Goal: Information Seeking & Learning: Learn about a topic

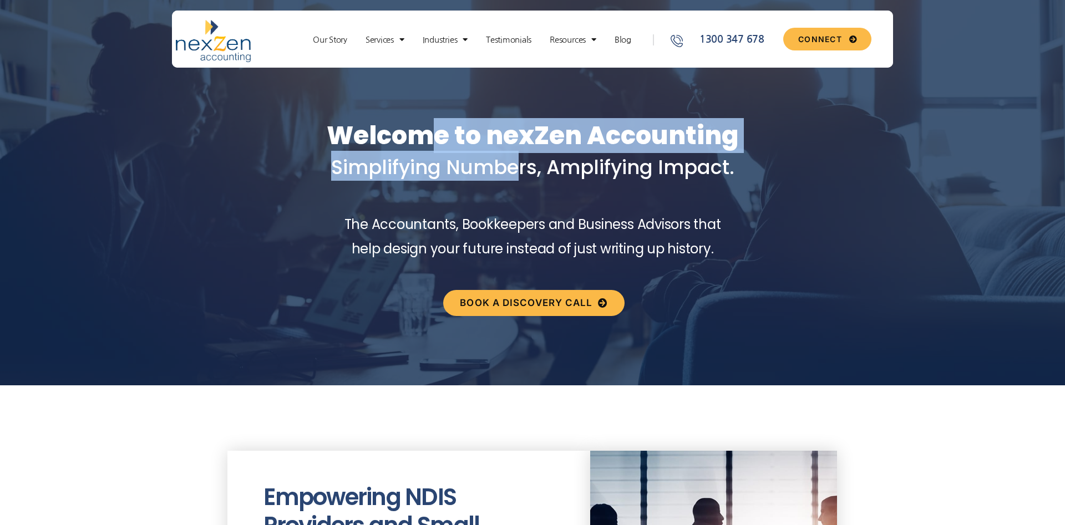
drag, startPoint x: 521, startPoint y: 174, endPoint x: 531, endPoint y: 176, distance: 10.1
click at [528, 176] on div "Welcome to nexZen Accounting Simplifying Numbers, Amplifying Impact." at bounding box center [532, 87] width 1065 height 252
click at [531, 176] on span "Simplifying Numbers, Amplifying Impact." at bounding box center [532, 167] width 403 height 27
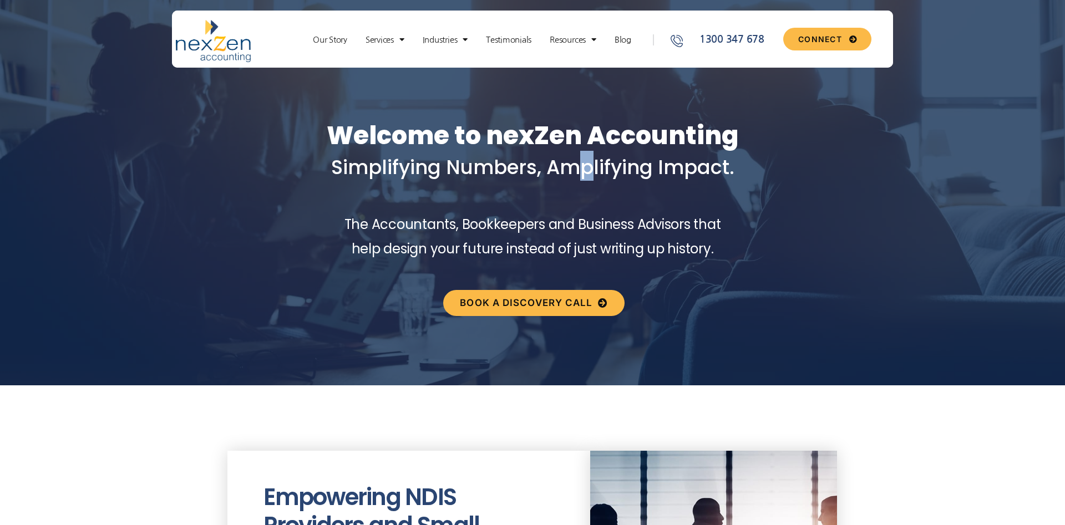
drag, startPoint x: 561, startPoint y: 155, endPoint x: 503, endPoint y: 135, distance: 61.7
click at [531, 138] on div "Welcome to nexZen Accounting Simplifying Numbers, Amplifying Impact." at bounding box center [532, 87] width 1065 height 252
drag, startPoint x: 502, startPoint y: 139, endPoint x: 480, endPoint y: 140, distance: 22.7
click at [502, 140] on h1 "Welcome to nexZen Accounting Simplifying Numbers, Amplifying Impact." at bounding box center [532, 151] width 1065 height 60
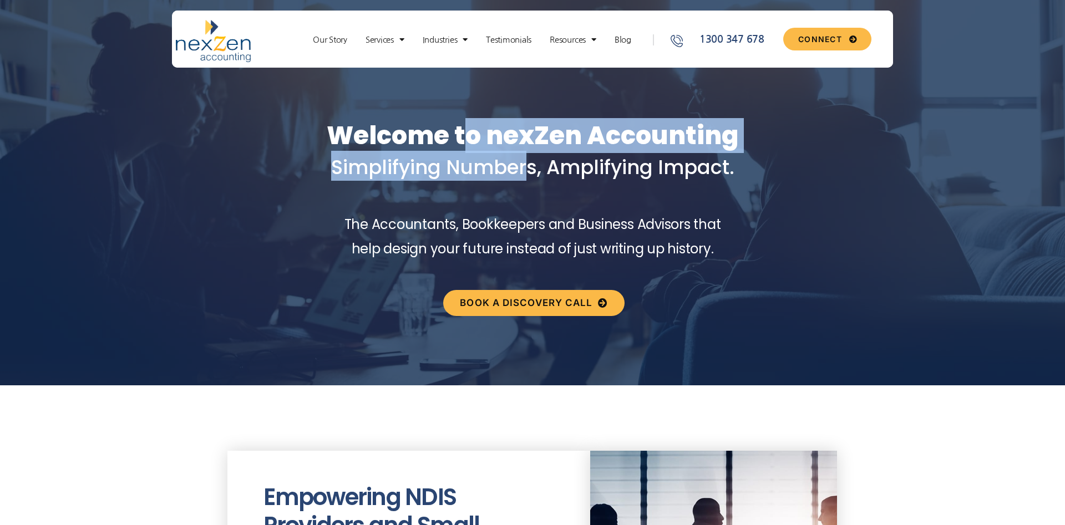
drag, startPoint x: 465, startPoint y: 149, endPoint x: 550, endPoint y: 196, distance: 97.3
click at [538, 193] on div "Welcome to nexZen Accounting Simplifying Numbers, Amplifying Impact." at bounding box center [532, 87] width 1065 height 252
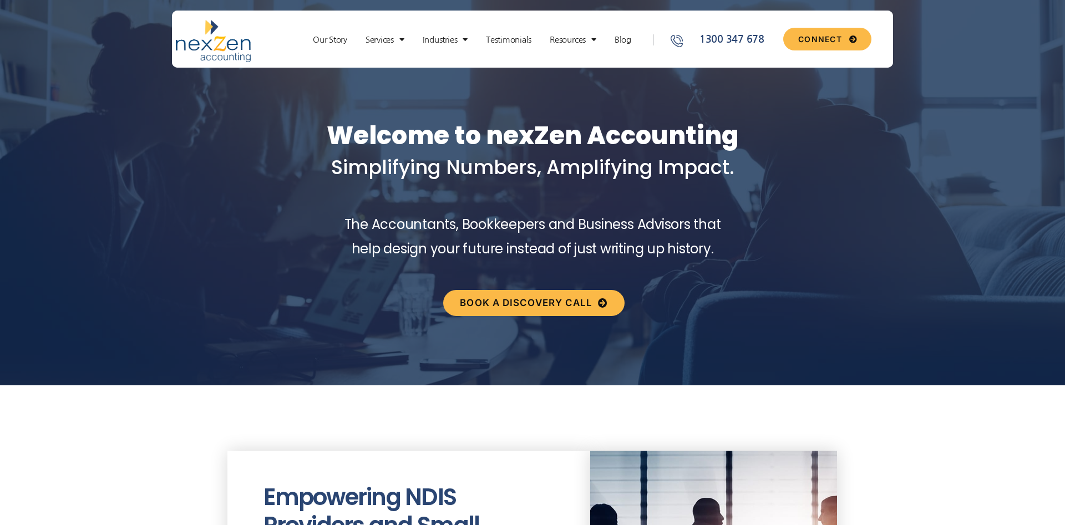
drag, startPoint x: 550, startPoint y: 196, endPoint x: 464, endPoint y: 208, distance: 86.8
click at [548, 197] on div "Welcome to nexZen Accounting Simplifying Numbers, Amplifying Impact." at bounding box center [532, 87] width 1065 height 252
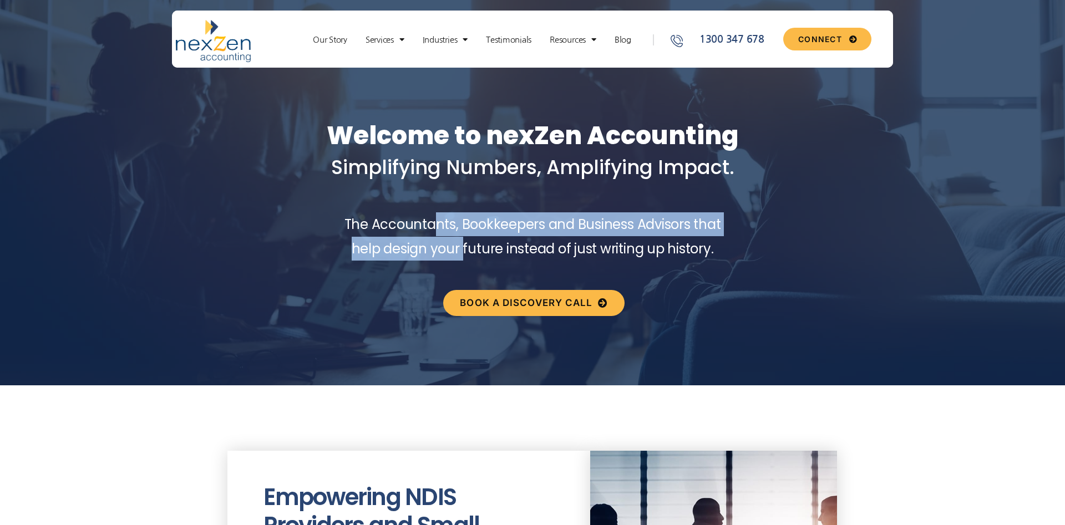
drag, startPoint x: 434, startPoint y: 225, endPoint x: 501, endPoint y: 256, distance: 73.9
click at [504, 261] on div "The Accountants, Bookkeepers and Business Advisors that help design your future…" at bounding box center [532, 242] width 1065 height 61
drag, startPoint x: 501, startPoint y: 256, endPoint x: 472, endPoint y: 242, distance: 31.7
click at [498, 256] on span "The Accountants, Bookkeepers and Business Advisors that help design your future…" at bounding box center [532, 236] width 377 height 42
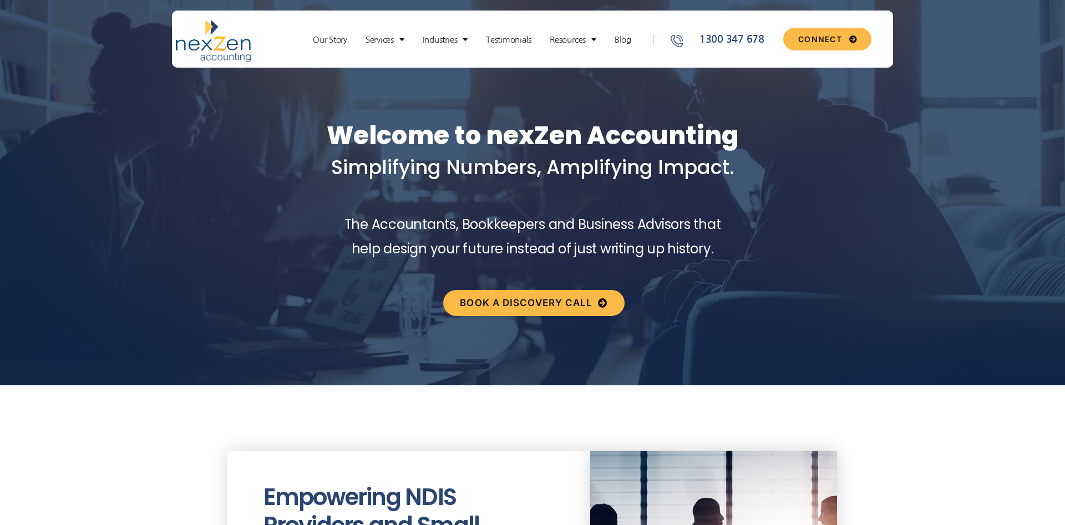
click at [434, 227] on span "The Accountants, Bookkeepers and Business Advisors that help design your future…" at bounding box center [532, 236] width 377 height 42
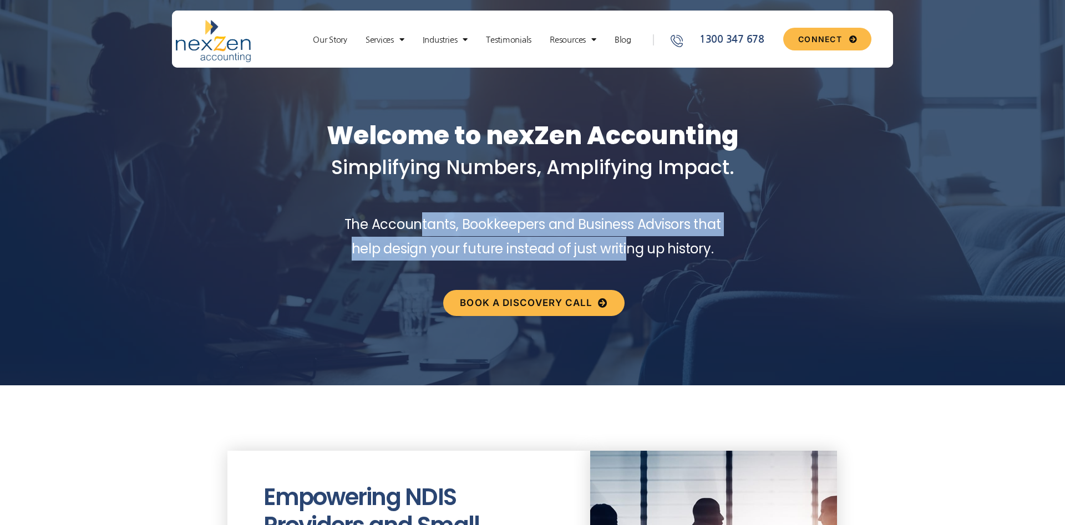
drag, startPoint x: 421, startPoint y: 217, endPoint x: 632, endPoint y: 246, distance: 212.6
click at [630, 245] on span "The Accountants, Bookkeepers and Business Advisors that help design your future…" at bounding box center [532, 236] width 377 height 42
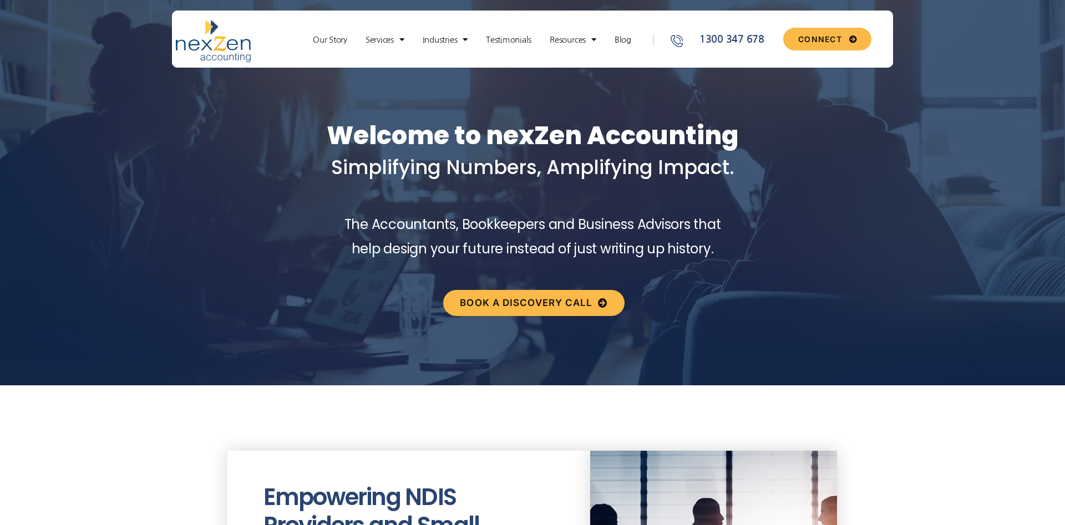
click at [632, 246] on span "The Accountants, Bookkeepers and Business Advisors that help design your future…" at bounding box center [532, 236] width 377 height 42
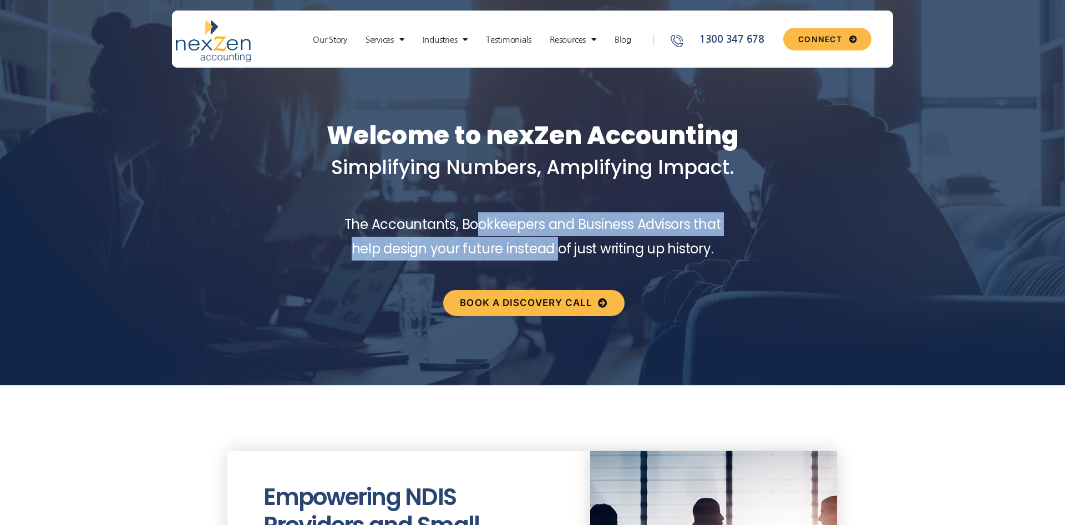
drag, startPoint x: 475, startPoint y: 218, endPoint x: 609, endPoint y: 256, distance: 139.2
click at [601, 256] on span "The Accountants, Bookkeepers and Business Advisors that help design your future…" at bounding box center [532, 236] width 377 height 42
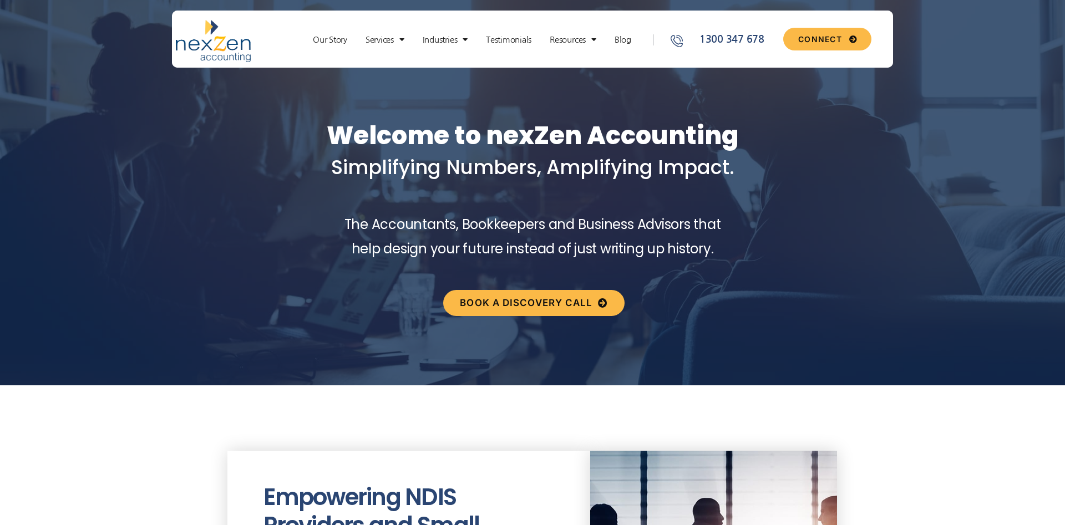
click at [609, 256] on span "The Accountants, Bookkeepers and Business Advisors that help design your future…" at bounding box center [532, 236] width 377 height 42
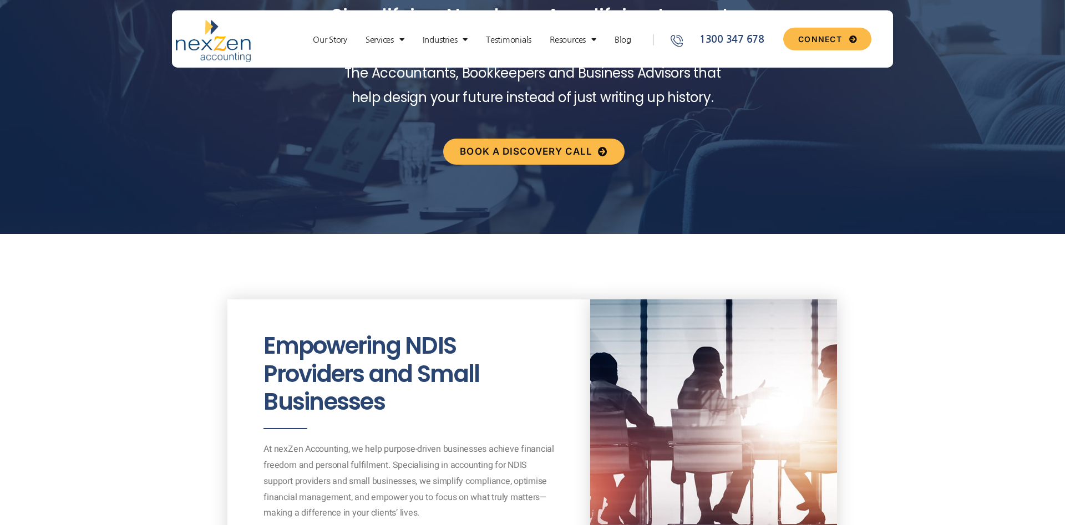
scroll to position [170, 0]
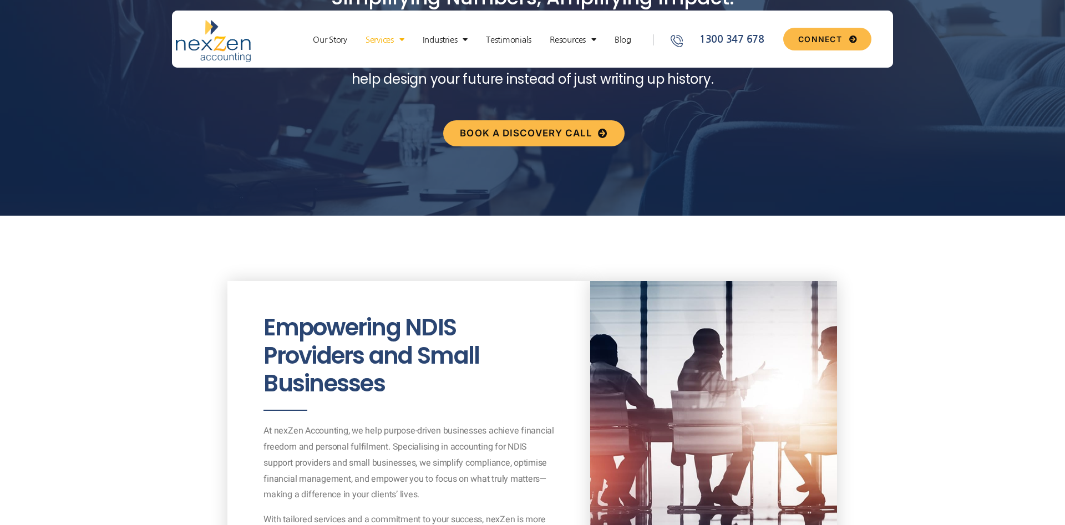
click at [392, 37] on link "Services" at bounding box center [385, 39] width 50 height 11
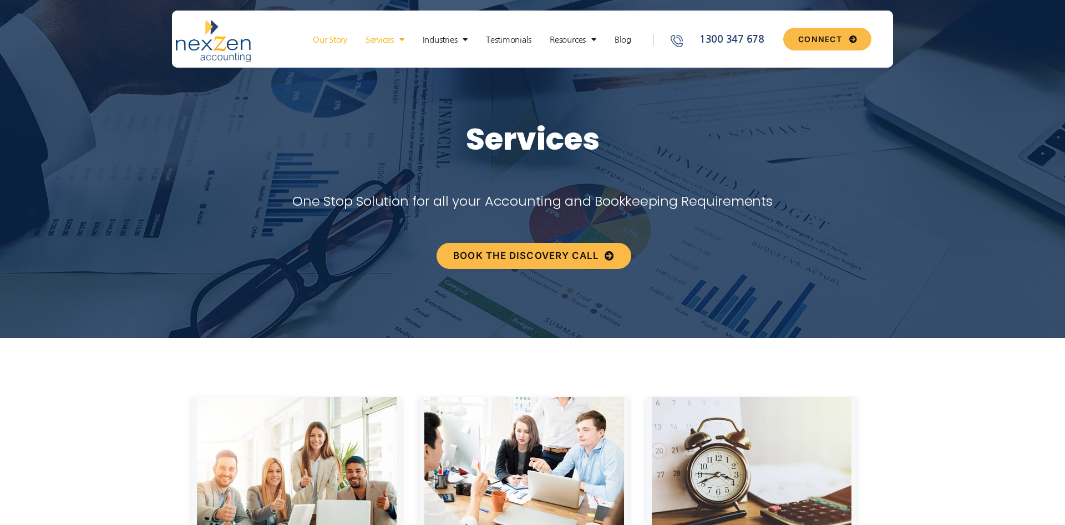
click at [328, 39] on link "Our Story" at bounding box center [329, 39] width 45 height 11
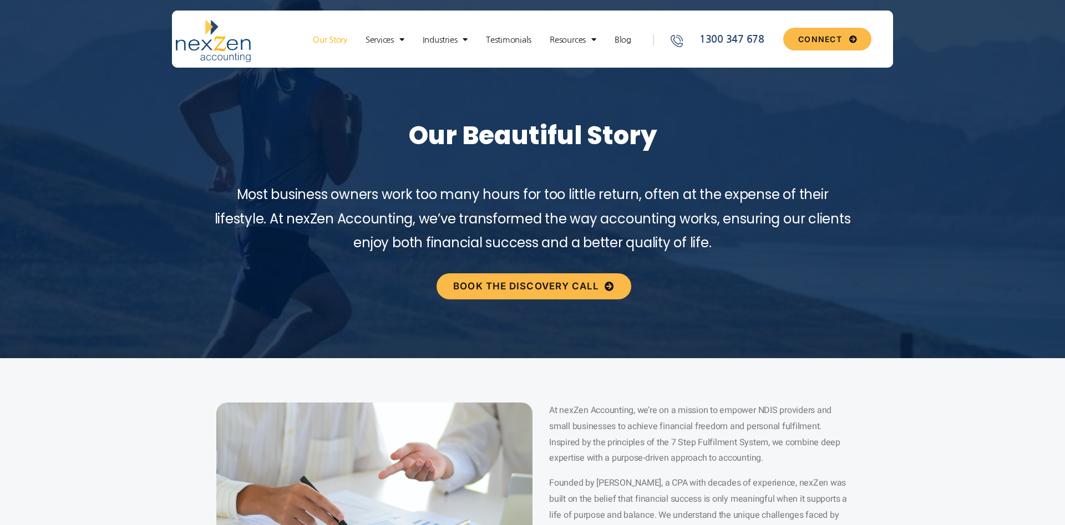
scroll to position [170, 0]
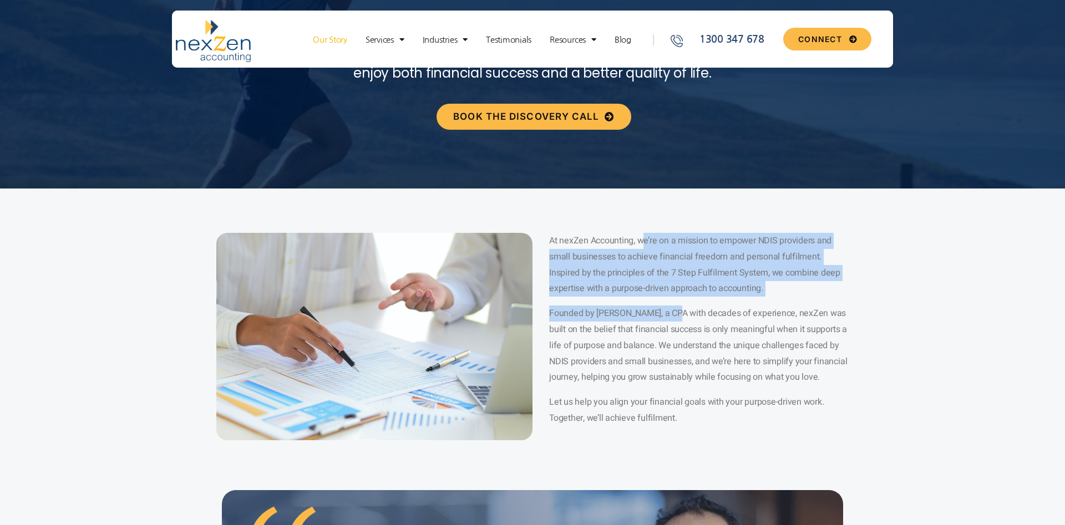
drag, startPoint x: 649, startPoint y: 260, endPoint x: 680, endPoint y: 323, distance: 69.7
click at [677, 318] on div "At nexZen Accounting, we’re on a mission to empower NDIS providers and small bu…" at bounding box center [698, 330] width 299 height 194
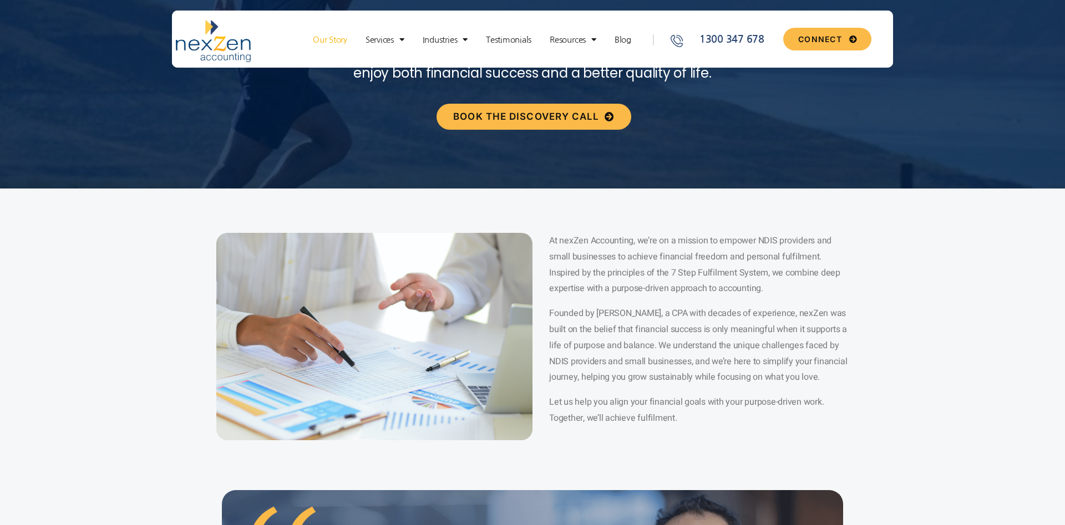
click at [680, 323] on p "Founded by Mukesh Bajaj, a CPA with decades of experience, nexZen was built on …" at bounding box center [698, 346] width 299 height 80
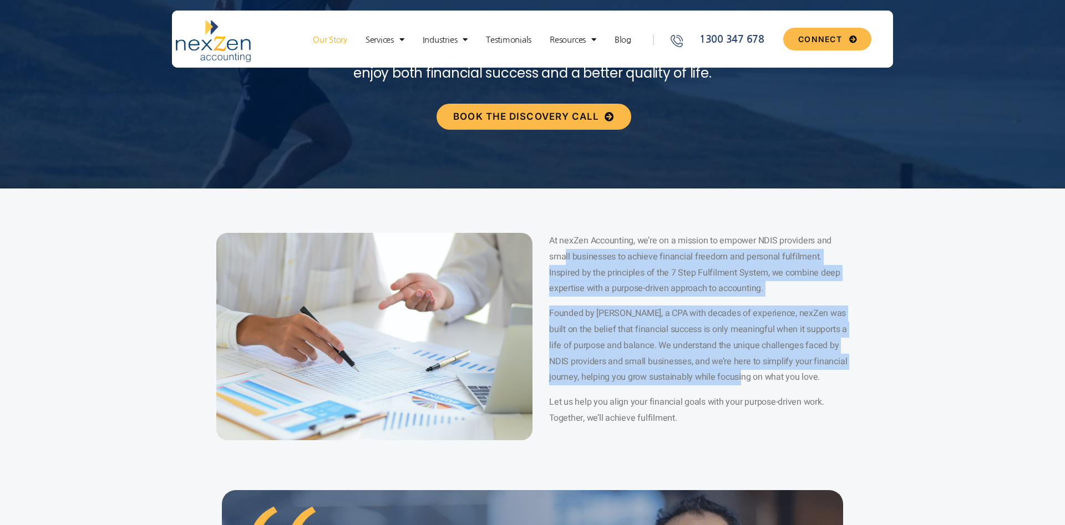
drag, startPoint x: 695, startPoint y: 337, endPoint x: 564, endPoint y: 256, distance: 153.9
click at [564, 256] on div "At nexZen Accounting, we’re on a mission to empower NDIS providers and small bu…" at bounding box center [698, 330] width 299 height 194
click at [567, 256] on span "At nexZen Accounting, we’re on a mission to empower NDIS providers and small bu…" at bounding box center [694, 264] width 291 height 61
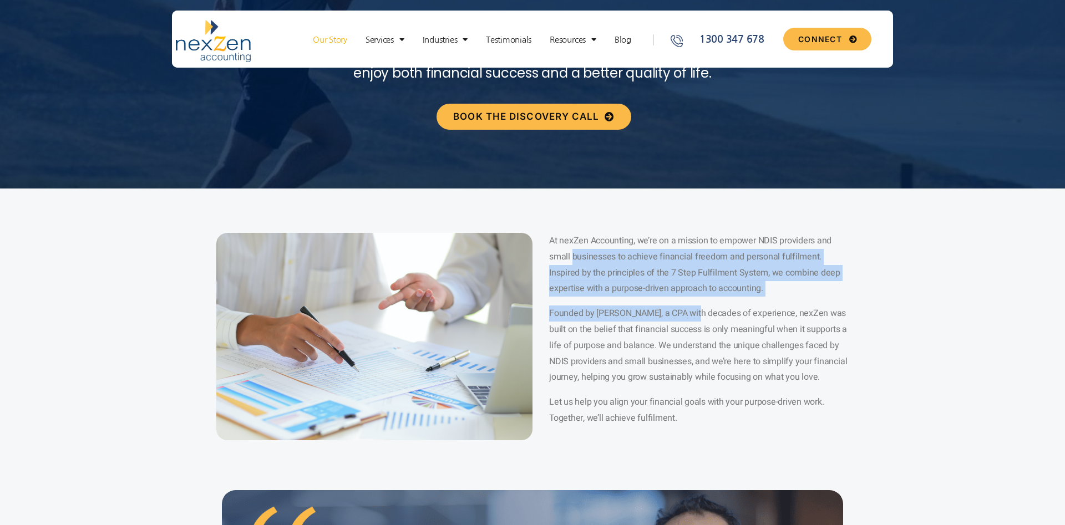
drag, startPoint x: 574, startPoint y: 259, endPoint x: 698, endPoint y: 311, distance: 133.5
click at [698, 311] on div "At nexZen Accounting, we’re on a mission to empower NDIS providers and small bu…" at bounding box center [698, 330] width 299 height 194
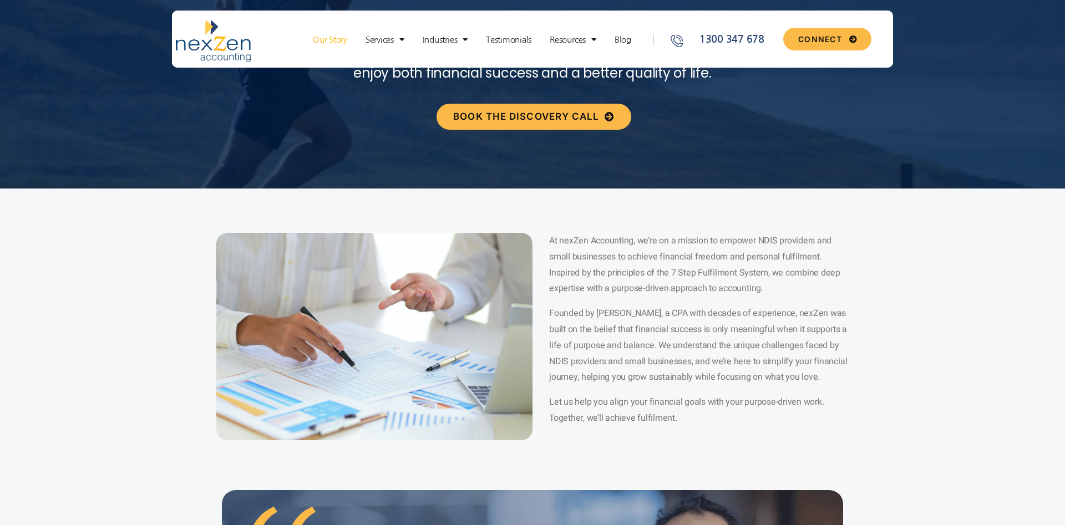
click at [706, 316] on span "Founded by Mukesh Bajaj, a CPA with decades of experience, nexZen was built on …" at bounding box center [698, 345] width 298 height 77
drag, startPoint x: 730, startPoint y: 337, endPoint x: 748, endPoint y: 374, distance: 40.9
click at [735, 349] on span "Founded by Mukesh Bajaj, a CPA with decades of experience, nexZen was built on …" at bounding box center [698, 345] width 298 height 77
click at [750, 384] on p "Founded by Mukesh Bajaj, a CPA with decades of experience, nexZen was built on …" at bounding box center [698, 346] width 299 height 80
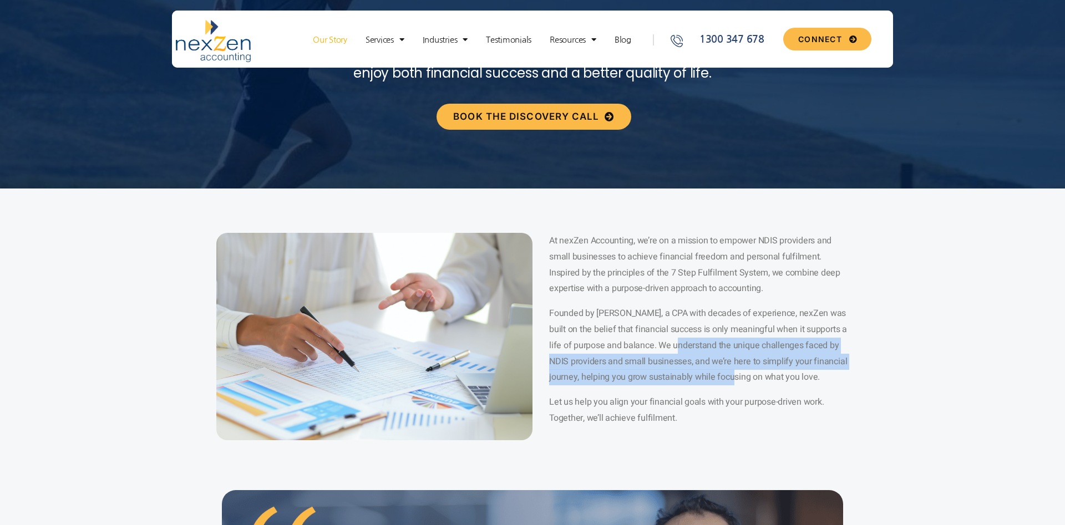
drag, startPoint x: 704, startPoint y: 368, endPoint x: 641, endPoint y: 324, distance: 76.1
click at [648, 330] on p "Founded by Mukesh Bajaj, a CPA with decades of experience, nexZen was built on …" at bounding box center [698, 346] width 299 height 80
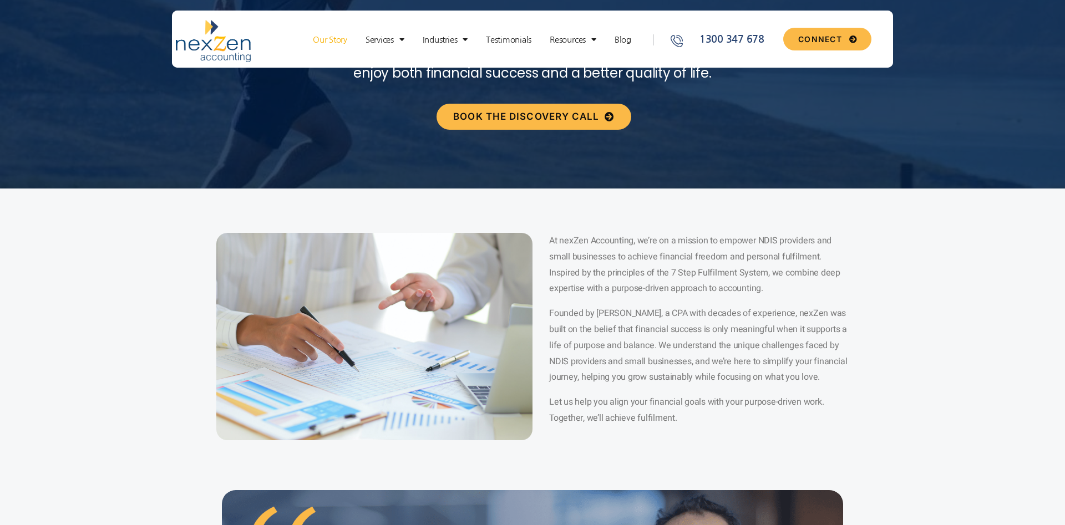
click at [641, 324] on span "Founded by Mukesh Bajaj, a CPA with decades of experience, nexZen was built on …" at bounding box center [698, 345] width 298 height 77
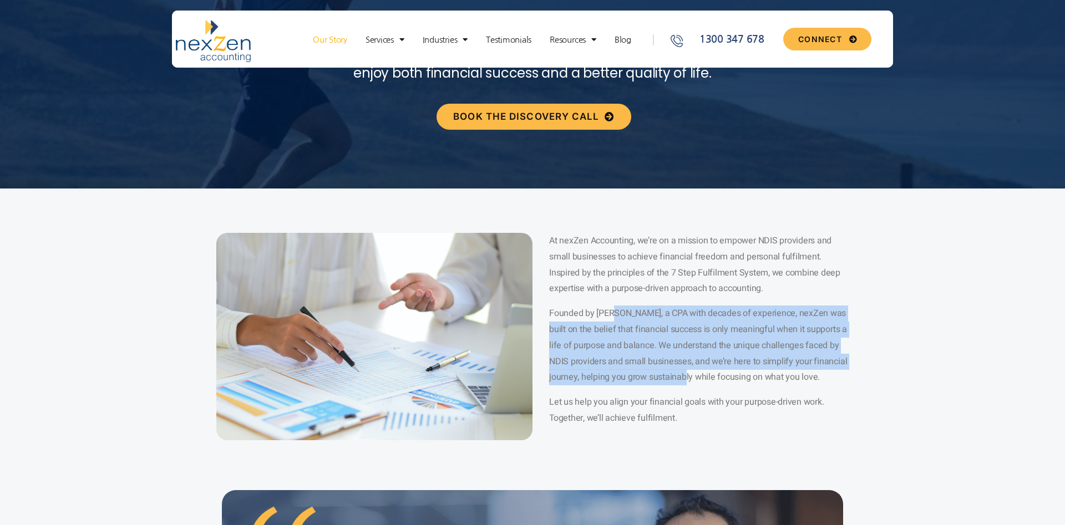
drag, startPoint x: 615, startPoint y: 318, endPoint x: 690, endPoint y: 388, distance: 102.8
click at [689, 385] on p "Founded by Mukesh Bajaj, a CPA with decades of experience, nexZen was built on …" at bounding box center [698, 346] width 299 height 80
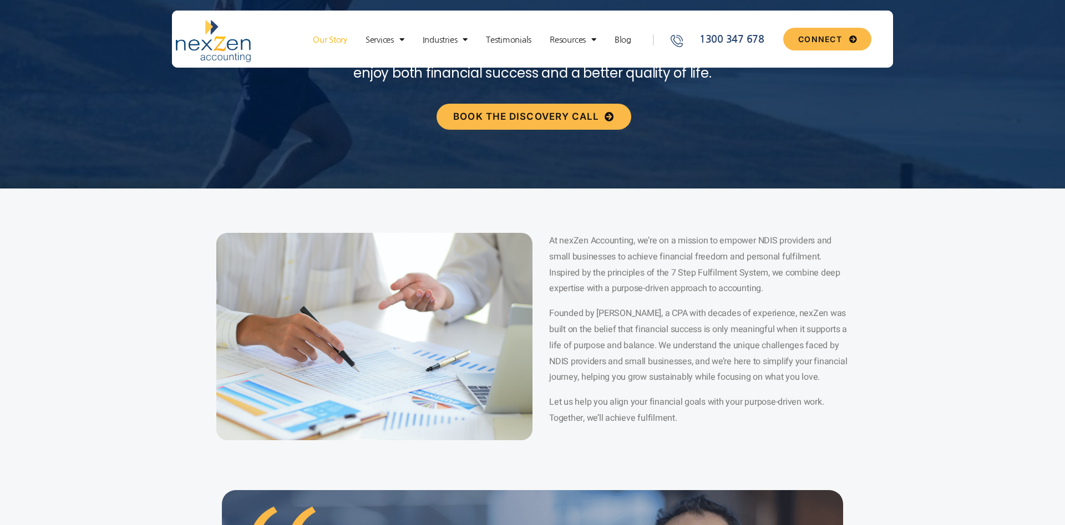
click at [692, 388] on div "At nexZen Accounting, we’re on a mission to empower NDIS providers and small bu…" at bounding box center [698, 330] width 299 height 194
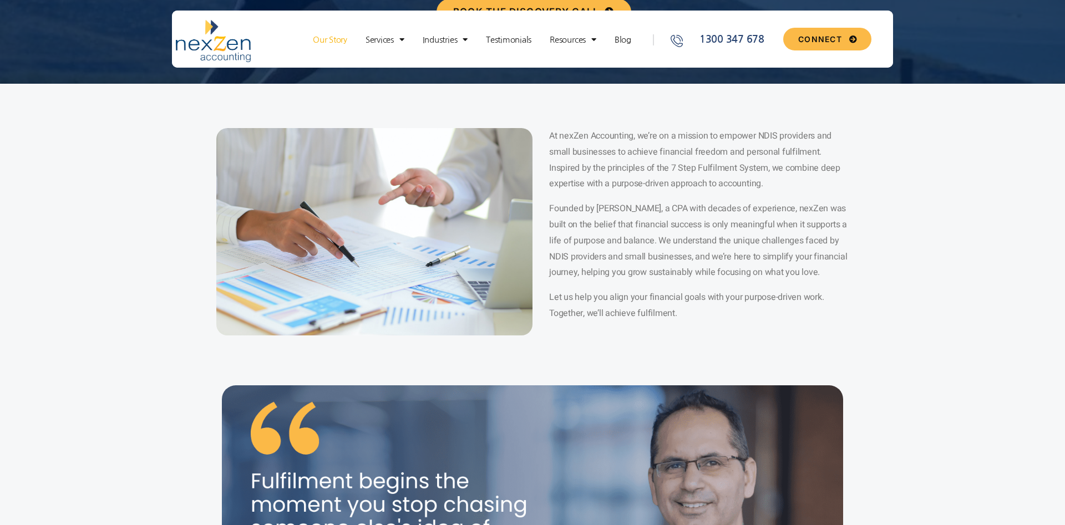
scroll to position [283, 0]
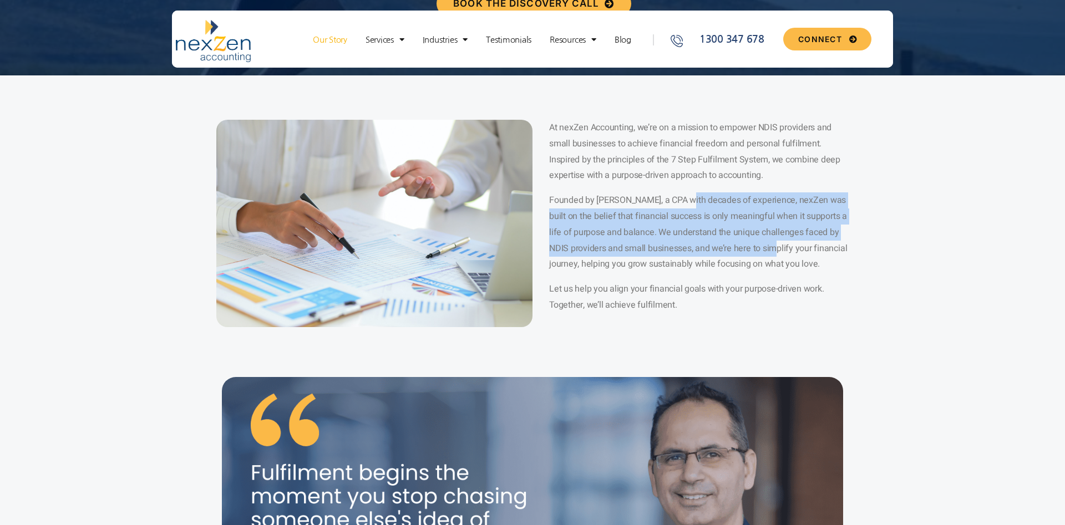
drag, startPoint x: 694, startPoint y: 209, endPoint x: 776, endPoint y: 256, distance: 94.4
click at [767, 252] on span "Founded by Mukesh Bajaj, a CPA with decades of experience, nexZen was built on …" at bounding box center [698, 232] width 298 height 77
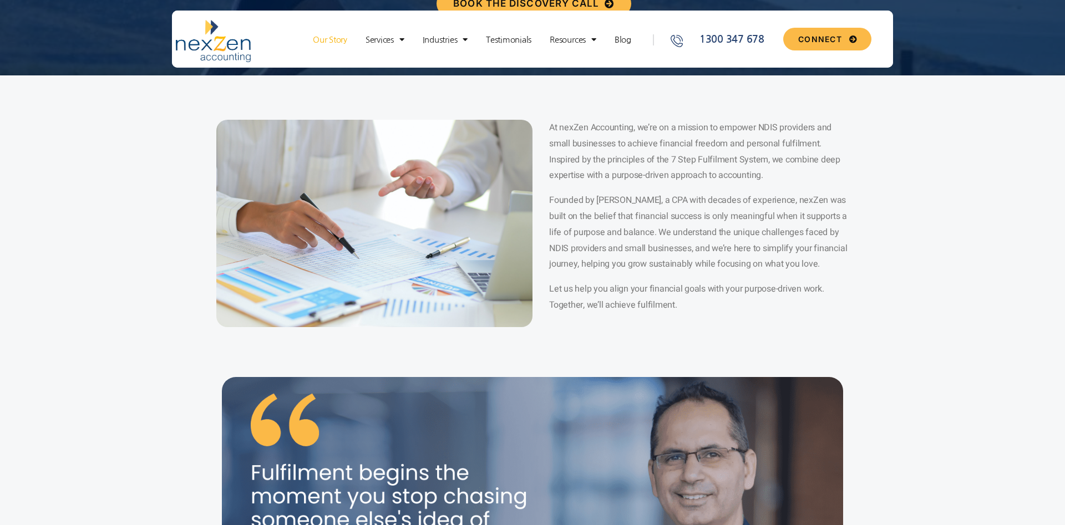
click at [780, 258] on p "Founded by Mukesh Bajaj, a CPA with decades of experience, nexZen was built on …" at bounding box center [698, 232] width 299 height 80
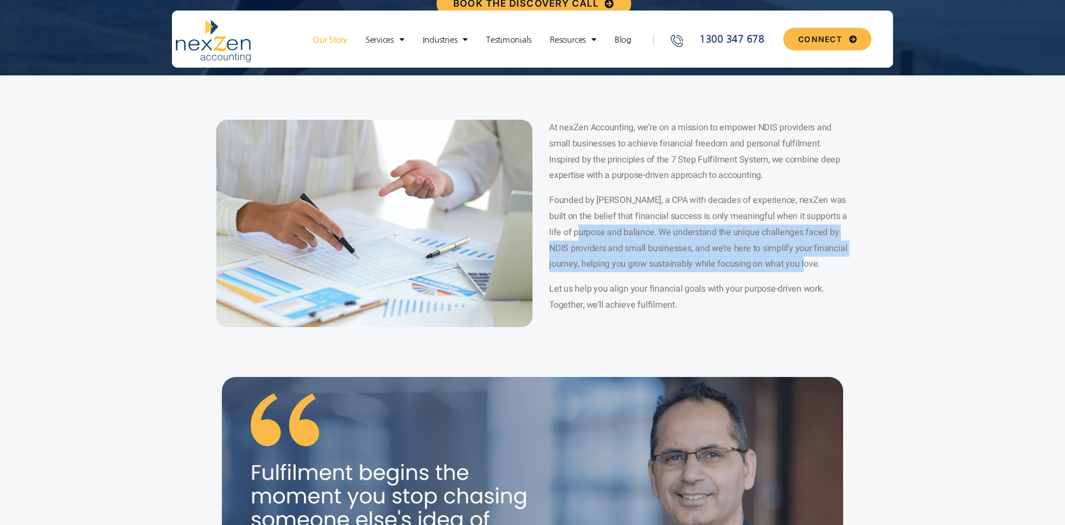
drag, startPoint x: 806, startPoint y: 273, endPoint x: 563, endPoint y: 229, distance: 246.9
click at [569, 226] on div "At nexZen Accounting, we’re on a mission to empower NDIS providers and small bu…" at bounding box center [698, 217] width 299 height 194
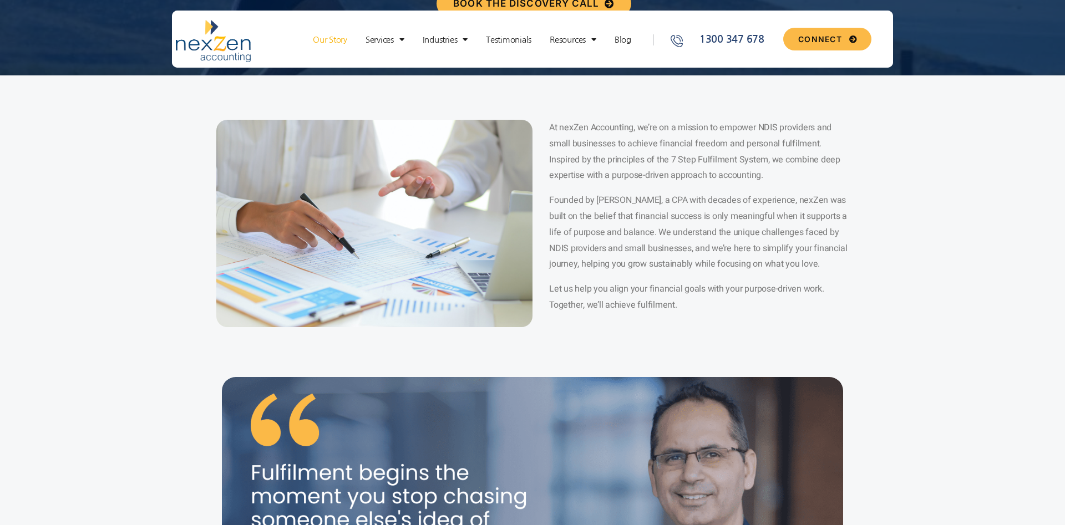
click at [562, 230] on span "Founded by Mukesh Bajaj, a CPA with decades of experience, nexZen was built on …" at bounding box center [698, 232] width 298 height 77
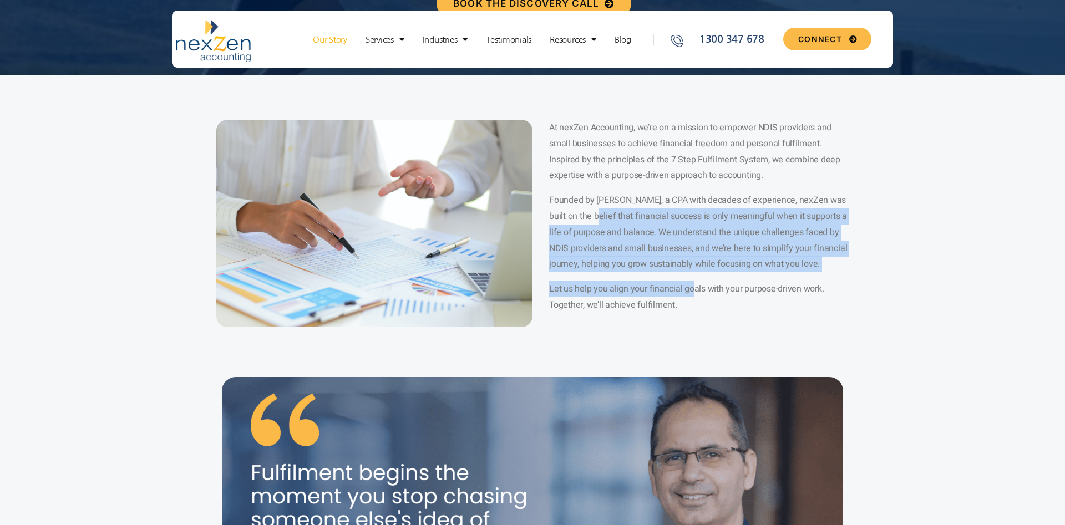
drag, startPoint x: 593, startPoint y: 224, endPoint x: 695, endPoint y: 300, distance: 127.2
click at [691, 296] on div "At nexZen Accounting, we’re on a mission to empower NDIS providers and small bu…" at bounding box center [698, 217] width 299 height 194
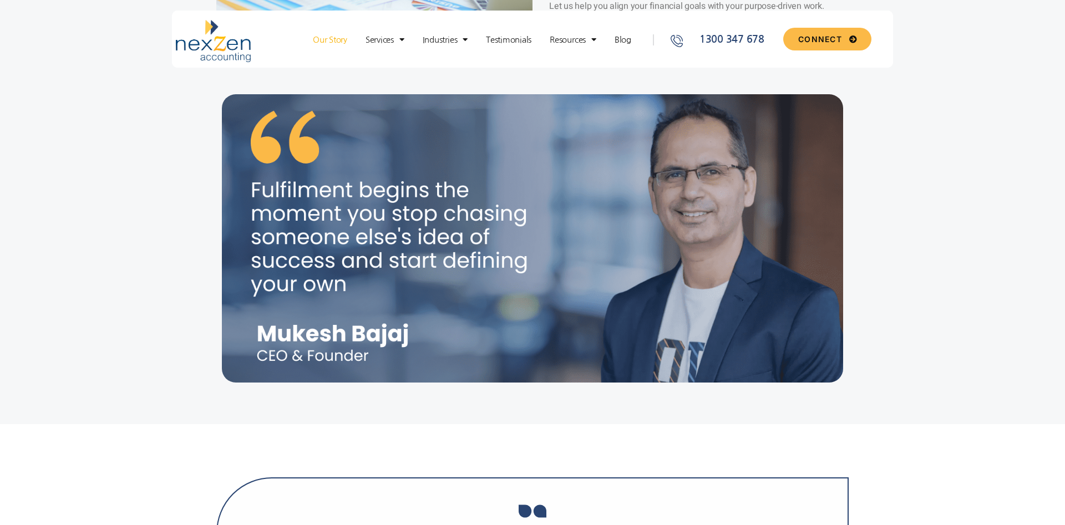
click at [872, 278] on section at bounding box center [532, 256] width 1065 height 335
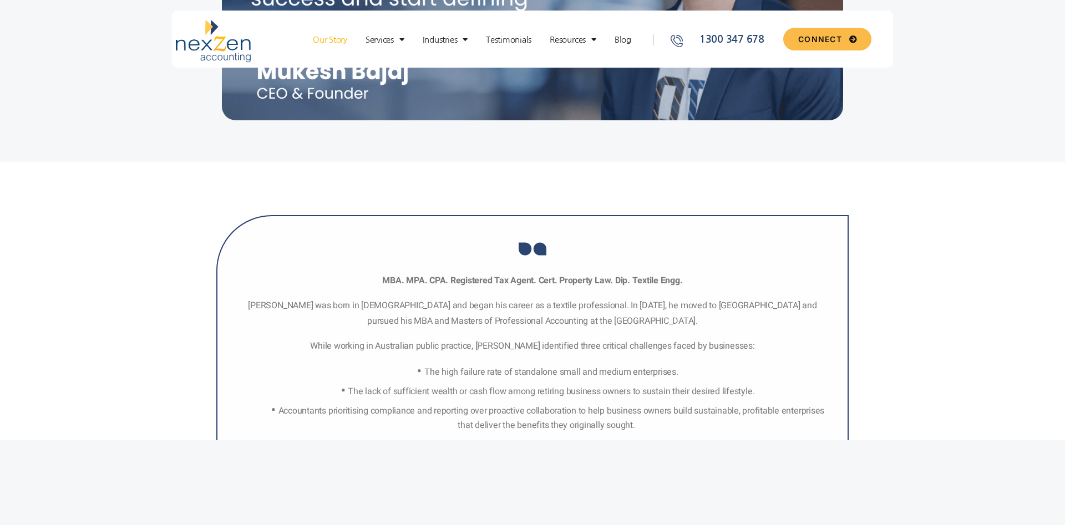
scroll to position [962, 0]
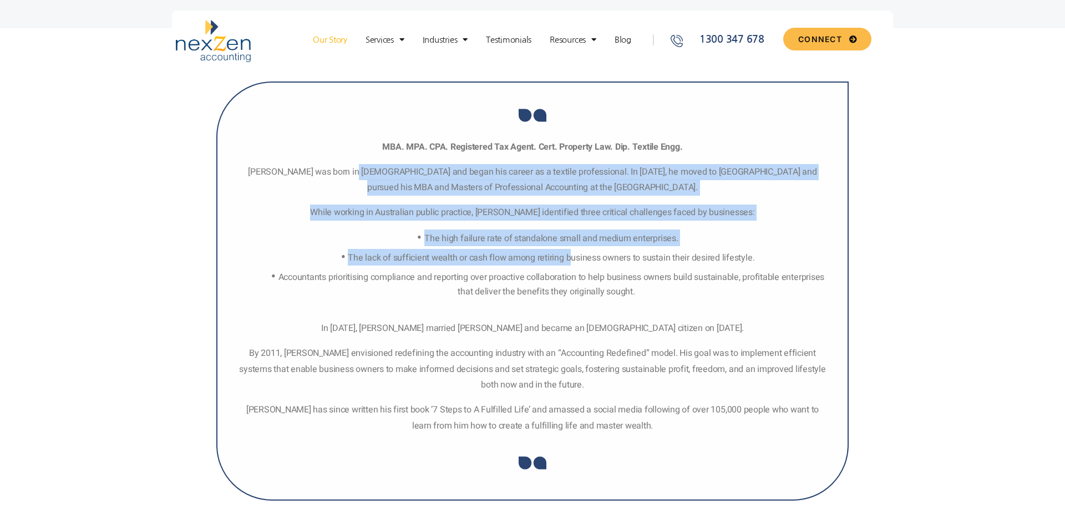
drag, startPoint x: 354, startPoint y: 168, endPoint x: 581, endPoint y: 268, distance: 247.8
click at [577, 263] on div "MBA. MPA. CPA. Registered Tax Agent. Cert. Property Law. Dip. Textile Engg. Muk…" at bounding box center [532, 286] width 592 height 295
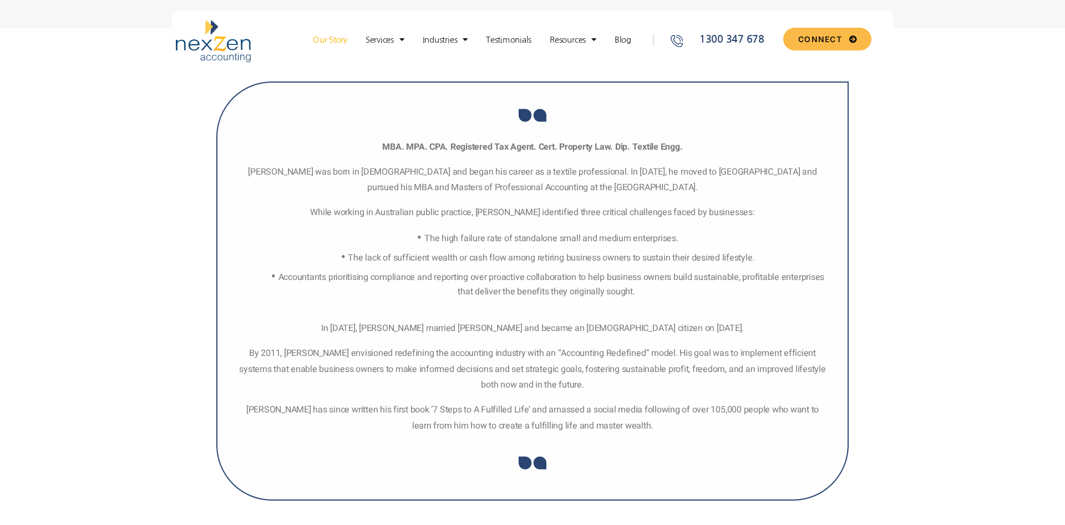
click at [581, 268] on ul "The high failure rate of standalone small and medium enterprises. The lack of s…" at bounding box center [541, 264] width 576 height 69
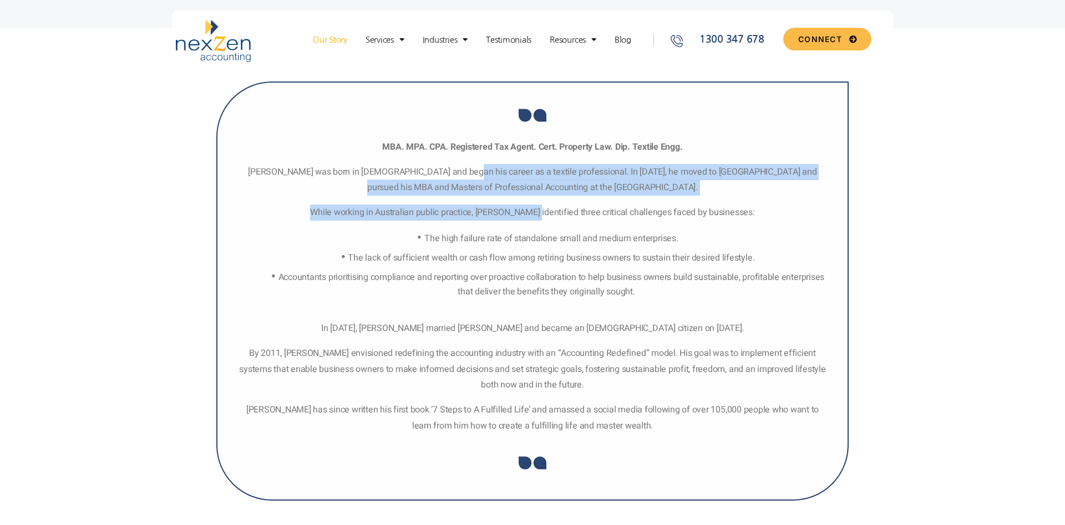
drag, startPoint x: 457, startPoint y: 170, endPoint x: 576, endPoint y: 235, distance: 136.0
click at [562, 227] on div "MBA. MPA. CPA. Registered Tax Agent. Cert. Property Law. Dip. Textile Engg. Muk…" at bounding box center [532, 286] width 592 height 295
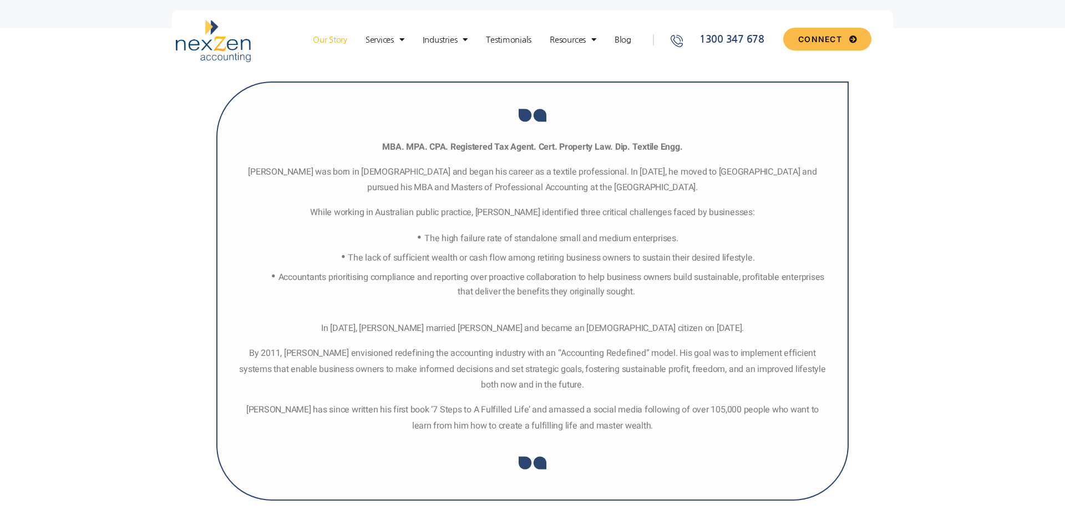
drag, startPoint x: 576, startPoint y: 235, endPoint x: 610, endPoint y: 191, distance: 55.8
click at [578, 236] on span "The high failure rate of standalone small and medium enterprises." at bounding box center [550, 238] width 253 height 13
drag, startPoint x: 613, startPoint y: 184, endPoint x: 658, endPoint y: 237, distance: 70.1
click at [644, 226] on div "MBA. MPA. CPA. Registered Tax Agent. Cert. Property Law. Dip. Textile Engg. Muk…" at bounding box center [532, 286] width 592 height 295
drag, startPoint x: 658, startPoint y: 237, endPoint x: 581, endPoint y: 223, distance: 77.9
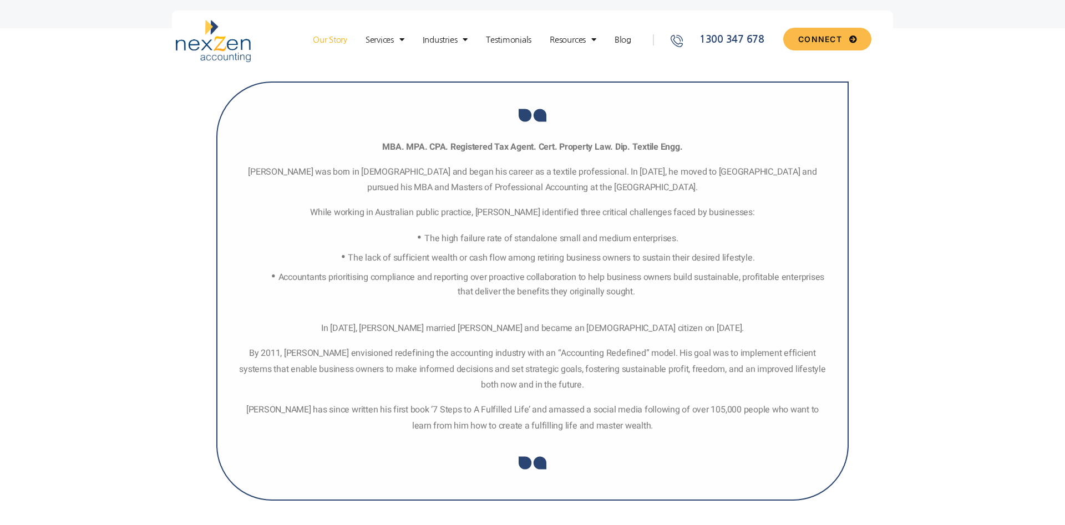
click at [654, 237] on span "The high failure rate of standalone small and medium enterprises." at bounding box center [550, 238] width 253 height 13
drag, startPoint x: 581, startPoint y: 223, endPoint x: 454, endPoint y: 182, distance: 133.5
click at [489, 192] on div "MBA. MPA. CPA. Registered Tax Agent. Cert. Property Law. Dip. Textile Engg. Muk…" at bounding box center [532, 286] width 592 height 295
click at [442, 181] on p "Mukesh Bajaj was born in India and began his career as a textile professional. …" at bounding box center [532, 180] width 592 height 32
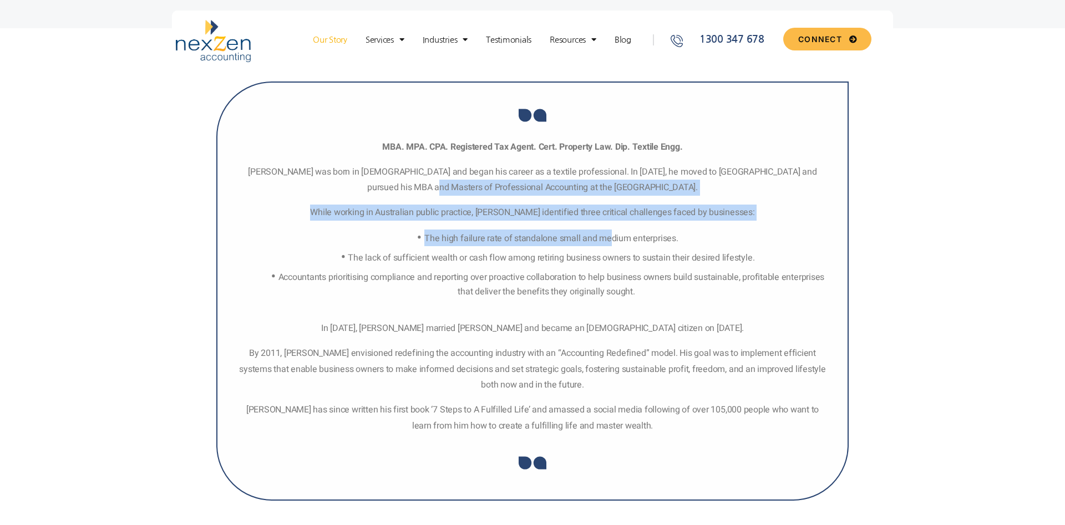
drag, startPoint x: 462, startPoint y: 194, endPoint x: 666, endPoint y: 245, distance: 210.2
click at [651, 238] on div "MBA. MPA. CPA. Registered Tax Agent. Cert. Property Law. Dip. Textile Engg. Muk…" at bounding box center [532, 286] width 592 height 295
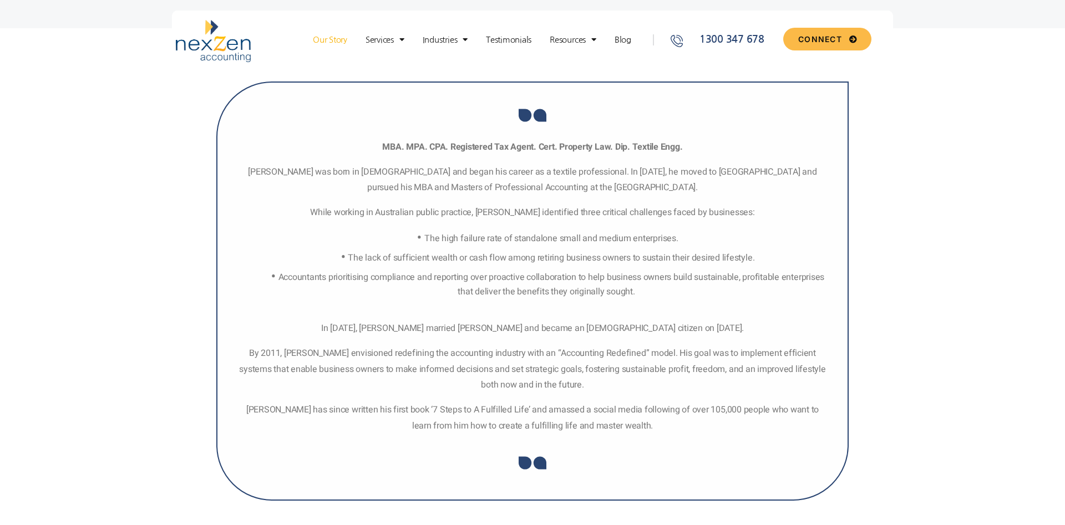
drag, startPoint x: 666, startPoint y: 245, endPoint x: 684, endPoint y: 279, distance: 38.9
click at [666, 246] on li "The high failure rate of standalone small and medium enterprises." at bounding box center [546, 238] width 565 height 17
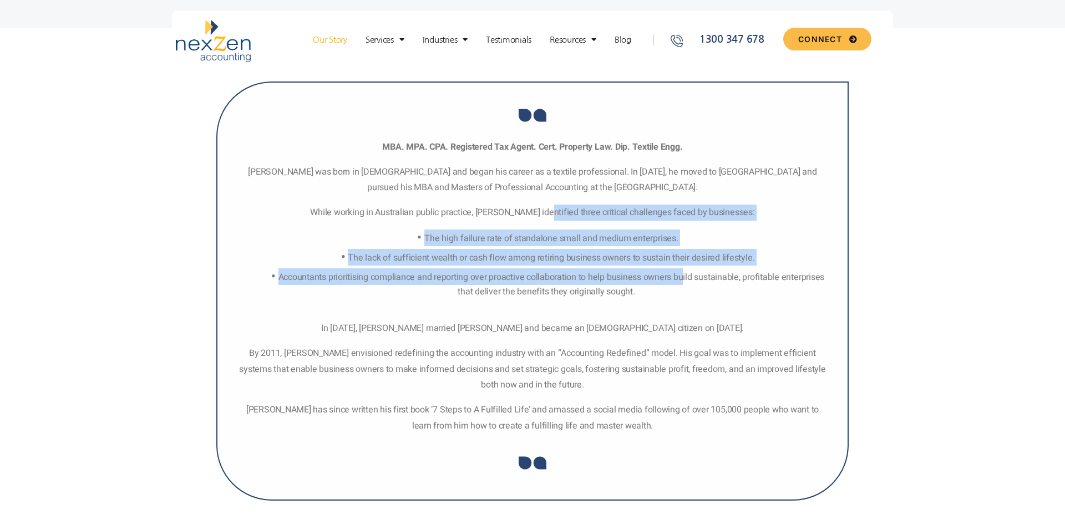
drag, startPoint x: 684, startPoint y: 279, endPoint x: 501, endPoint y: 191, distance: 203.6
click at [532, 200] on div "MBA. MPA. CPA. Registered Tax Agent. Cert. Property Law. Dip. Textile Engg. Muk…" at bounding box center [532, 286] width 592 height 295
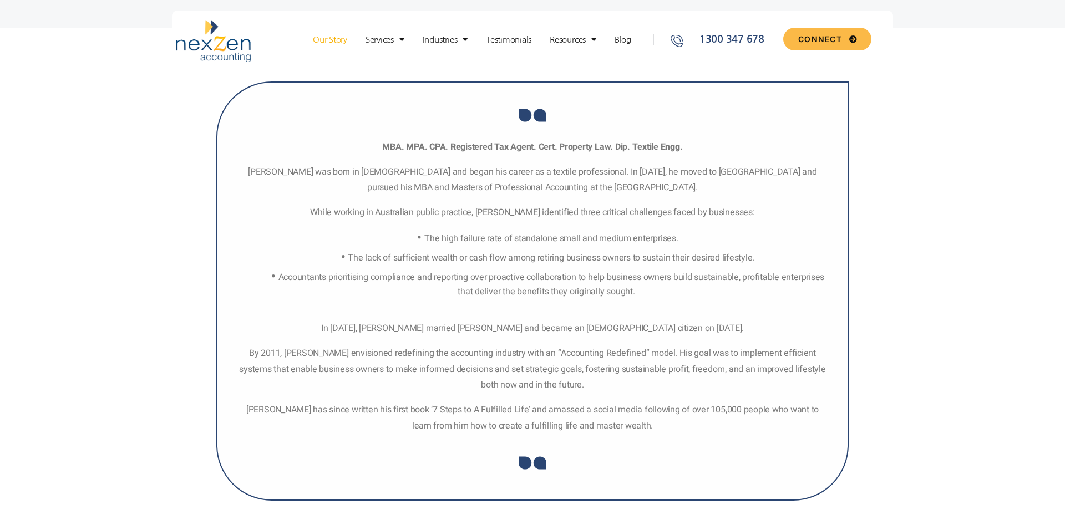
drag, startPoint x: 501, startPoint y: 191, endPoint x: 461, endPoint y: 185, distance: 39.8
click at [500, 191] on span "Mukesh Bajaj was born in India and began his career as a textile professional. …" at bounding box center [532, 179] width 568 height 29
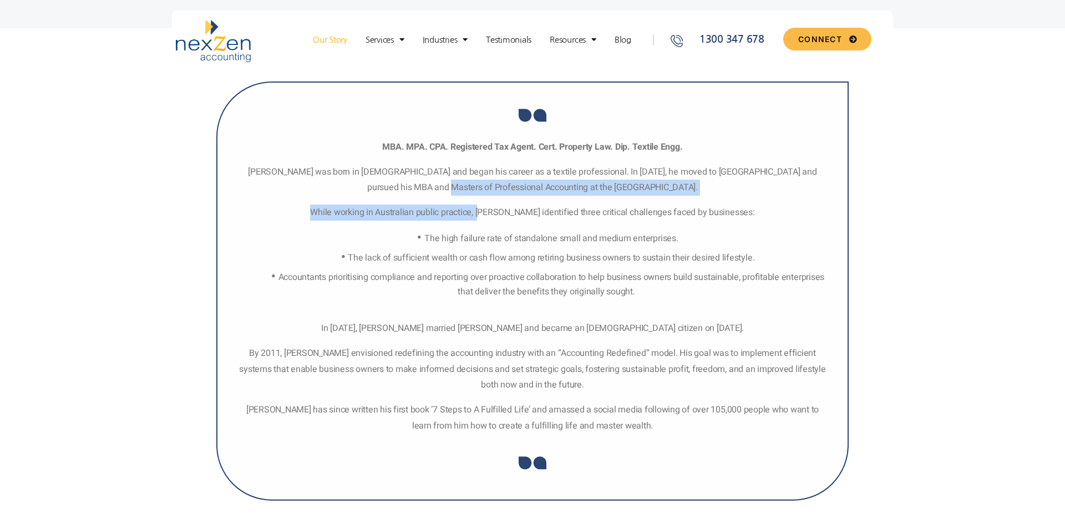
drag, startPoint x: 461, startPoint y: 185, endPoint x: 541, endPoint y: 235, distance: 94.2
click at [521, 225] on div "MBA. MPA. CPA. Registered Tax Agent. Cert. Property Law. Dip. Textile Engg. Muk…" at bounding box center [532, 286] width 592 height 295
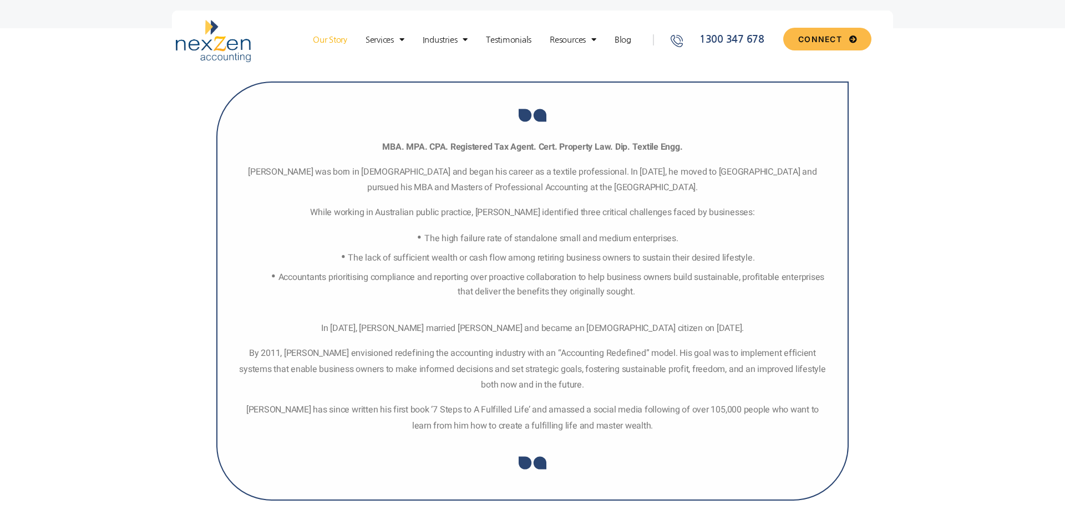
click at [566, 243] on span "The high failure rate of standalone small and medium enterprises." at bounding box center [550, 238] width 253 height 13
drag, startPoint x: 485, startPoint y: 217, endPoint x: 413, endPoint y: 202, distance: 73.6
click at [482, 216] on span "While working in Australian public practice, Mukesh identified three critical c…" at bounding box center [532, 212] width 444 height 13
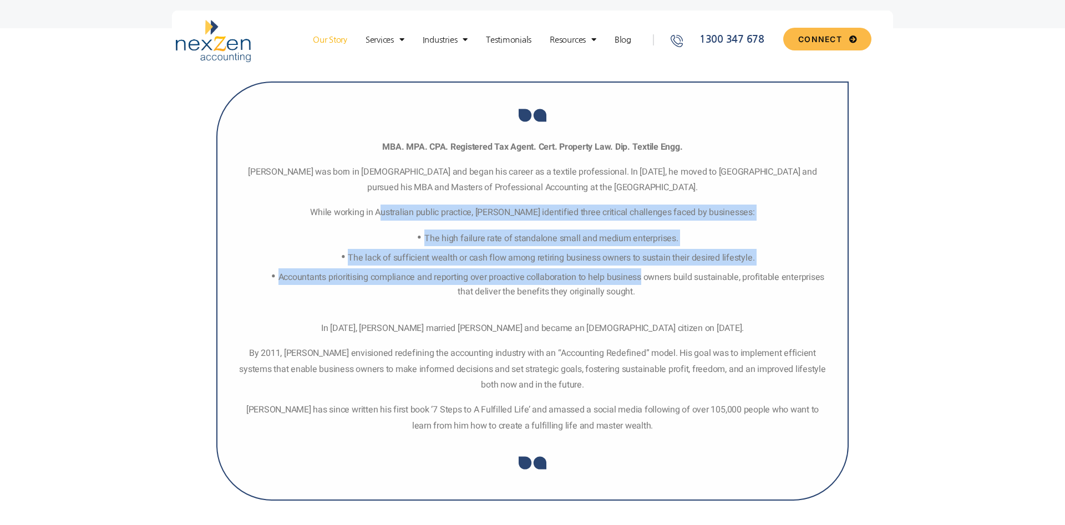
drag, startPoint x: 435, startPoint y: 212, endPoint x: 646, endPoint y: 288, distance: 224.3
click at [645, 286] on div "MBA. MPA. CPA. Registered Tax Agent. Cert. Property Law. Dip. Textile Engg. Muk…" at bounding box center [532, 286] width 592 height 295
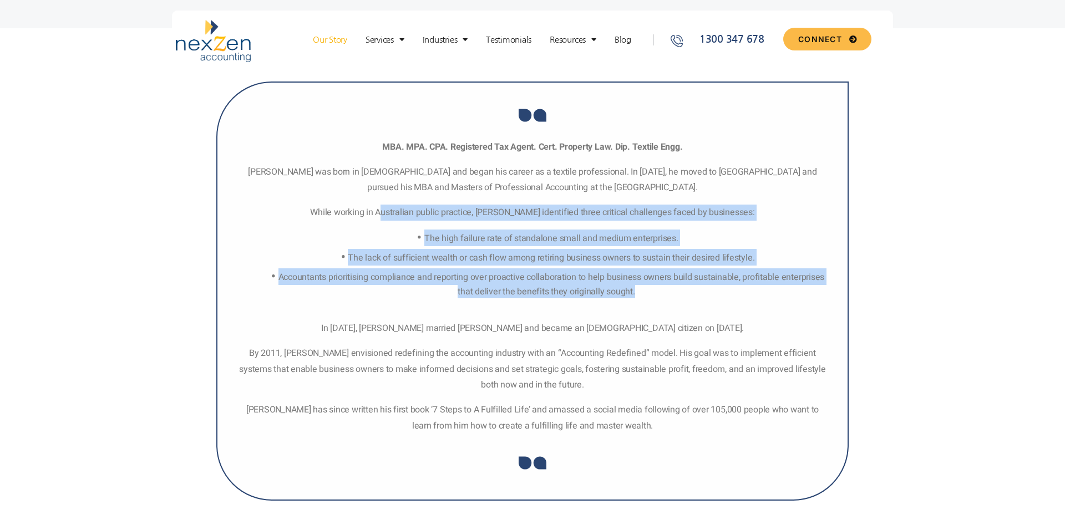
click at [646, 288] on li "Accountants prioritising compliance and reporting over proactive collaboration …" at bounding box center [546, 283] width 565 height 30
drag, startPoint x: 635, startPoint y: 290, endPoint x: 400, endPoint y: 204, distance: 250.5
click at [400, 204] on div "MBA. MPA. CPA. Registered Tax Agent. Cert. Property Law. Dip. Textile Engg. Muk…" at bounding box center [532, 286] width 592 height 295
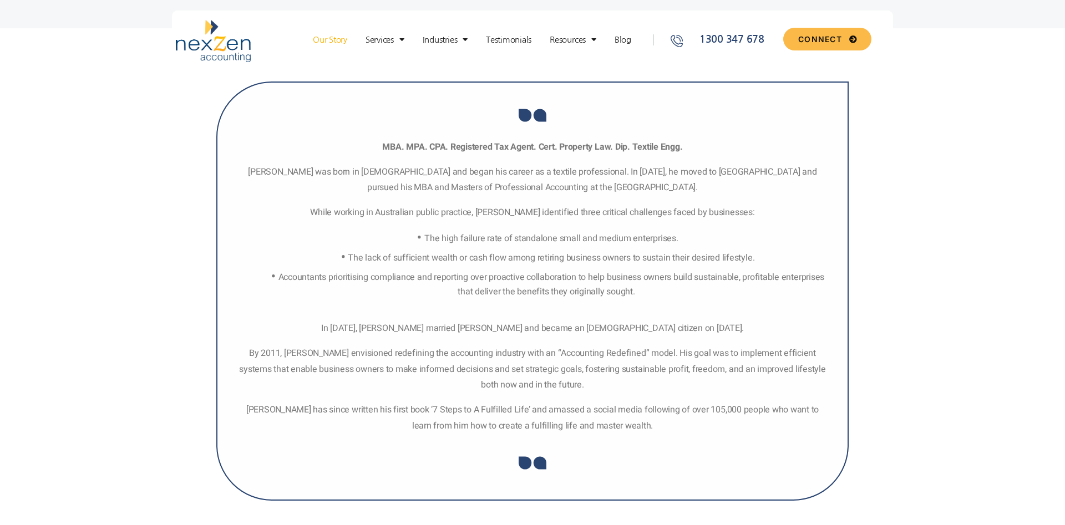
click at [397, 204] on div "MBA. MPA. CPA. Registered Tax Agent. Cert. Property Law. Dip. Textile Engg. Muk…" at bounding box center [532, 286] width 592 height 295
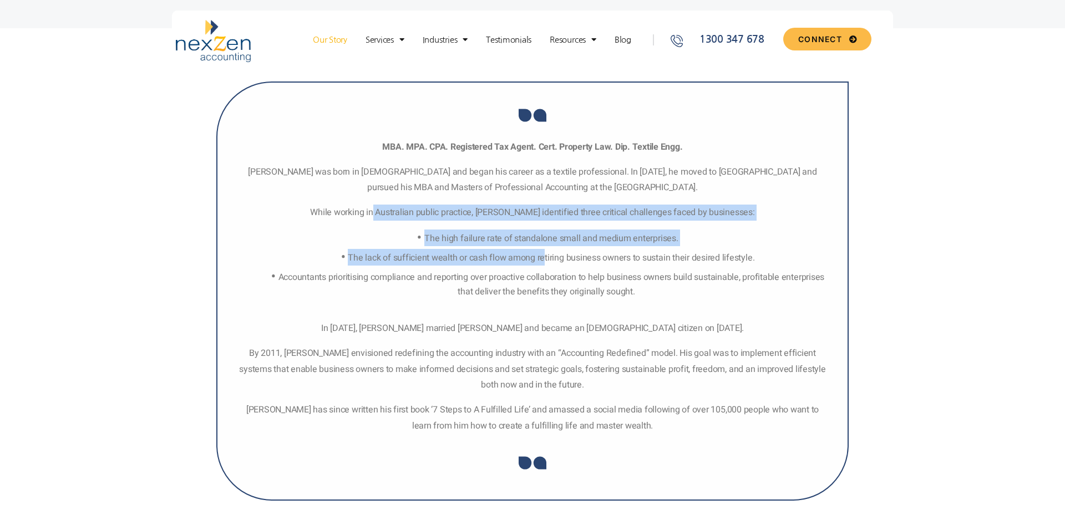
drag, startPoint x: 399, startPoint y: 211, endPoint x: 543, endPoint y: 254, distance: 150.5
click at [543, 254] on div "MBA. MPA. CPA. Registered Tax Agent. Cert. Property Law. Dip. Textile Engg. Muk…" at bounding box center [532, 286] width 592 height 295
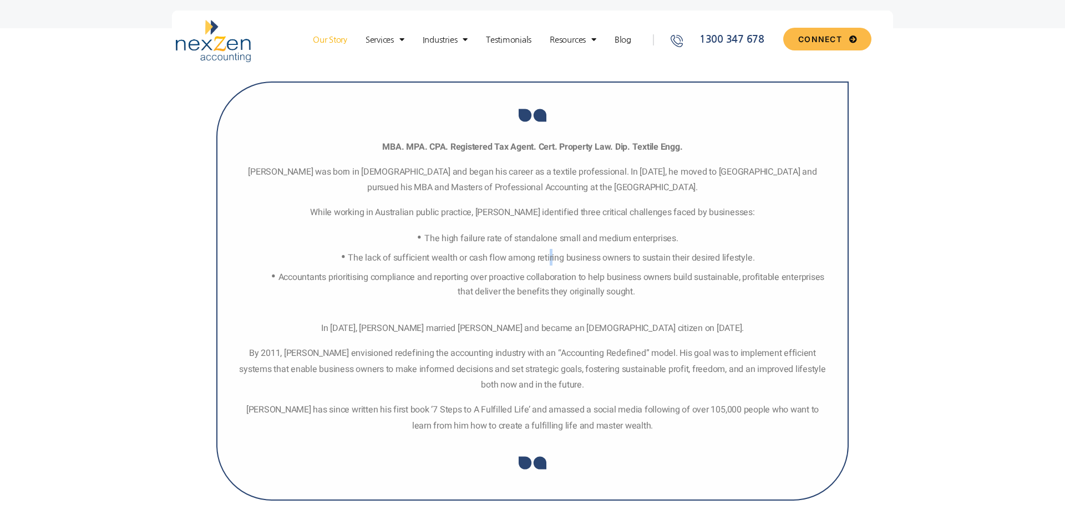
click at [549, 258] on span "The lack of sufficient wealth or cash flow among retiring business owners to su…" at bounding box center [551, 257] width 406 height 13
drag, startPoint x: 472, startPoint y: 248, endPoint x: 589, endPoint y: 265, distance: 118.3
click at [578, 263] on ul "The high failure rate of standalone small and medium enterprises. The lack of s…" at bounding box center [541, 264] width 576 height 69
click at [592, 266] on ul "The high failure rate of standalone small and medium enterprises. The lack of s…" at bounding box center [541, 264] width 576 height 69
drag, startPoint x: 472, startPoint y: 231, endPoint x: 596, endPoint y: 241, distance: 124.1
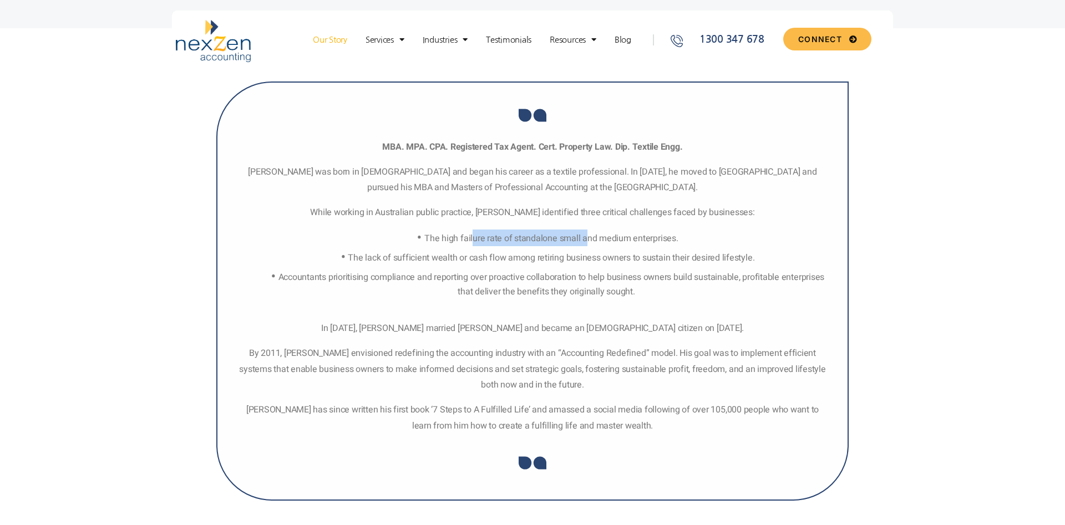
click at [599, 241] on li "The high failure rate of standalone small and medium enterprises." at bounding box center [546, 238] width 565 height 17
click at [591, 241] on span "The high failure rate of standalone small and medium enterprises." at bounding box center [550, 238] width 253 height 13
click at [468, 245] on span "The high failure rate of standalone small and medium enterprises." at bounding box center [550, 238] width 253 height 13
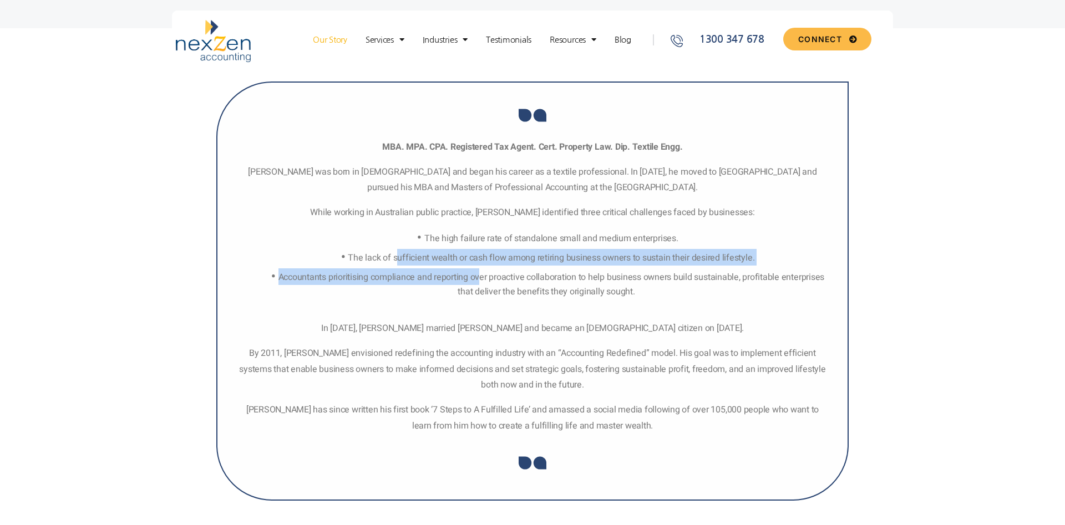
drag, startPoint x: 396, startPoint y: 252, endPoint x: 586, endPoint y: 292, distance: 193.8
click at [558, 291] on ul "The high failure rate of standalone small and medium enterprises. The lack of s…" at bounding box center [541, 264] width 576 height 69
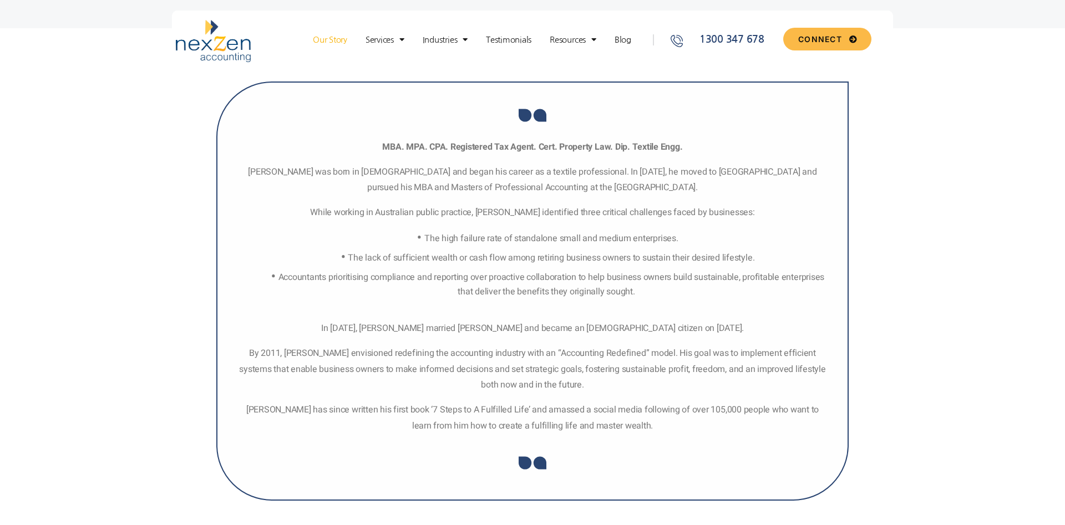
drag, startPoint x: 586, startPoint y: 292, endPoint x: 578, endPoint y: 297, distance: 10.0
click at [584, 292] on span "Accountants prioritising compliance and reporting over proactive collaboration …" at bounding box center [551, 285] width 546 height 28
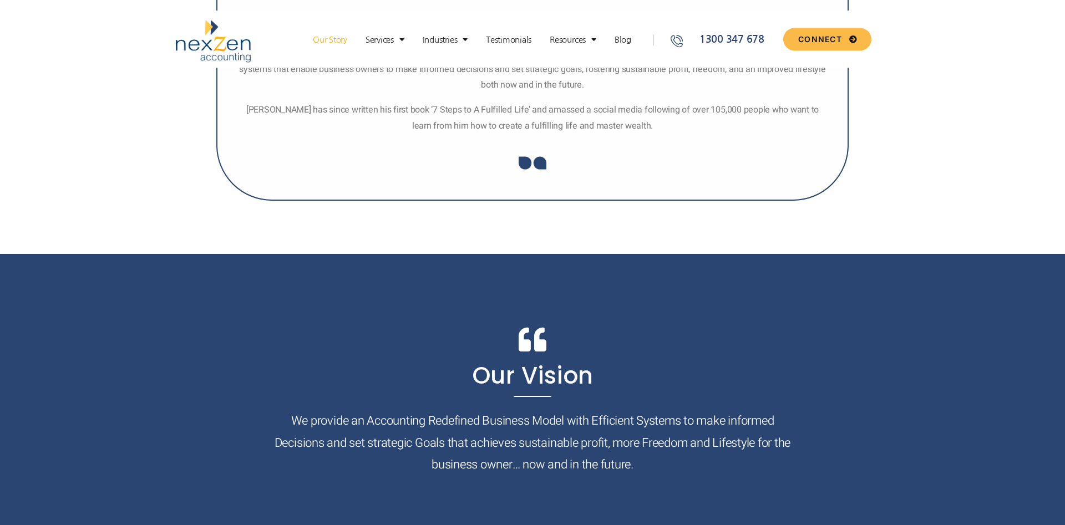
scroll to position [1244, 0]
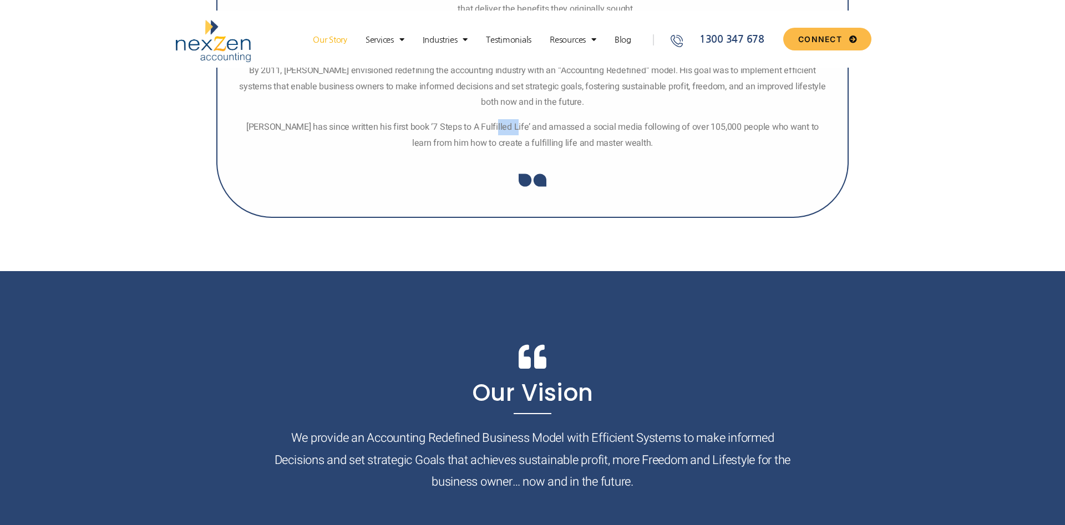
drag, startPoint x: 487, startPoint y: 119, endPoint x: 517, endPoint y: 136, distance: 34.5
click at [508, 134] on div "MBA. MPA. CPA. Registered Tax Agent. Cert. Property Law. Dip. Textile Engg. Muk…" at bounding box center [532, 3] width 592 height 295
click at [512, 135] on p "Mukesh has since written his first book ‘7 Steps to A Fulfilled Life’ and amass…" at bounding box center [532, 135] width 592 height 32
click at [511, 135] on p "Mukesh has since written his first book ‘7 Steps to A Fulfilled Life’ and amass…" at bounding box center [532, 135] width 592 height 32
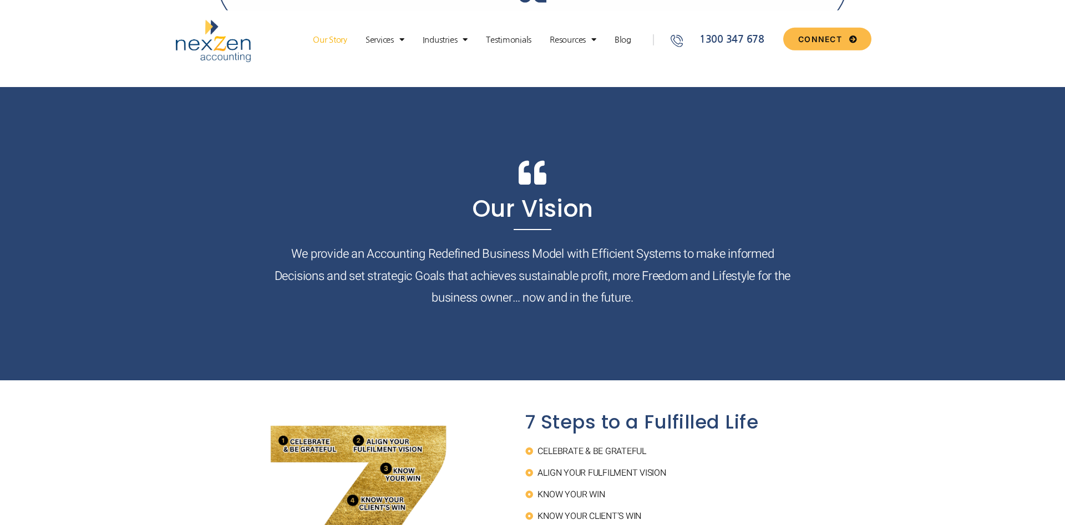
scroll to position [1471, 0]
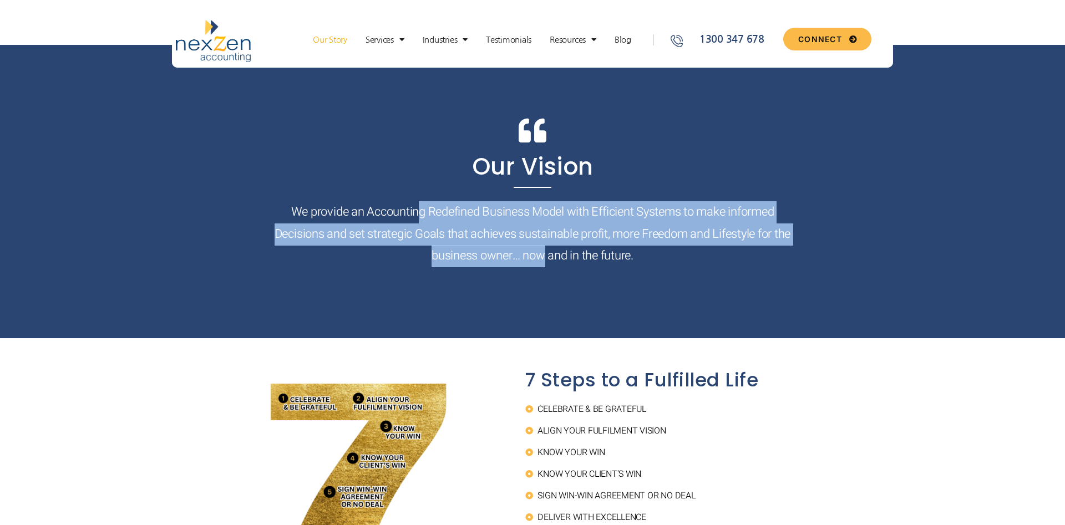
drag, startPoint x: 477, startPoint y: 236, endPoint x: 576, endPoint y: 258, distance: 100.7
click at [555, 257] on p "We provide an Accounting Redefined Business Model with Efficient Systems to mak…" at bounding box center [532, 234] width 534 height 66
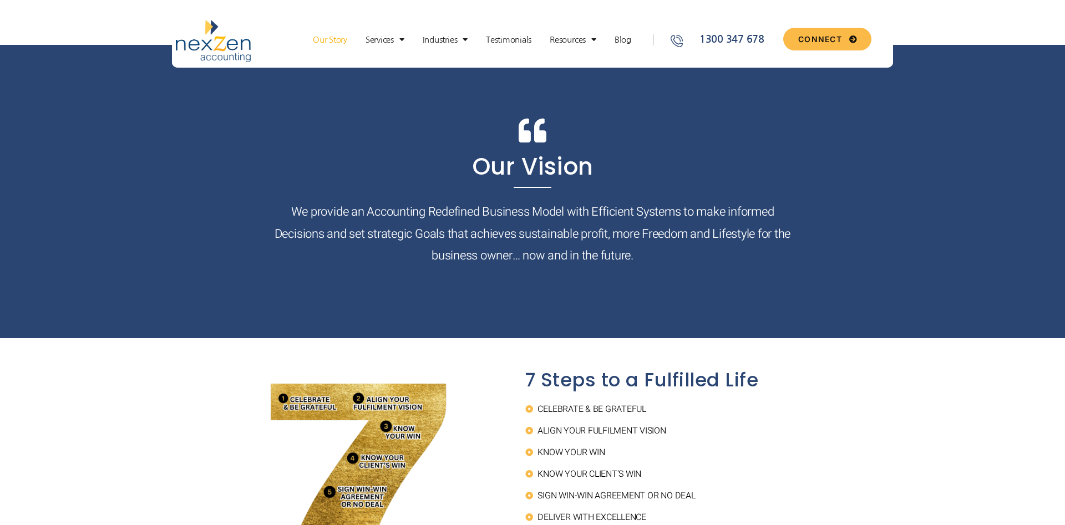
click at [576, 258] on p "We provide an Accounting Redefined Business Model with Efficient Systems to mak…" at bounding box center [532, 234] width 534 height 66
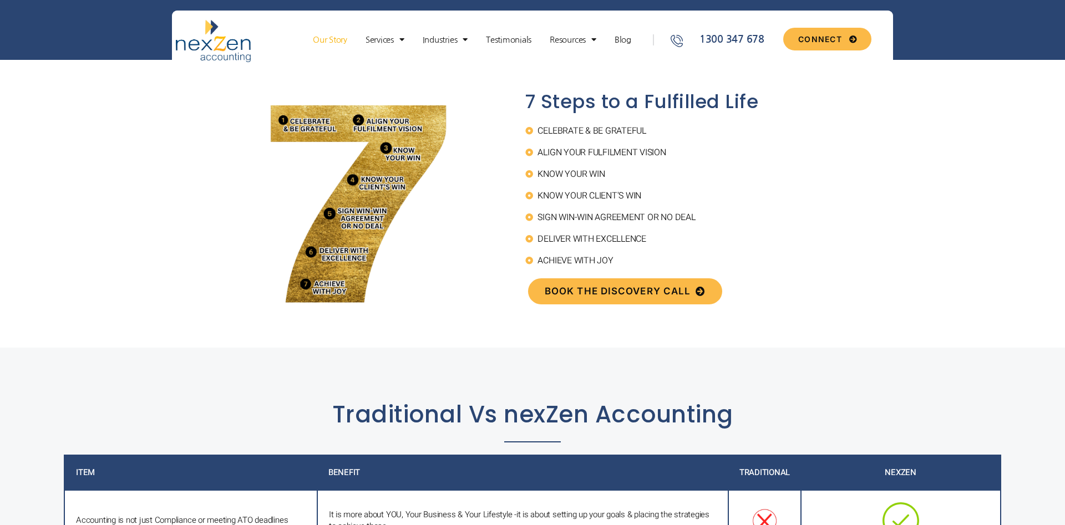
scroll to position [1753, 0]
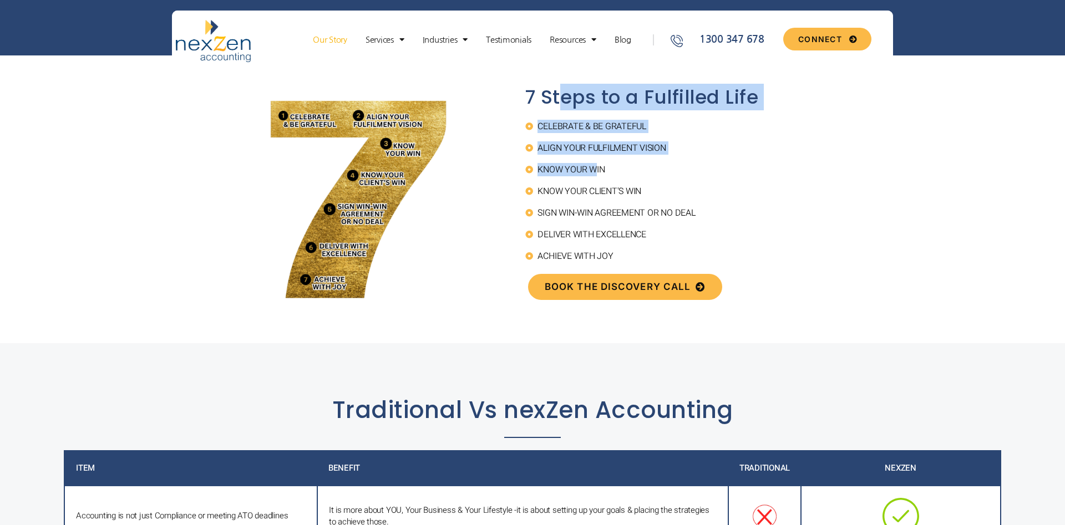
drag
click at [597, 168] on div "7 Steps to a Fulfilled Life CELEBRATE & BE GRATEFUL ALIGN YOUR FULFILMENT VISIO…" at bounding box center [674, 199] width 348 height 227
click at [597, 168] on span "KNOW YOUR WIN" at bounding box center [570, 169] width 70 height 13
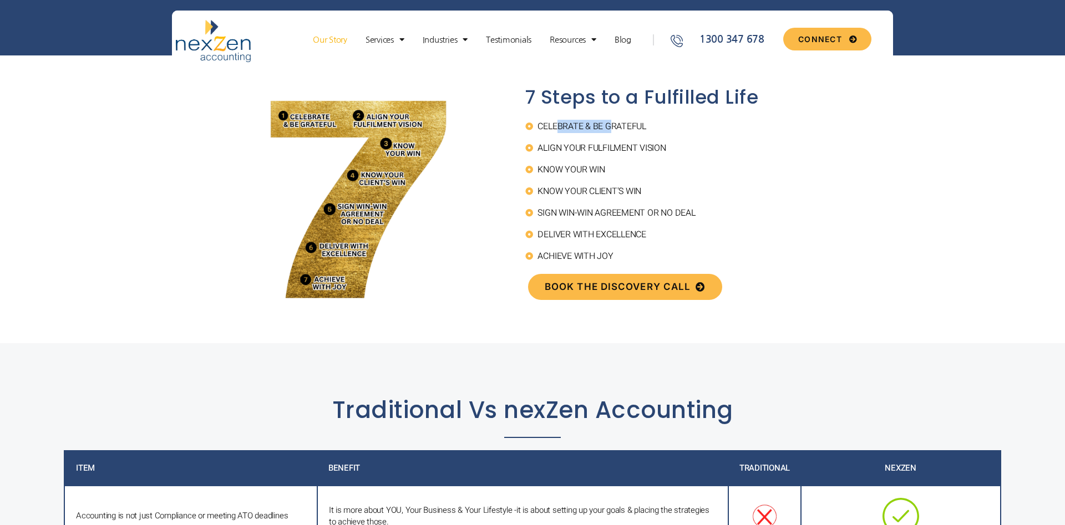
click at [611, 129] on span "CELEBRATE & BE GRATEFUL" at bounding box center [590, 126] width 111 height 13
click at [589, 144] on span "ALIGN YOUR FULFILMENT VISION" at bounding box center [600, 147] width 131 height 13
click at [613, 159] on ul "CELEBRATE & BE GRATEFUL ALIGN YOUR FULFILMENT VISION KNOW YOUR WIN KNOW YOUR CL…" at bounding box center [686, 191] width 323 height 143
click at [611, 162] on ul "CELEBRATE & BE GRATEFUL ALIGN YOUR FULFILMENT VISION KNOW YOUR WIN KNOW YOUR CL…" at bounding box center [686, 191] width 323 height 143
click at [600, 184] on ul "CELEBRATE & BE GRATEFUL ALIGN YOUR FULFILMENT VISION KNOW YOUR WIN KNOW YOUR CL…" at bounding box center [686, 191] width 323 height 143
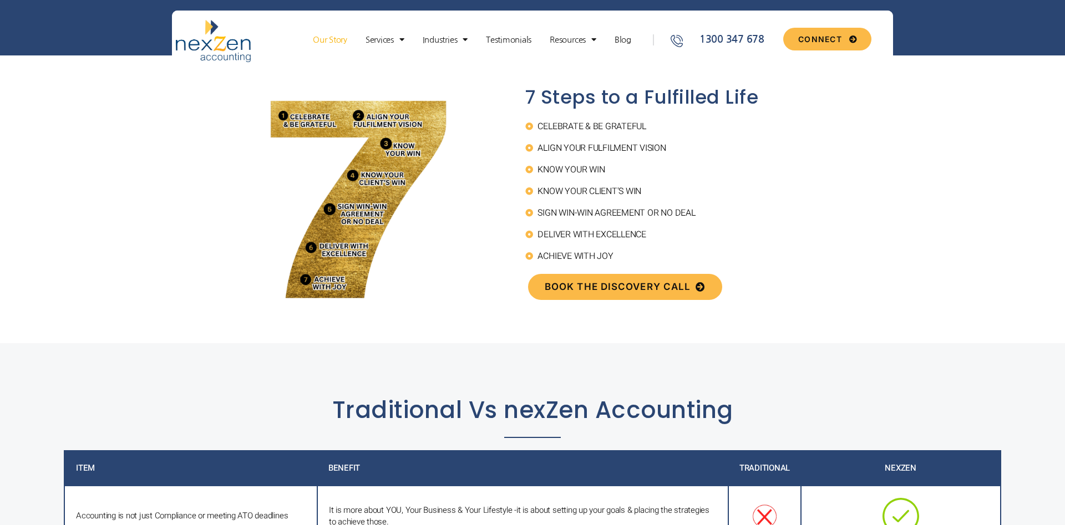
click at [606, 187] on span "KNOW YOUR CLIENT'S WIN" at bounding box center [588, 191] width 106 height 13
click at [633, 196] on span "KNOW YOUR CLIENT'S WIN" at bounding box center [588, 191] width 106 height 13
click at [637, 197] on span "KNOW YOUR CLIENT'S WIN" at bounding box center [588, 191] width 106 height 13
click at [629, 224] on ul "CELEBRATE & BE GRATEFUL ALIGN YOUR FULFILMENT VISION KNOW YOUR WIN KNOW YOUR CL…" at bounding box center [686, 191] width 323 height 143
click at [641, 224] on ul "CELEBRATE & BE GRATEFUL ALIGN YOUR FULFILMENT VISION KNOW YOUR WIN KNOW YOUR CL…" at bounding box center [686, 191] width 323 height 143
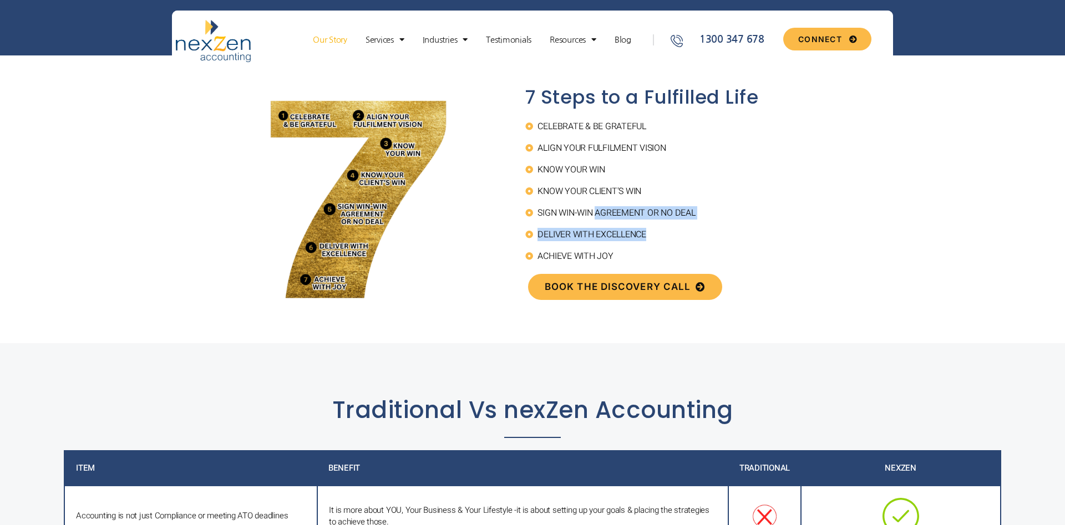
click at [576, 213] on ul "CELEBRATE & BE GRATEFUL ALIGN YOUR FULFILMENT VISION KNOW YOUR WIN KNOW YOUR CL…" at bounding box center [686, 191] width 323 height 143
click at [568, 212] on span "SIGN WIN-WIN AGREEMENT OR NO DEAL" at bounding box center [615, 212] width 160 height 13
click at [629, 228] on ul "CELEBRATE & BE GRATEFUL ALIGN YOUR FULFILMENT VISION KNOW YOUR WIN KNOW YOUR CL…" at bounding box center [686, 191] width 323 height 143
click at [631, 228] on ul "CELEBRATE & BE GRATEFUL ALIGN YOUR FULFILMENT VISION KNOW YOUR WIN KNOW YOUR CL…" at bounding box center [686, 191] width 323 height 143
click at [595, 231] on span "DELIVER WITH EXCELLENCE" at bounding box center [590, 234] width 111 height 13
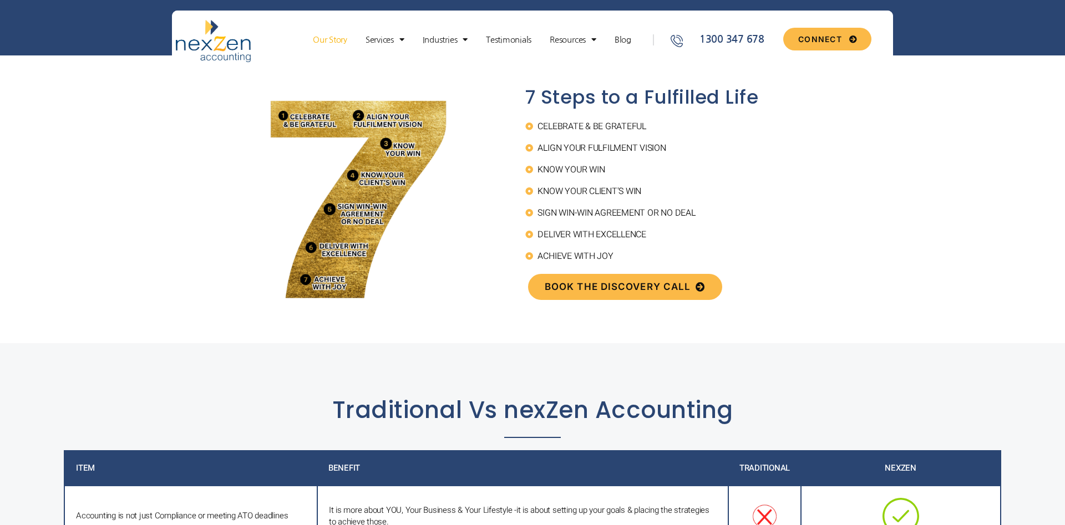
click at [572, 231] on span "DELIVER WITH EXCELLENCE" at bounding box center [590, 234] width 111 height 13
click at [640, 242] on li "DELIVER WITH EXCELLENCE" at bounding box center [686, 237] width 323 height 18
click at [642, 242] on li "DELIVER WITH EXCELLENCE" at bounding box center [686, 237] width 323 height 18
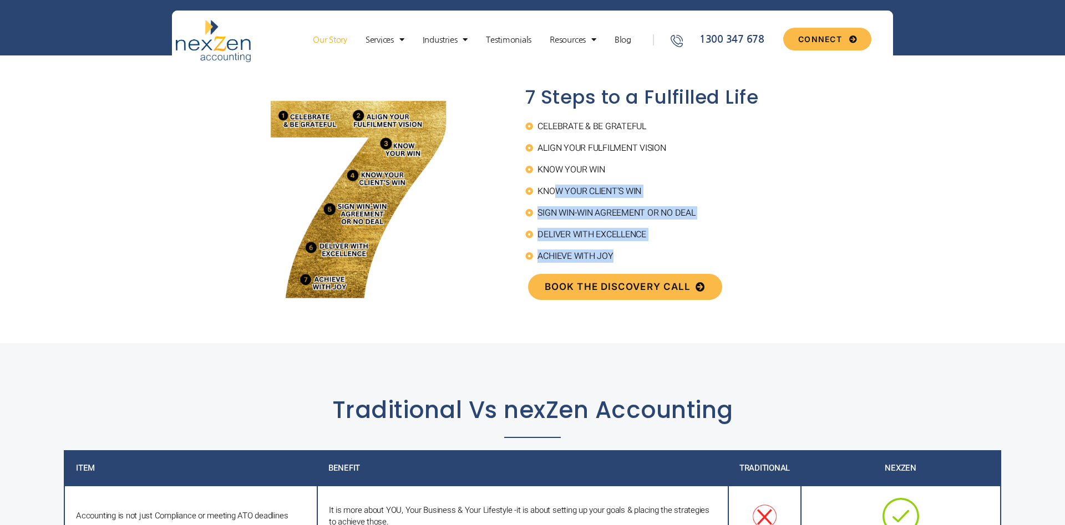
click at [553, 194] on ul "CELEBRATE & BE GRATEFUL ALIGN YOUR FULFILMENT VISION KNOW YOUR WIN KNOW YOUR CL…" at bounding box center [686, 191] width 323 height 143
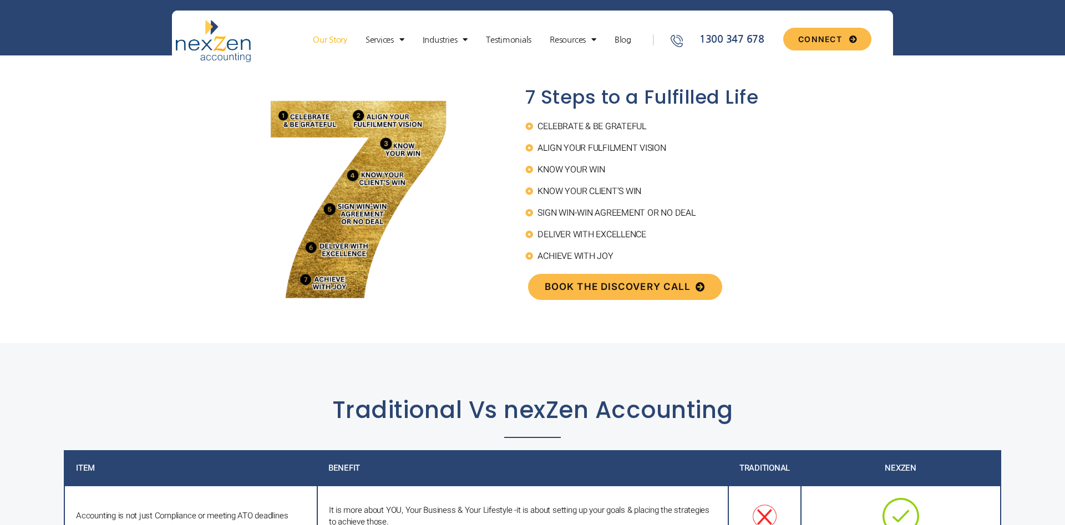
click at [545, 202] on li "KNOW YOUR CLIENT'S WIN" at bounding box center [686, 194] width 323 height 18
click at [710, 218] on li "SIGN WIN-WIN AGREEMENT OR NO DEAL" at bounding box center [686, 215] width 323 height 18
click at [717, 223] on li "SIGN WIN-WIN AGREEMENT OR NO DEAL" at bounding box center [686, 215] width 323 height 18
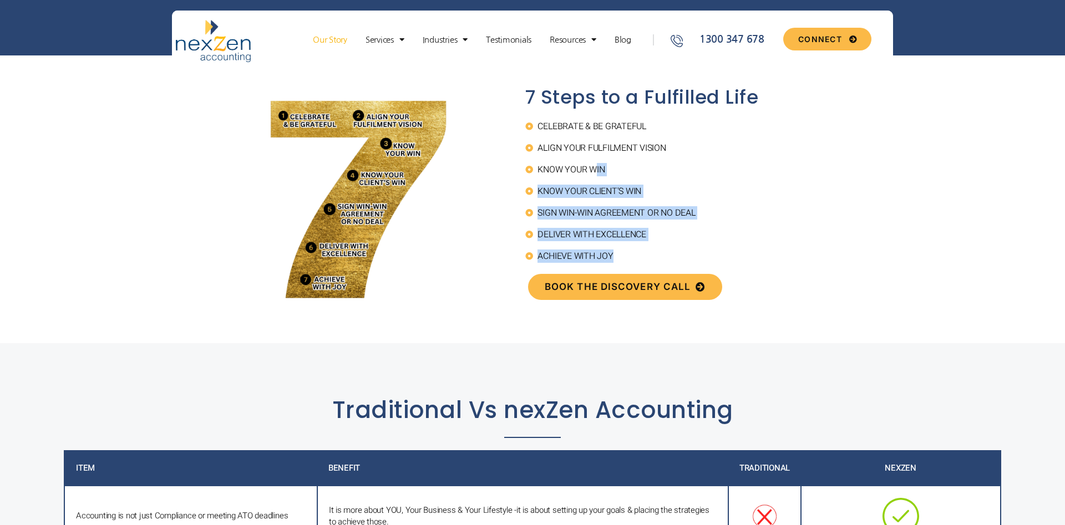
click at [624, 252] on ul "CELEBRATE & BE GRATEFUL ALIGN YOUR FULFILMENT VISION KNOW YOUR WIN KNOW YOUR CL…" at bounding box center [686, 191] width 323 height 143
click at [624, 253] on li "ACHIEVE WITH JOY" at bounding box center [686, 256] width 323 height 13
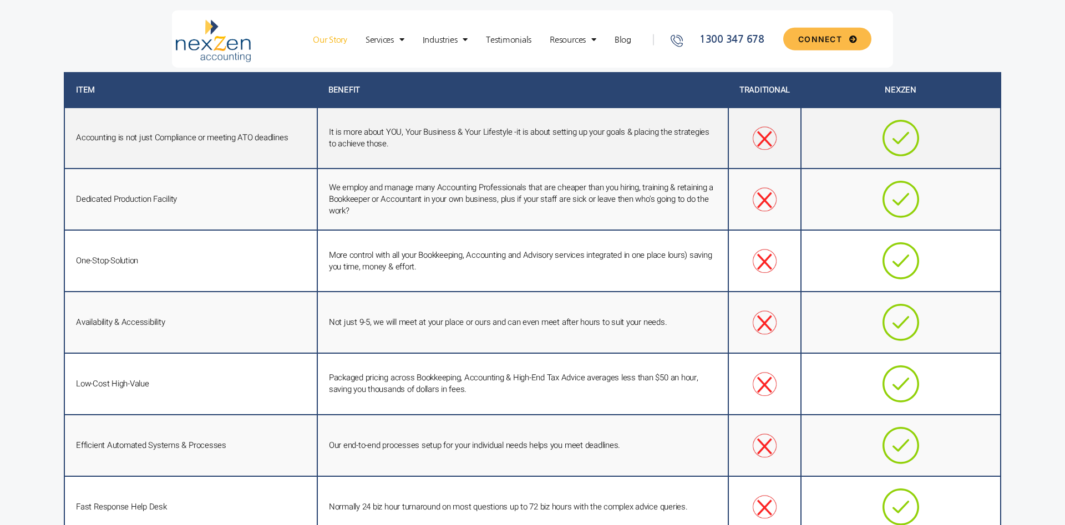
scroll to position [2149, 0]
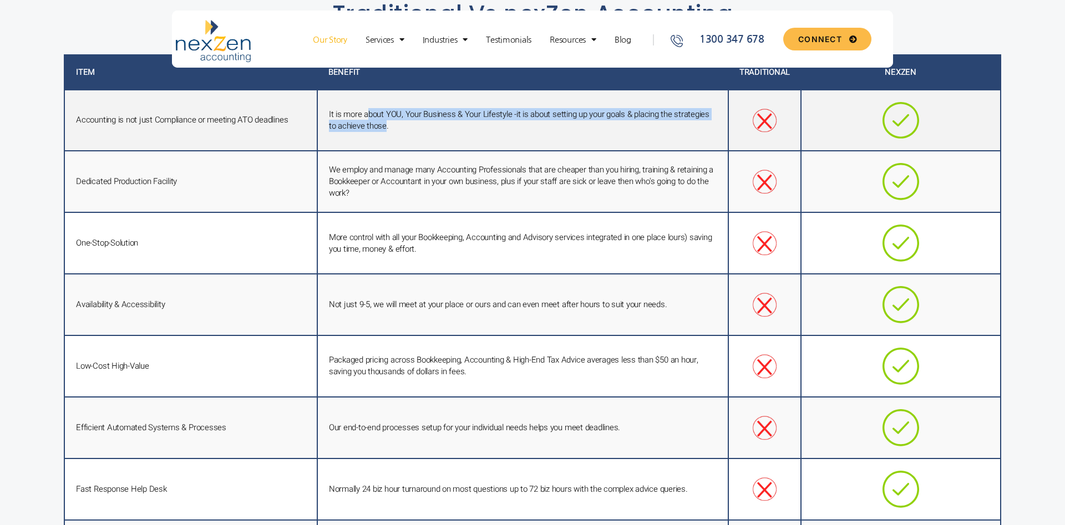
click at [384, 128] on td "It is more about YOU, Your Business & Your Lifestyle -it is about setting up yo…" at bounding box center [522, 121] width 411 height 62
click at [384, 129] on td "It is more about YOU, Your Business & Your Lifestyle -it is about setting up yo…" at bounding box center [522, 121] width 411 height 62
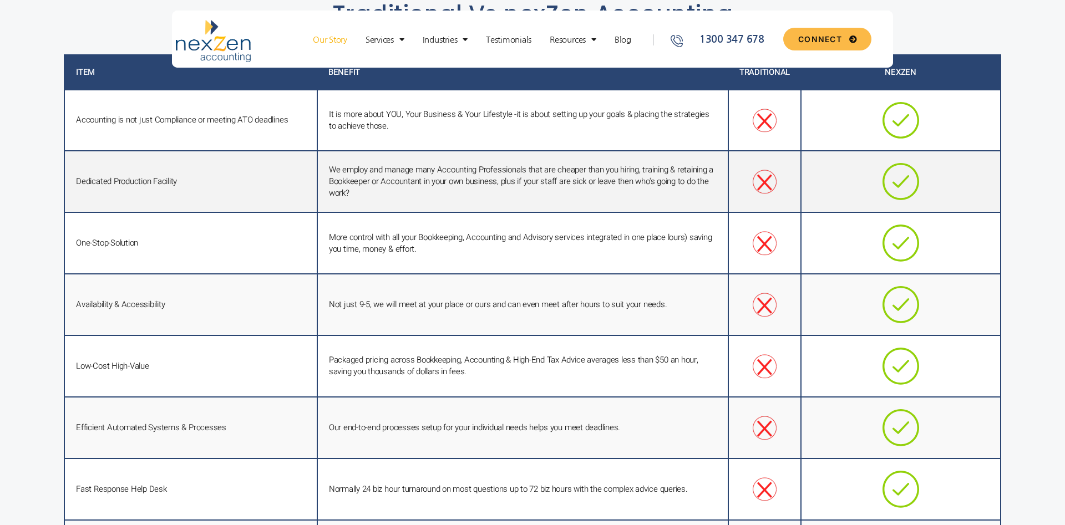
click at [450, 163] on td "We employ and manage many Accounting Professionals that are cheaper than you hi…" at bounding box center [522, 182] width 411 height 62
click at [454, 170] on td "We employ and manage many Accounting Professionals that are cheaper than you hi…" at bounding box center [522, 182] width 411 height 62
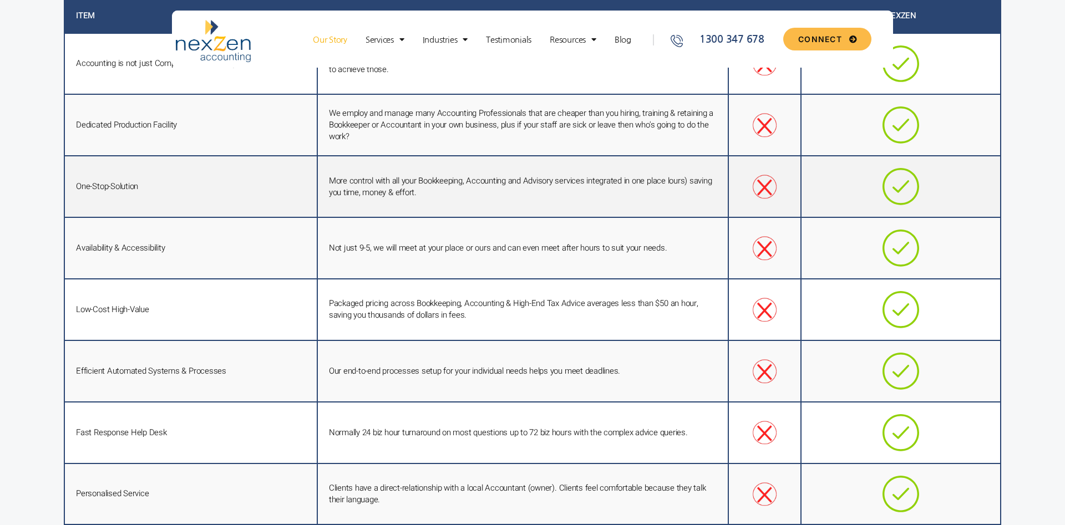
click at [456, 183] on td "More control with all your Bookkeeping, Accounting and Advisory services integr…" at bounding box center [522, 187] width 411 height 62
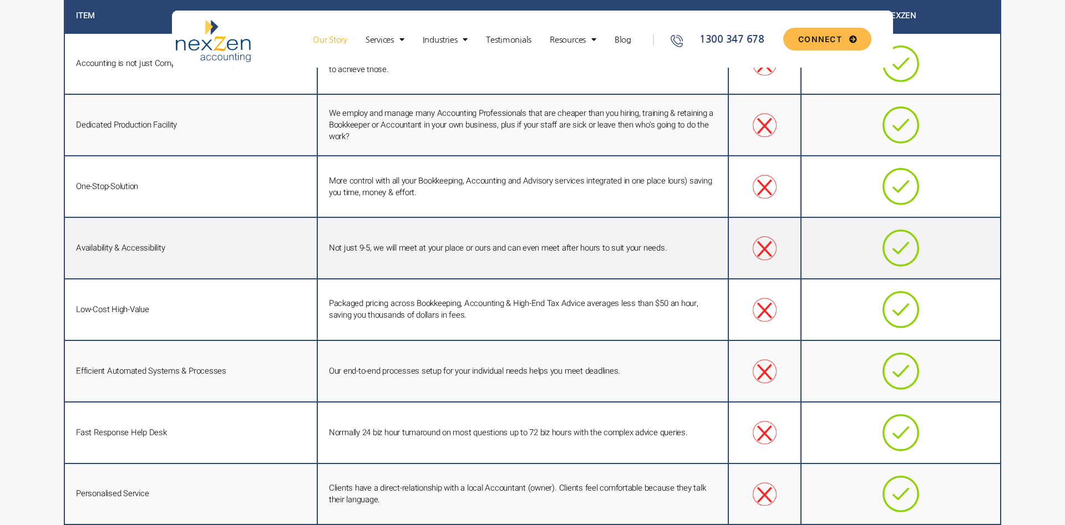
click at [472, 247] on td "Not just 9-5, we will meet at your place or ours and can even meet after hours …" at bounding box center [522, 248] width 411 height 62
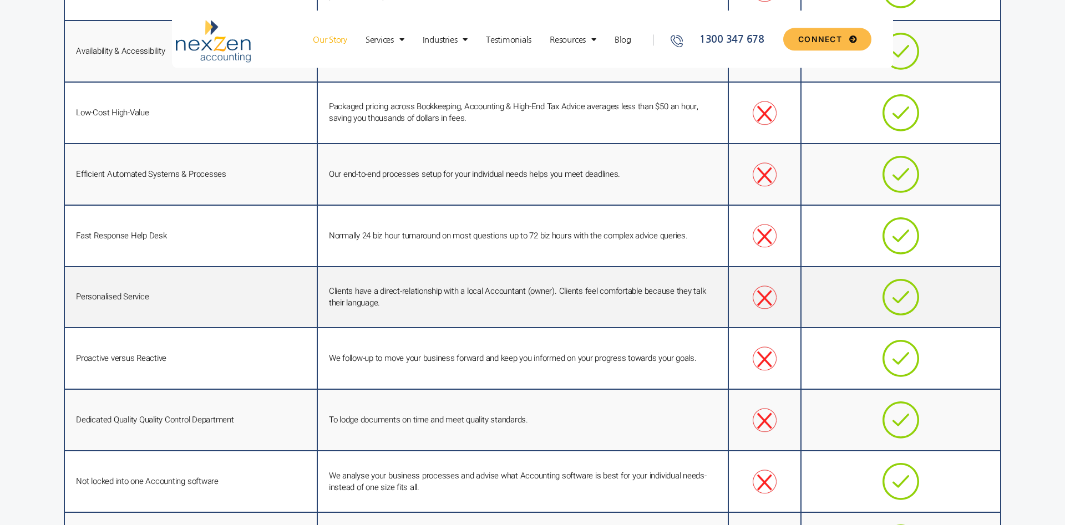
scroll to position [2432, 0]
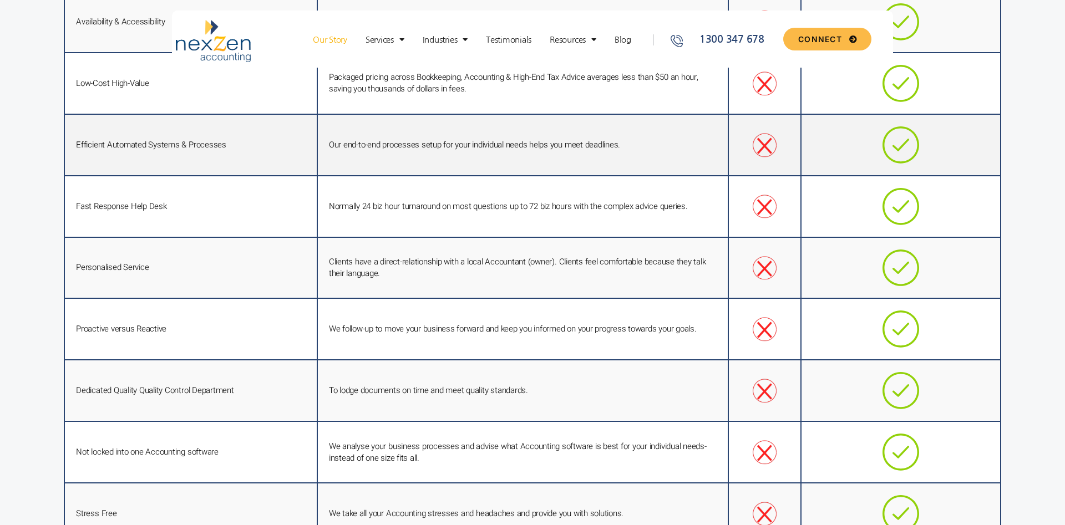
click at [428, 151] on td "Our end-to-end processes setup for your individual needs helps you meet deadlin…" at bounding box center [522, 145] width 411 height 62
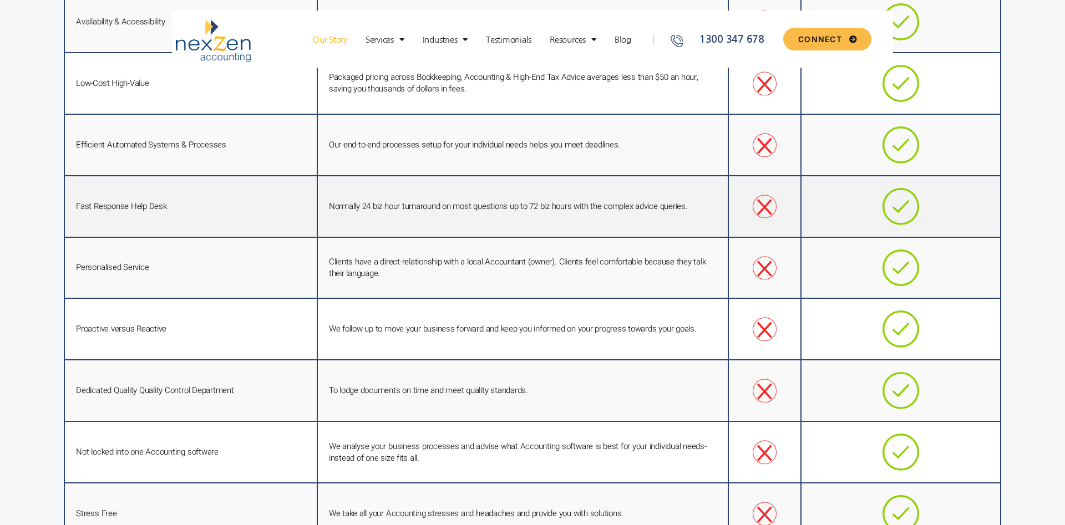
click at [464, 213] on td "Normally 24 biz hour turnaround on most questions up to 72 biz hours with the c…" at bounding box center [522, 207] width 411 height 62
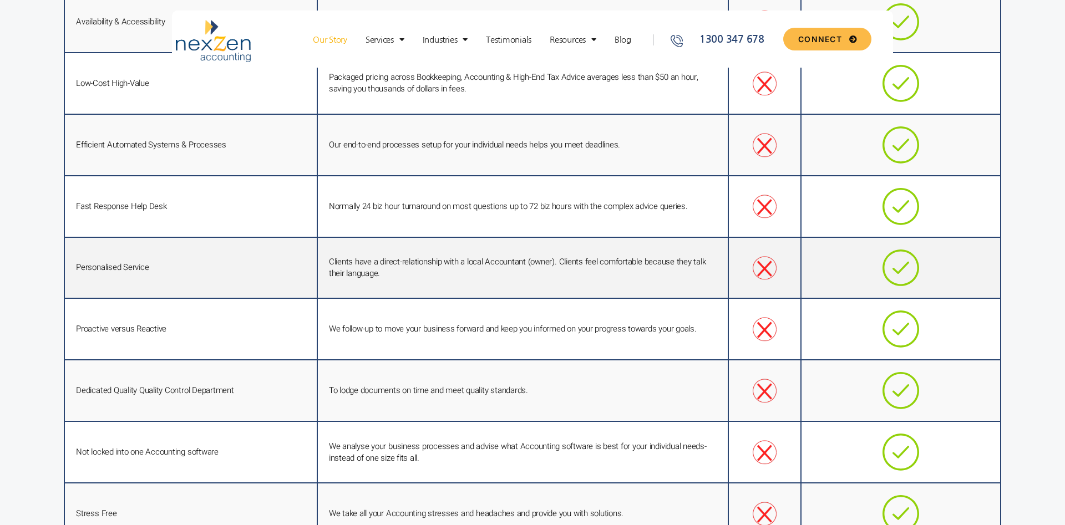
click at [499, 263] on td "Clients have a direct-relationship with a local Accountant (owner). Clients fee…" at bounding box center [522, 268] width 411 height 62
click at [505, 244] on td "Clients have a direct-relationship with a local Accountant (owner). Clients fee…" at bounding box center [522, 268] width 411 height 62
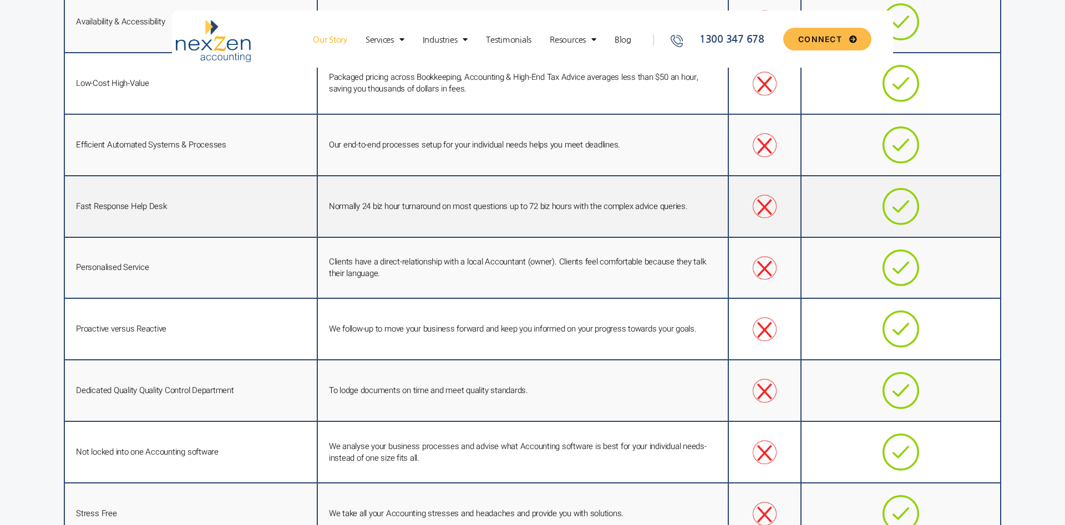
click at [523, 202] on td "Normally 24 biz hour turnaround on most questions up to 72 biz hours with the c…" at bounding box center [522, 207] width 411 height 62
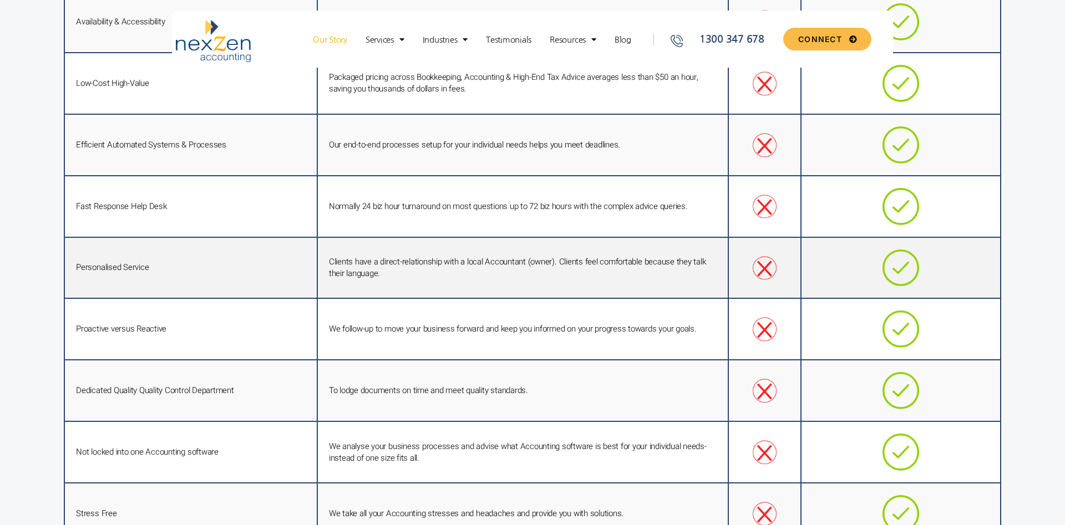
click at [523, 203] on td "Normally 24 biz hour turnaround on most questions up to 72 biz hours with the c…" at bounding box center [522, 207] width 411 height 62
click at [537, 250] on td "Clients have a direct-relationship with a local Accountant (owner). Clients fee…" at bounding box center [522, 268] width 411 height 62
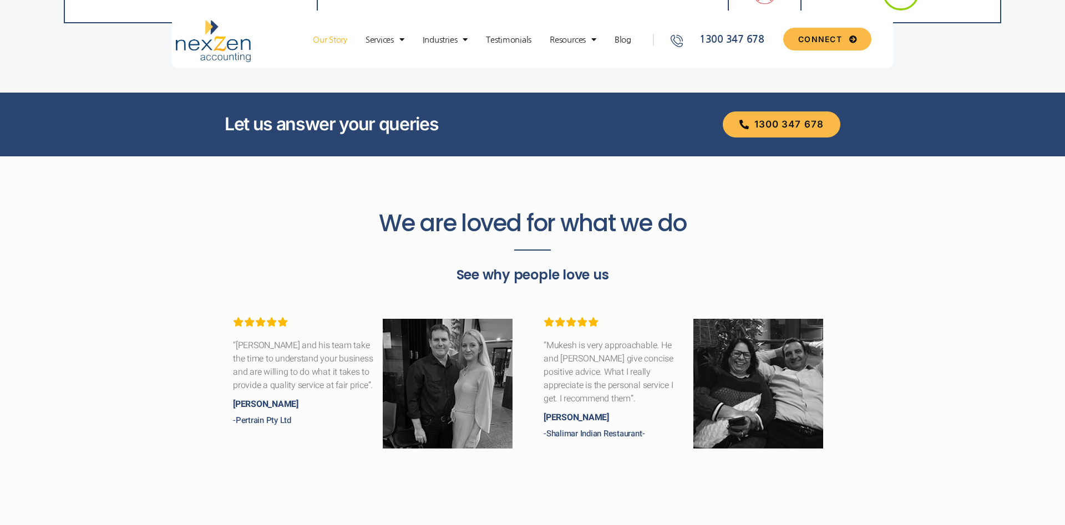
scroll to position [3281, 0]
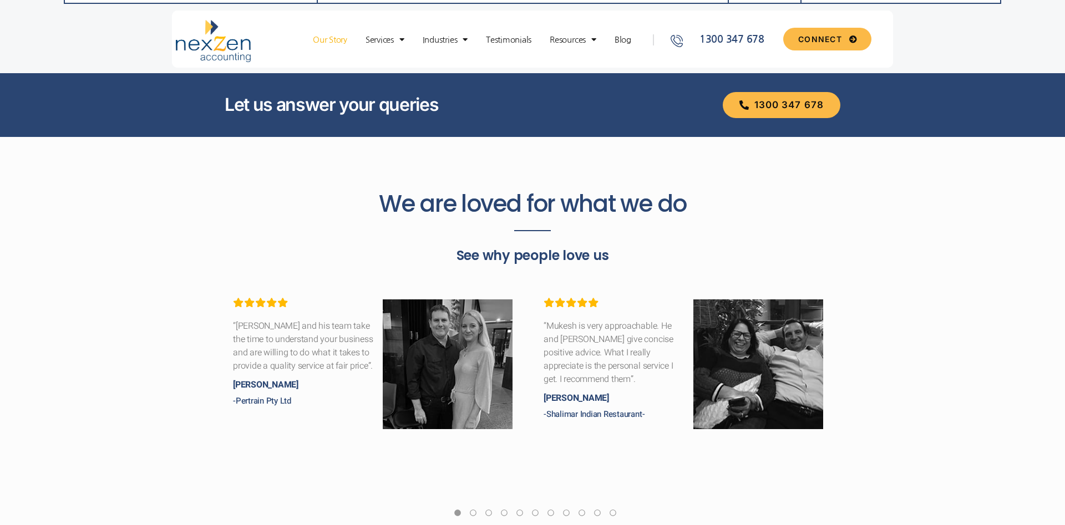
click at [465, 197] on h2 "We are loved for what we do" at bounding box center [532, 204] width 610 height 28
click at [466, 197] on h2 "We are loved for what we do" at bounding box center [532, 204] width 610 height 28
click at [570, 214] on h2 "We are loved for what we do" at bounding box center [532, 204] width 610 height 28
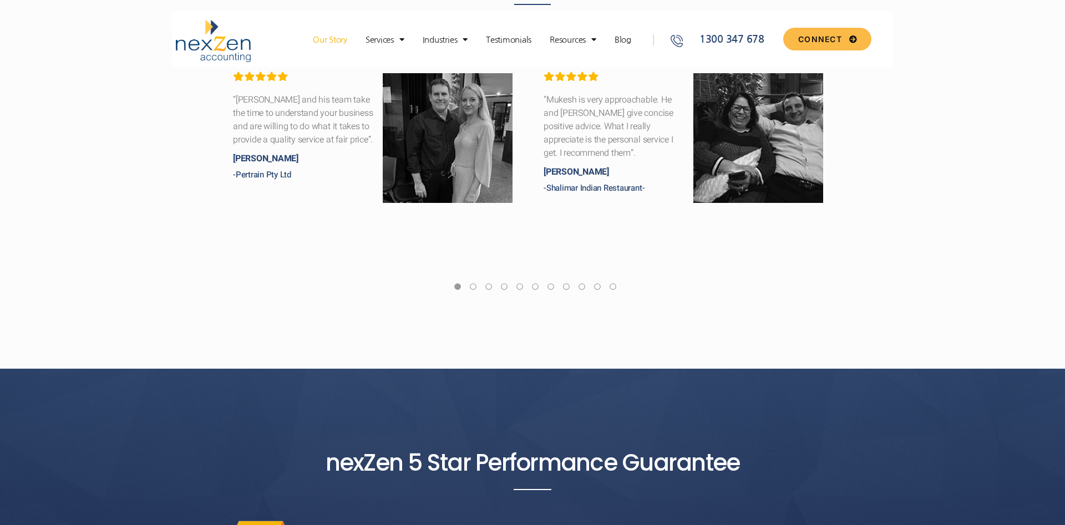
scroll to position [3450, 0]
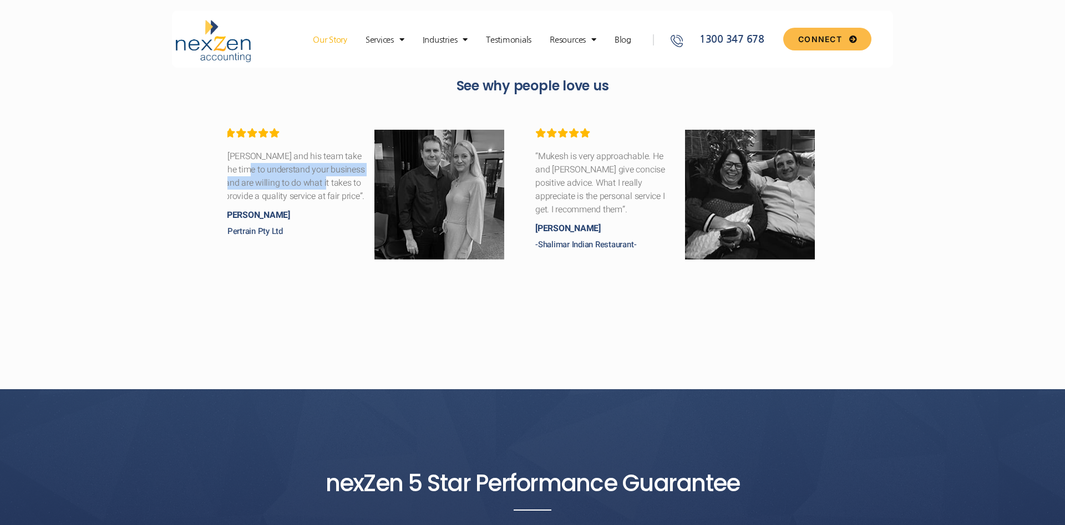
drag, startPoint x: 323, startPoint y: 172, endPoint x: 253, endPoint y: 171, distance: 69.9
click at [253, 171] on div "Glen Coventon “Mukesh and his team take the time to understand your business an…" at bounding box center [532, 224] width 610 height 205
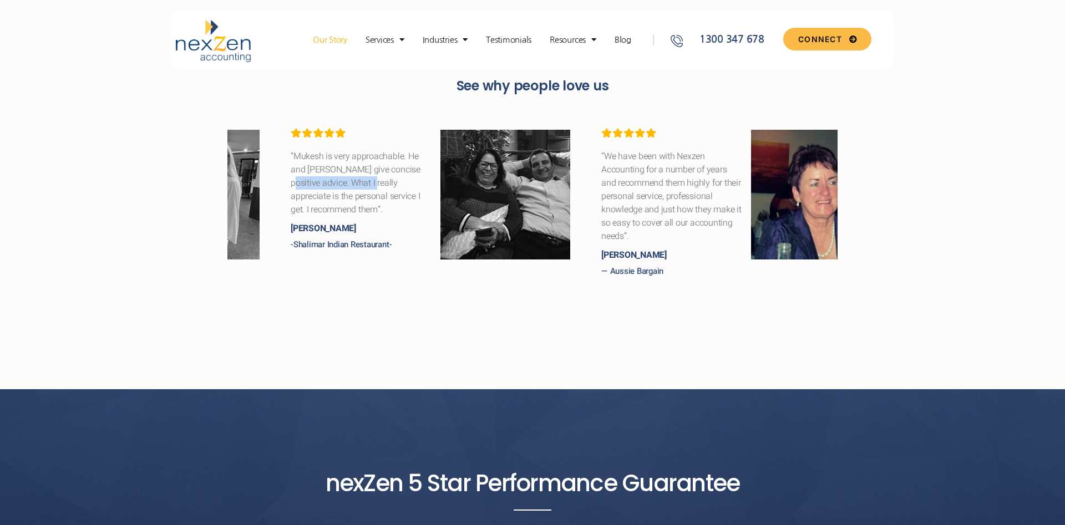
drag, startPoint x: 313, startPoint y: 174, endPoint x: 536, endPoint y: 171, distance: 222.9
click at [511, 171] on div "Glen Coventon “Mukesh and his team take the time to understand your business an…" at bounding box center [532, 224] width 610 height 205
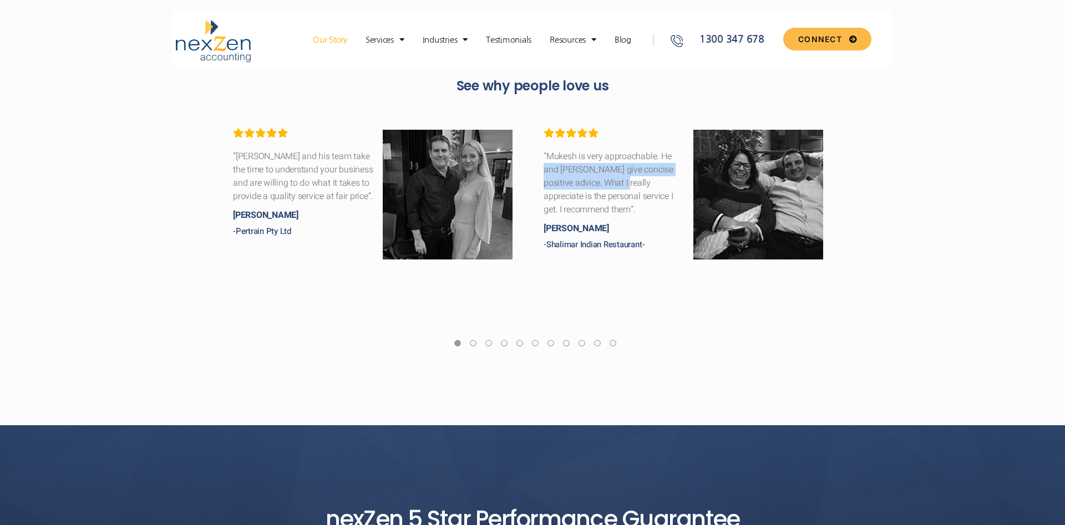
click at [430, 169] on div "“[PERSON_NAME] and his team take the time to understand your business and are w…" at bounding box center [377, 165] width 288 height 75
click at [576, 180] on div "Glen Coventon “Mukesh and his team take the time to understand your business an…" at bounding box center [532, 224] width 610 height 205
click at [476, 339] on link at bounding box center [473, 345] width 10 height 13
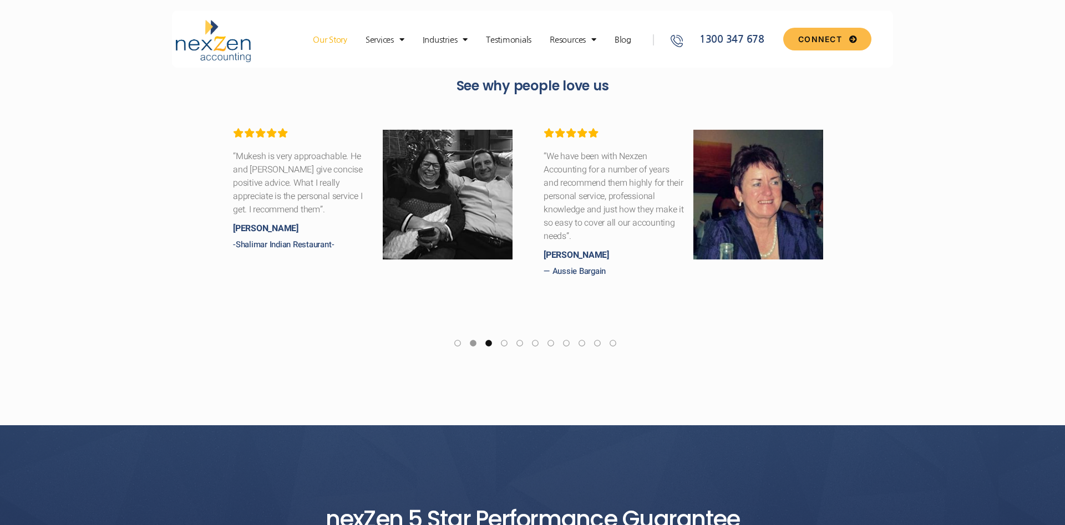
click at [487, 339] on link at bounding box center [489, 345] width 10 height 13
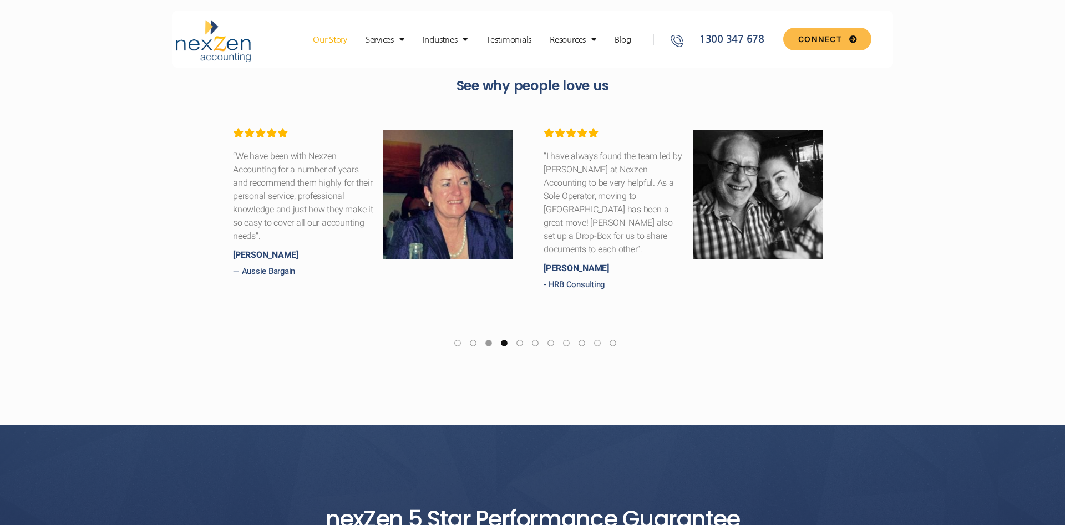
click at [504, 339] on link at bounding box center [504, 345] width 10 height 13
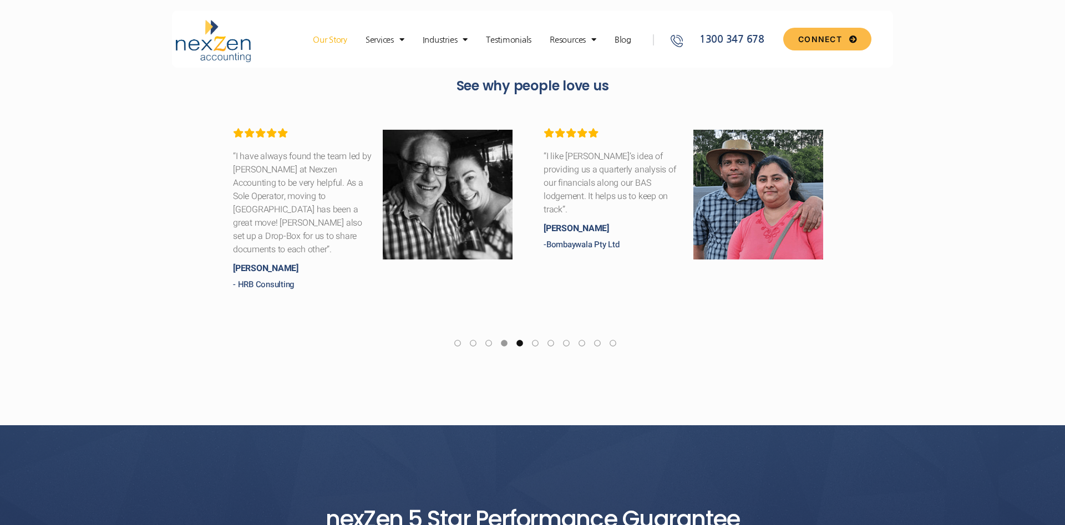
click at [521, 339] on link at bounding box center [520, 345] width 10 height 13
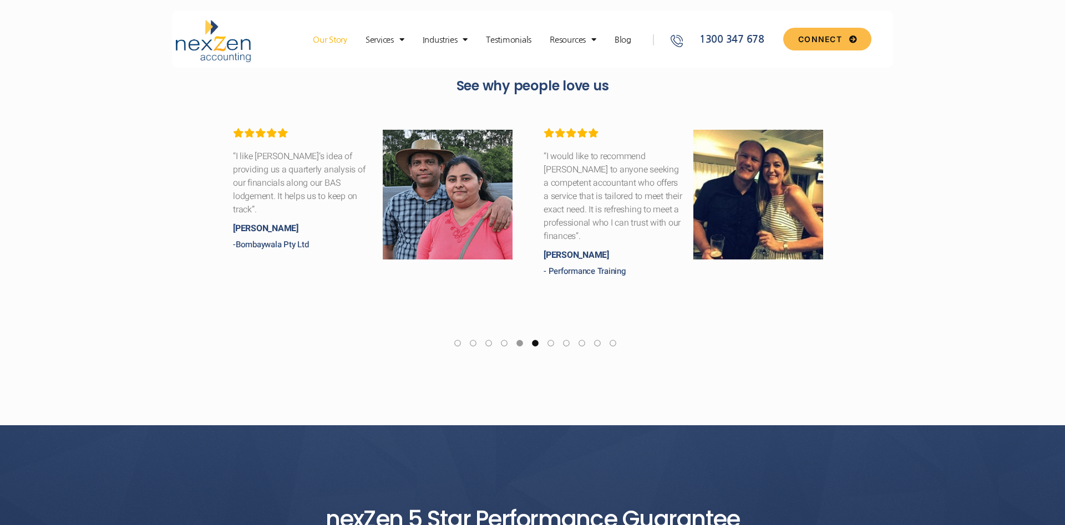
click at [534, 339] on link at bounding box center [535, 345] width 10 height 13
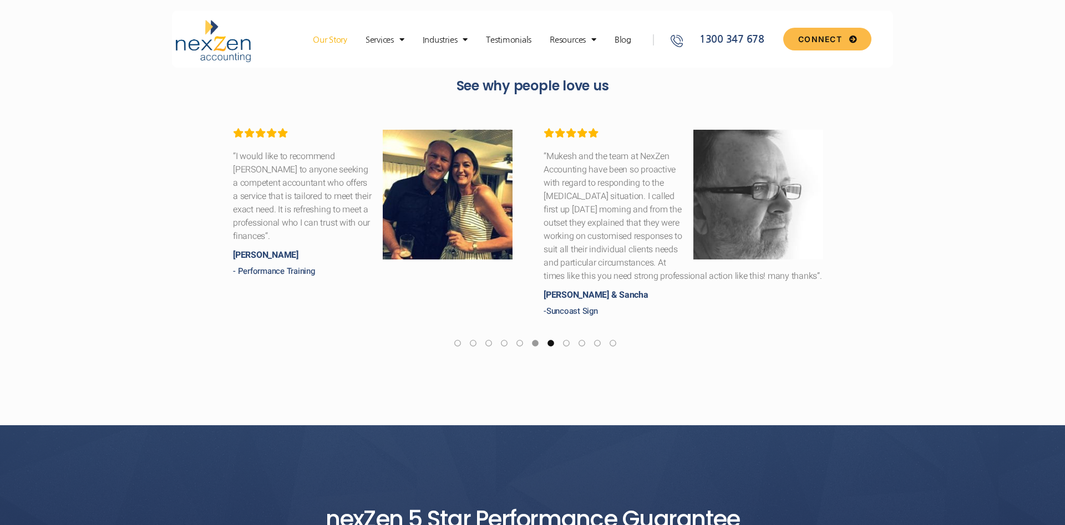
click at [551, 339] on link at bounding box center [551, 345] width 10 height 13
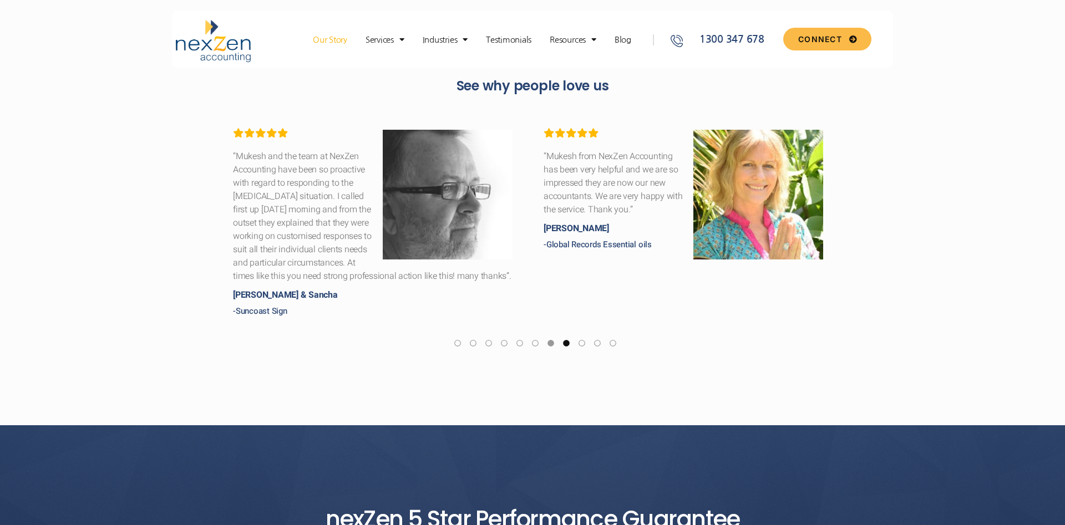
click at [569, 340] on link at bounding box center [566, 345] width 10 height 13
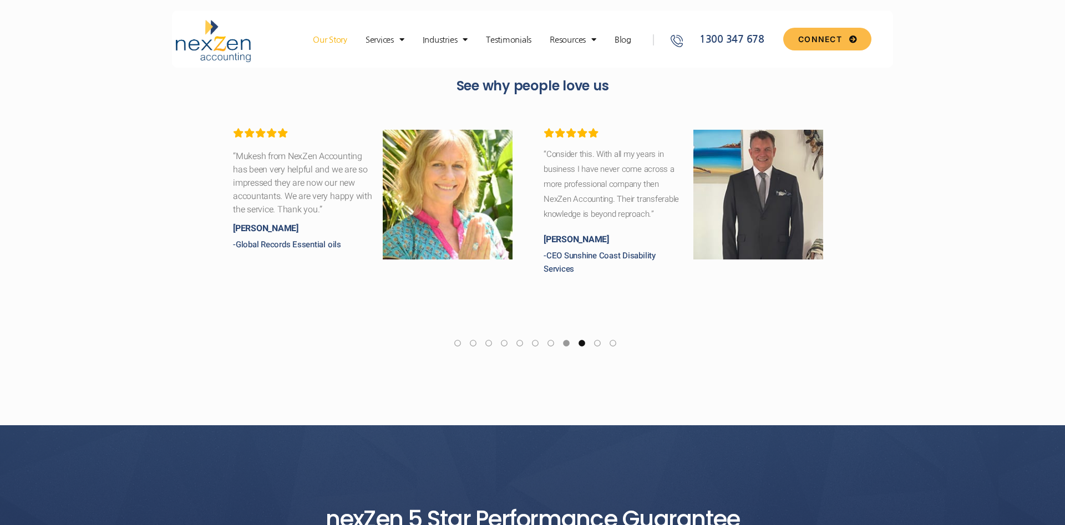
click at [582, 339] on link at bounding box center [582, 345] width 10 height 13
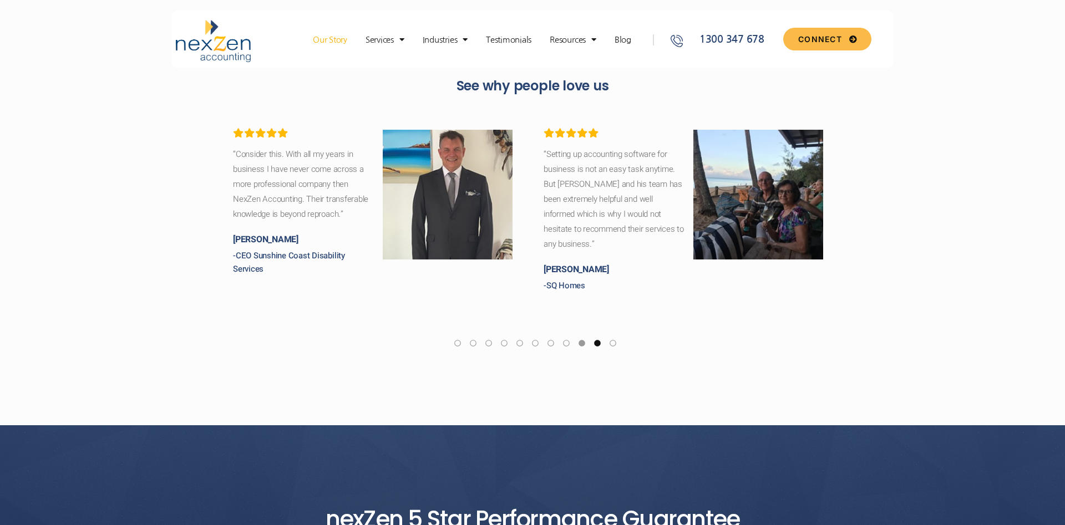
click at [598, 339] on link at bounding box center [597, 345] width 10 height 13
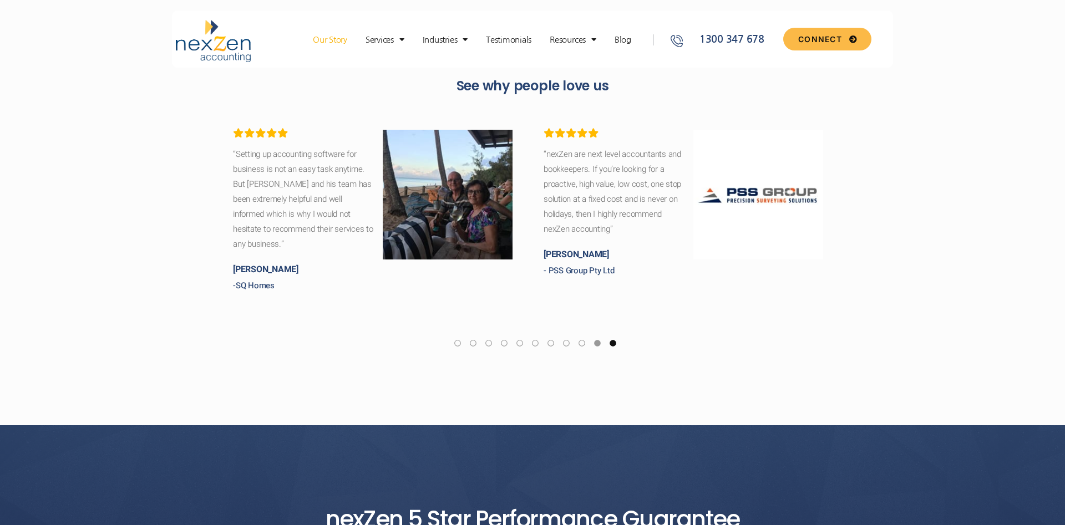
click at [614, 339] on link at bounding box center [613, 345] width 10 height 13
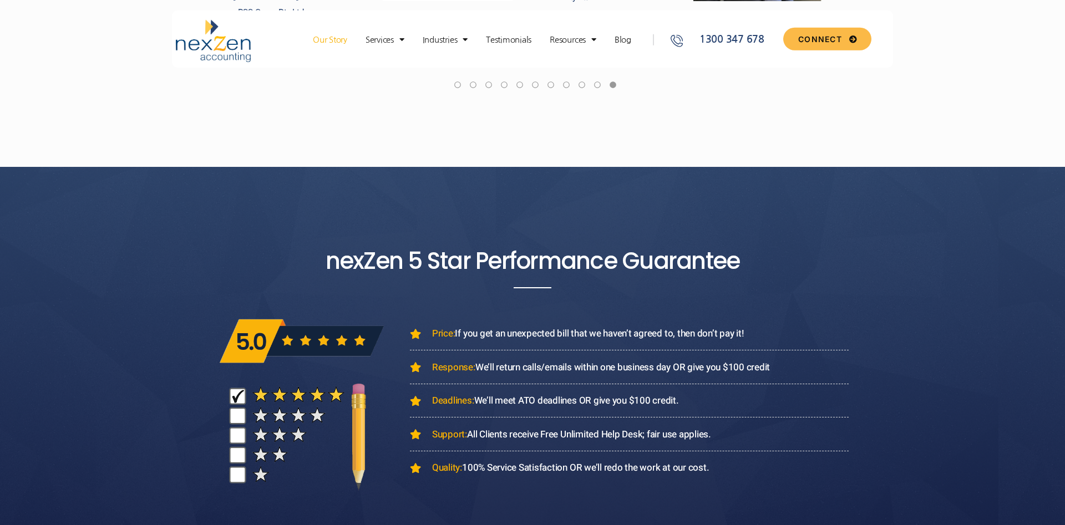
scroll to position [3790, 0]
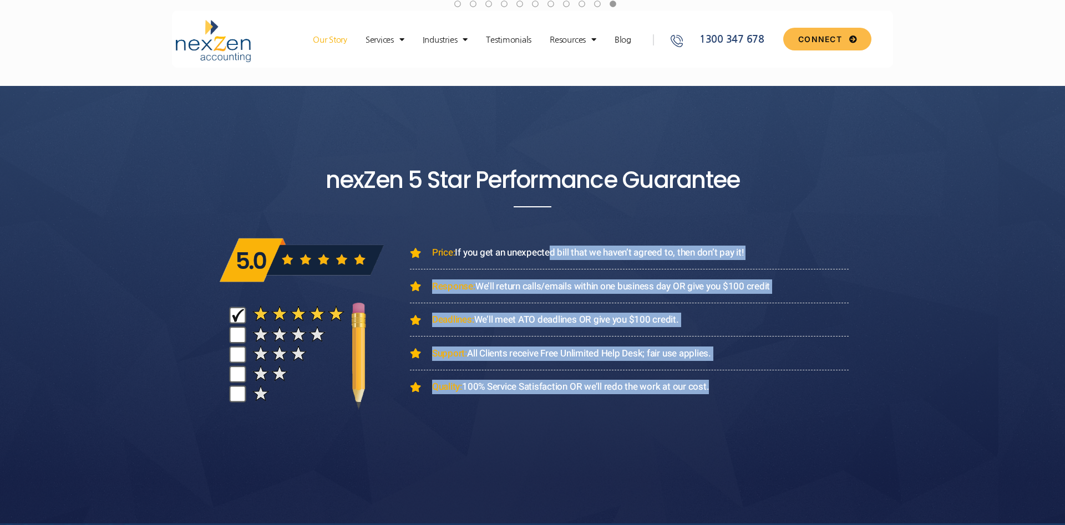
drag, startPoint x: 550, startPoint y: 241, endPoint x: 757, endPoint y: 382, distance: 249.9
click at [753, 380] on section "Price: If you get an unexpected bill that we haven’t agreed to, then don’t pay …" at bounding box center [532, 314] width 632 height 200
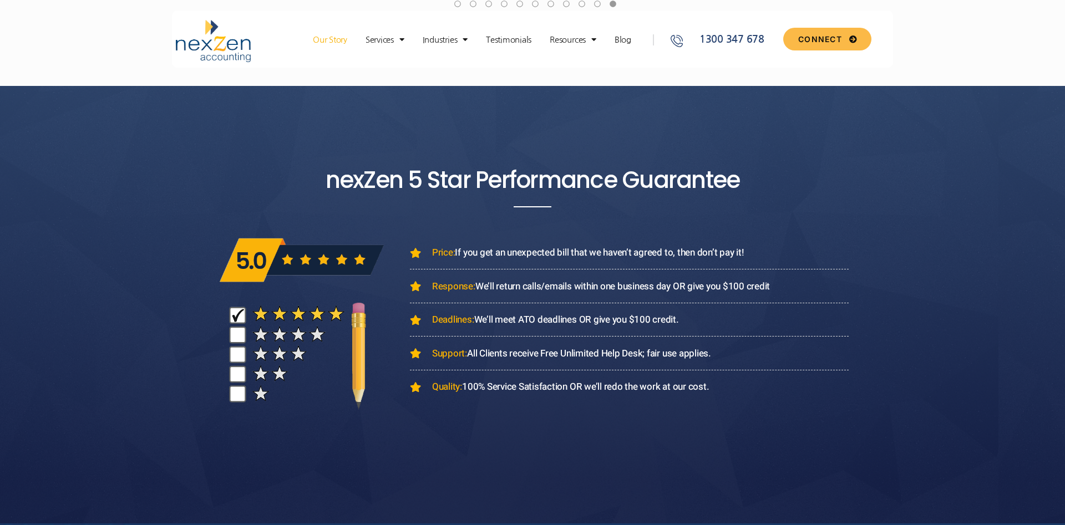
click at [800, 403] on div "Price: If you get an unexpected bill that we haven’t agreed to, then don’t pay …" at bounding box center [617, 330] width 461 height 168
drag, startPoint x: 496, startPoint y: 248, endPoint x: 639, endPoint y: 254, distance: 143.7
click at [638, 254] on span "Price: If you get an unexpected bill that we haven’t agreed to, then don’t pay …" at bounding box center [586, 253] width 314 height 14
click at [648, 253] on span "Price: If you get an unexpected bill that we haven’t agreed to, then don’t pay …" at bounding box center [586, 253] width 314 height 14
drag, startPoint x: 487, startPoint y: 242, endPoint x: 623, endPoint y: 266, distance: 138.5
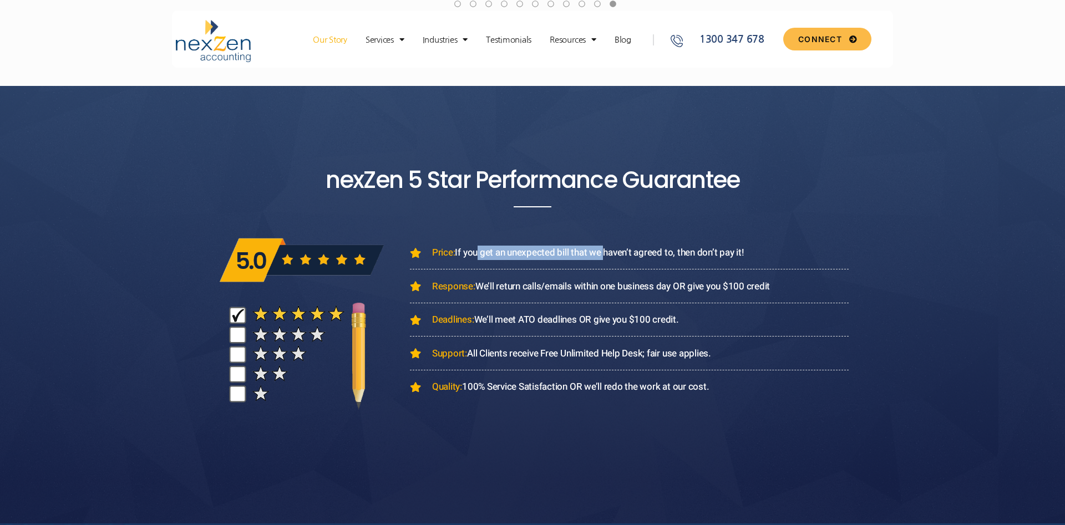
click at [605, 261] on section "Price: If you get an unexpected bill that we haven’t agreed to, then don’t pay …" at bounding box center [532, 314] width 632 height 200
click at [634, 270] on ul "Price: If you get an unexpected bill that we haven’t agreed to, then don’t pay …" at bounding box center [629, 320] width 439 height 149
drag, startPoint x: 551, startPoint y: 241, endPoint x: 683, endPoint y: 250, distance: 131.7
click at [663, 248] on section "Price: If you get an unexpected bill that we haven’t agreed to, then don’t pay …" at bounding box center [532, 314] width 632 height 200
drag, startPoint x: 691, startPoint y: 250, endPoint x: 629, endPoint y: 267, distance: 64.3
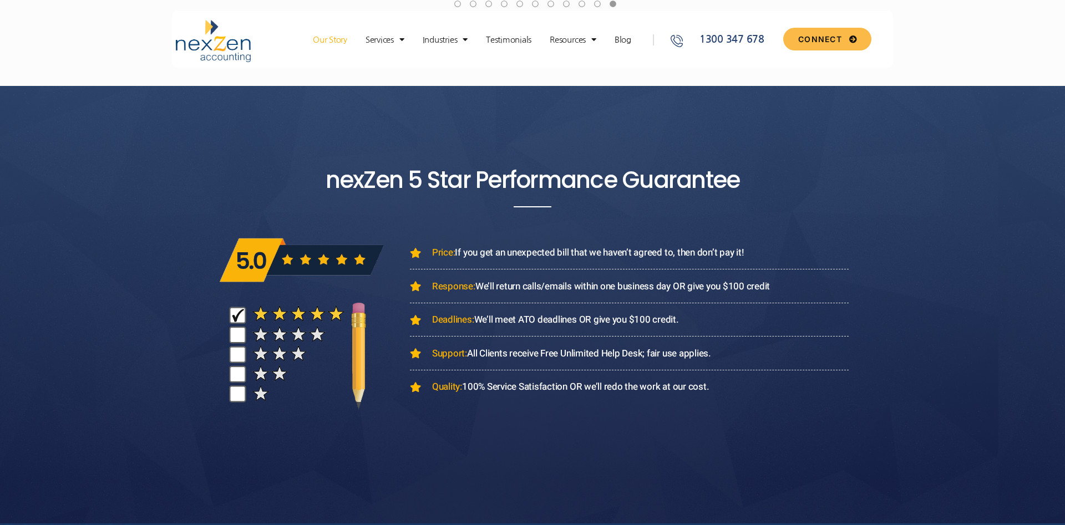
click at [691, 251] on span "Price: If you get an unexpected bill that we haven’t agreed to, then don’t pay …" at bounding box center [586, 253] width 314 height 14
drag, startPoint x: 532, startPoint y: 275, endPoint x: 691, endPoint y: 293, distance: 160.7
click at [680, 292] on ul "Price: If you get an unexpected bill that we haven’t agreed to, then don’t pay …" at bounding box center [629, 320] width 439 height 149
click at [698, 294] on li "Response: We’ll return calls/emails within one business day OR give you $100 cr…" at bounding box center [629, 291] width 439 height 24
drag, startPoint x: 760, startPoint y: 273, endPoint x: 644, endPoint y: 275, distance: 115.9
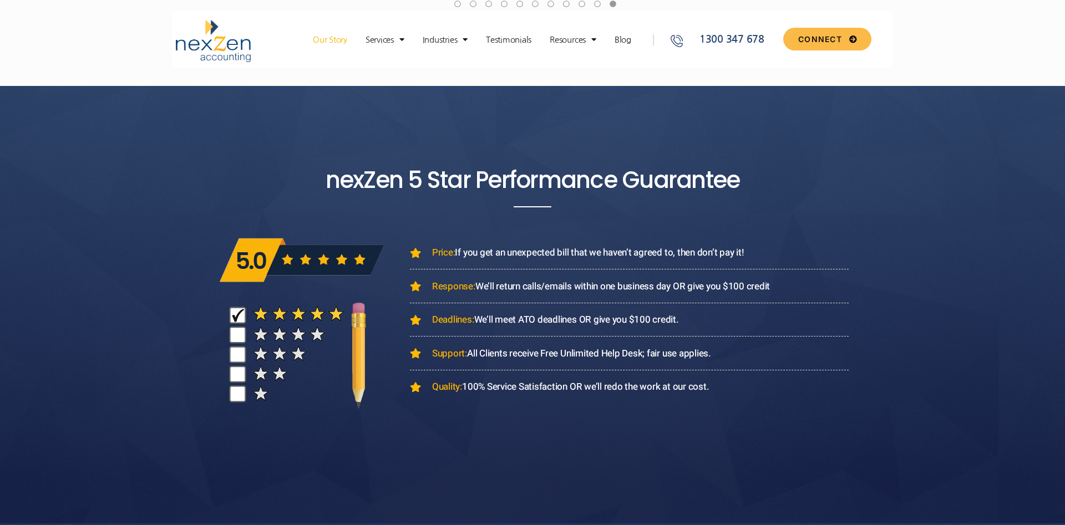
click at [649, 275] on ul "Price: If you get an unexpected bill that we haven’t agreed to, then don’t pay …" at bounding box center [629, 320] width 439 height 149
drag, startPoint x: 525, startPoint y: 250, endPoint x: 652, endPoint y: 252, distance: 127.0
click at [649, 252] on span "Price: If you get an unexpected bill that we haven’t agreed to, then don’t pay …" at bounding box center [586, 253] width 314 height 14
click at [652, 252] on span "Price: If you get an unexpected bill that we haven’t agreed to, then don’t pay …" at bounding box center [586, 253] width 314 height 14
drag, startPoint x: 487, startPoint y: 247, endPoint x: 643, endPoint y: 251, distance: 155.3
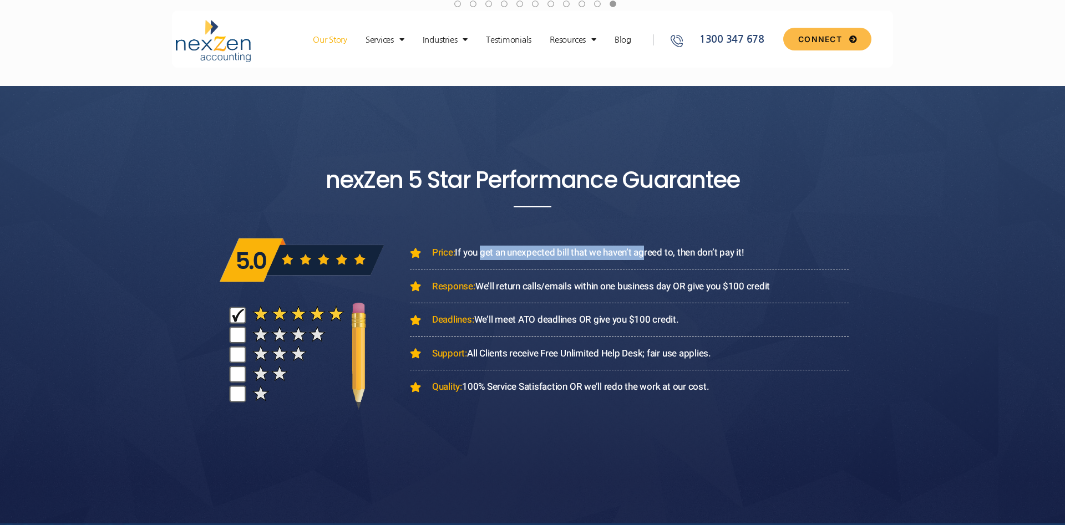
click at [643, 251] on span "Price: If you get an unexpected bill that we haven’t agreed to, then don’t pay …" at bounding box center [586, 253] width 314 height 14
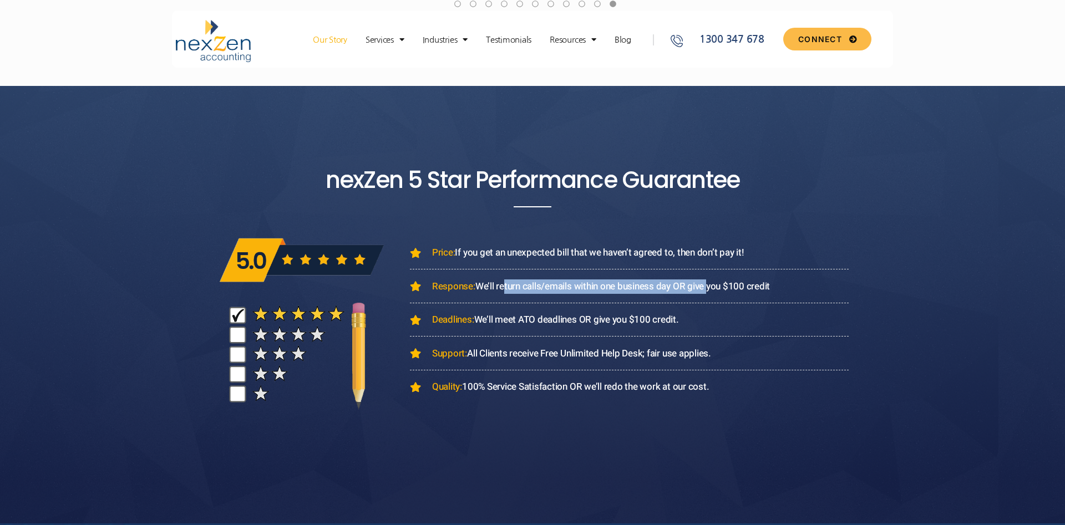
drag, startPoint x: 535, startPoint y: 283, endPoint x: 714, endPoint y: 279, distance: 179.1
click at [711, 280] on span "Response: We’ll return calls/emails within one business day OR give you $100 cr…" at bounding box center [599, 286] width 340 height 14
drag, startPoint x: 714, startPoint y: 279, endPoint x: 702, endPoint y: 276, distance: 12.1
click at [705, 279] on span "Response: We’ll return calls/emails within one business day OR give you $100 cr…" at bounding box center [599, 286] width 340 height 14
click at [549, 279] on span "Response: We’ll return calls/emails within one business day OR give you $100 cr…" at bounding box center [599, 286] width 340 height 14
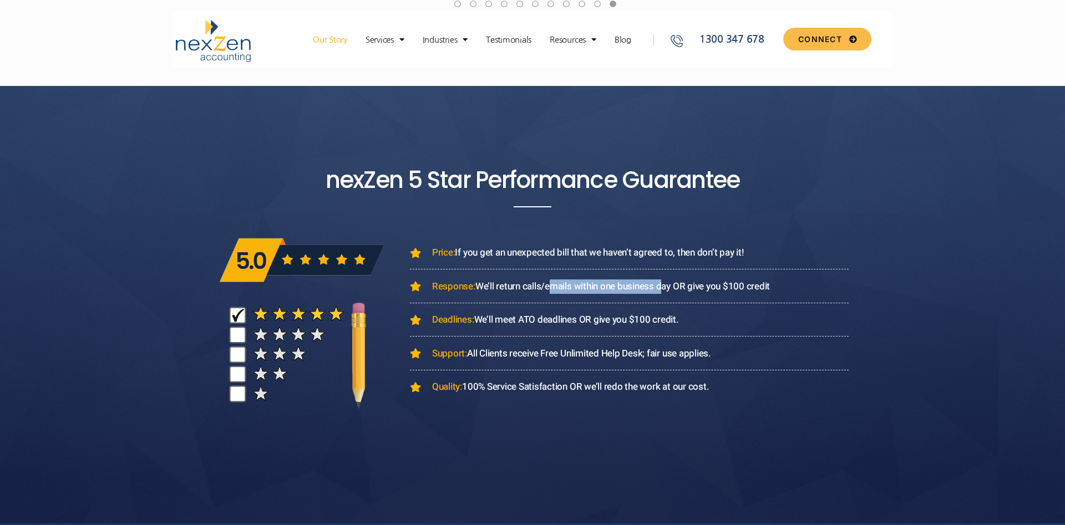
drag, startPoint x: 549, startPoint y: 277, endPoint x: 714, endPoint y: 282, distance: 164.8
click at [698, 282] on span "Response: We’ll return calls/emails within one business day OR give you $100 cr…" at bounding box center [599, 286] width 340 height 14
drag, startPoint x: 714, startPoint y: 282, endPoint x: 786, endPoint y: 281, distance: 71.5
click at [716, 282] on span "Response: We’ll return calls/emails within one business day OR give you $100 cr…" at bounding box center [599, 286] width 340 height 14
drag, startPoint x: 755, startPoint y: 282, endPoint x: 625, endPoint y: 286, distance: 129.3
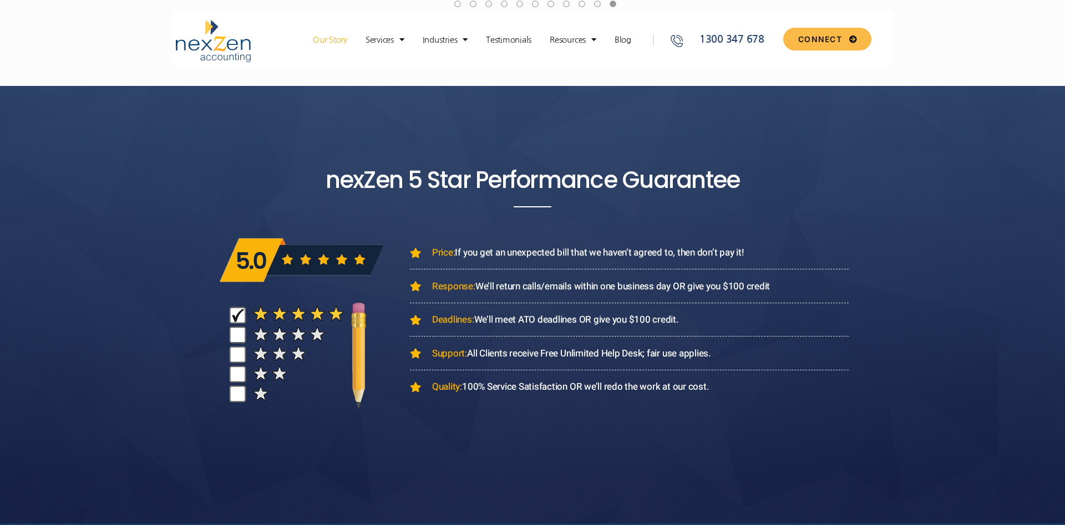
click at [628, 286] on li "Response: We’ll return calls/emails within one business day OR give you $100 cr…" at bounding box center [629, 291] width 439 height 24
click at [621, 286] on span "Response: We’ll return calls/emails within one business day OR give you $100 cr…" at bounding box center [599, 286] width 340 height 14
drag, startPoint x: 534, startPoint y: 315, endPoint x: 637, endPoint y: 319, distance: 102.7
click at [634, 319] on span "Deadlines: We’ll meet ATO deadlines OR give you $100 credit." at bounding box center [554, 320] width 250 height 14
drag, startPoint x: 664, startPoint y: 320, endPoint x: 719, endPoint y: 321, distance: 54.9
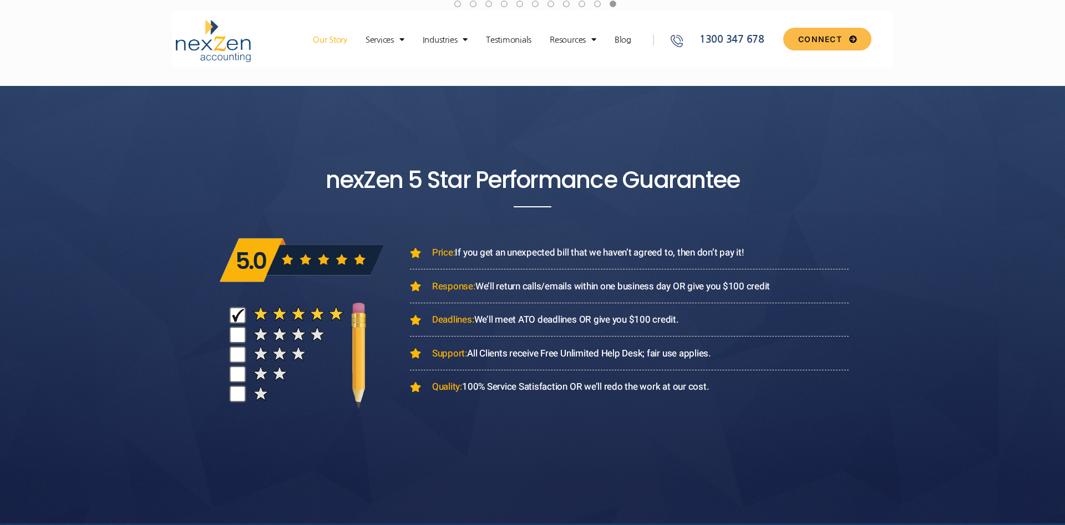
click at [668, 321] on span "Deadlines: We’ll meet ATO deadlines OR give you $100 credit." at bounding box center [554, 320] width 250 height 14
drag, startPoint x: 663, startPoint y: 316, endPoint x: 536, endPoint y: 318, distance: 127.6
click at [536, 318] on li "Deadlines: We’ll meet ATO deadlines OR give you $100 credit." at bounding box center [629, 325] width 439 height 24
click at [527, 318] on span "Deadlines: We’ll meet ATO deadlines OR give you $100 credit." at bounding box center [554, 320] width 250 height 14
drag, startPoint x: 612, startPoint y: 324, endPoint x: 647, endPoint y: 328, distance: 35.1
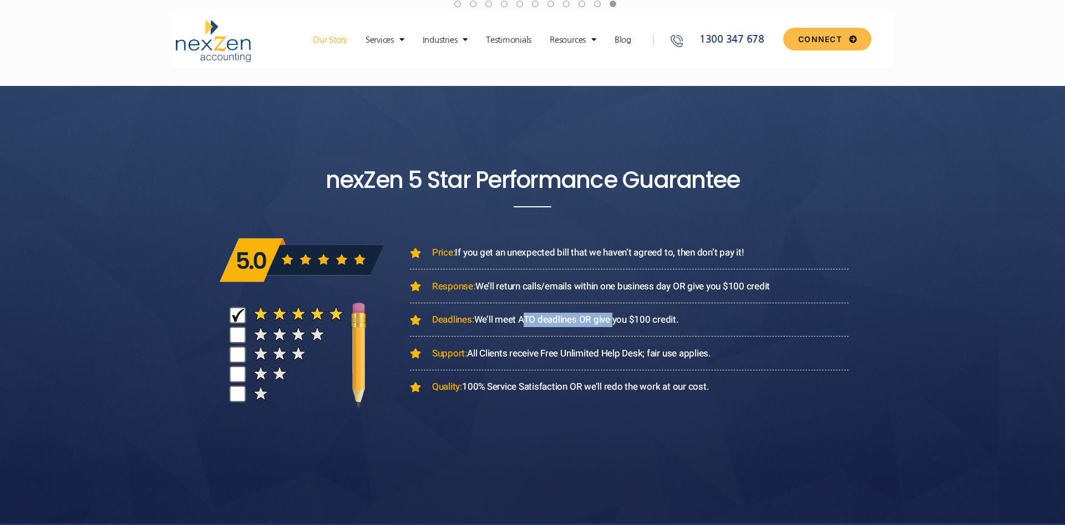
click at [637, 327] on li "Deadlines: We’ll meet ATO deadlines OR give you $100 credit." at bounding box center [629, 325] width 439 height 24
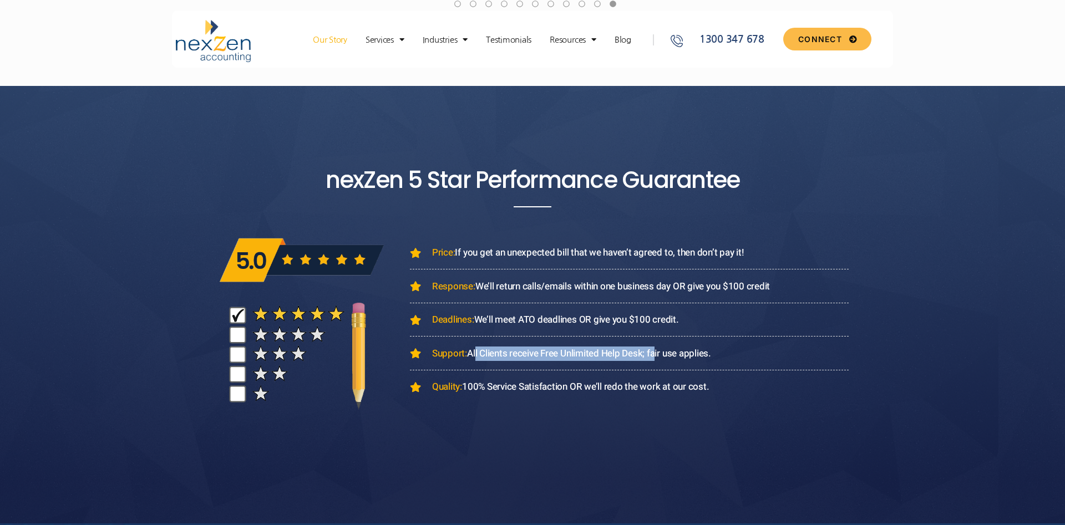
drag, startPoint x: 499, startPoint y: 350, endPoint x: 696, endPoint y: 358, distance: 197.0
click at [663, 358] on li "Support: All Clients receive Free Unlimited Help Desk; fair use applies." at bounding box center [629, 359] width 439 height 24
click at [705, 357] on li "Support: All Clients receive Free Unlimited Help Desk; fair use applies." at bounding box center [629, 359] width 439 height 24
drag, startPoint x: 735, startPoint y: 347, endPoint x: 538, endPoint y: 345, distance: 196.9
click at [557, 347] on li "Support: All Clients receive Free Unlimited Help Desk; fair use applies." at bounding box center [629, 359] width 439 height 24
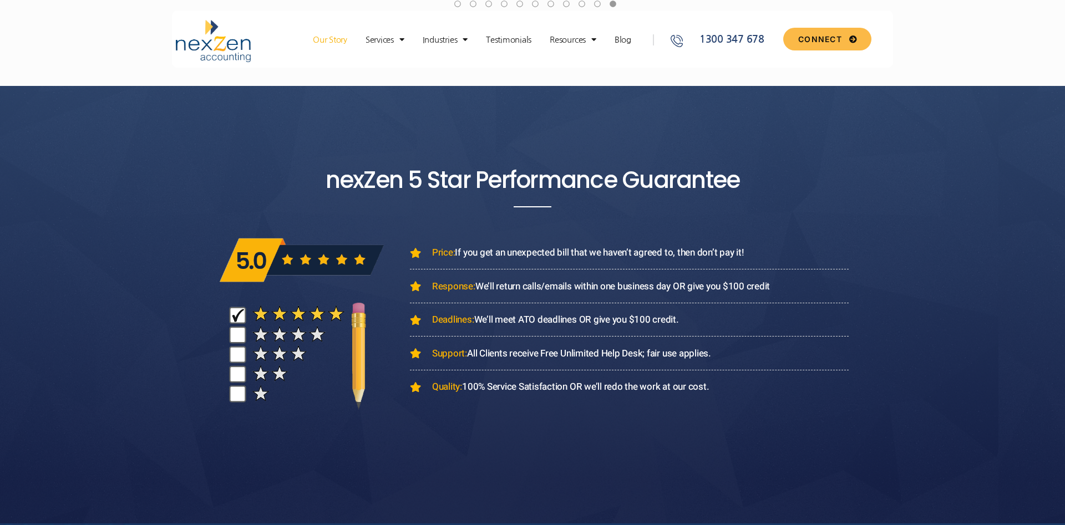
click at [529, 347] on span "Support: All Clients receive Free Unlimited Help Desk; fair use applies." at bounding box center [570, 354] width 282 height 14
drag, startPoint x: 489, startPoint y: 347, endPoint x: 665, endPoint y: 356, distance: 176.6
click at [645, 357] on li "Support: All Clients receive Free Unlimited Help Desk; fair use applies." at bounding box center [629, 359] width 439 height 24
drag, startPoint x: 665, startPoint y: 356, endPoint x: 591, endPoint y: 373, distance: 76.8
click at [665, 356] on li "Support: All Clients receive Free Unlimited Help Desk; fair use applies." at bounding box center [629, 359] width 439 height 24
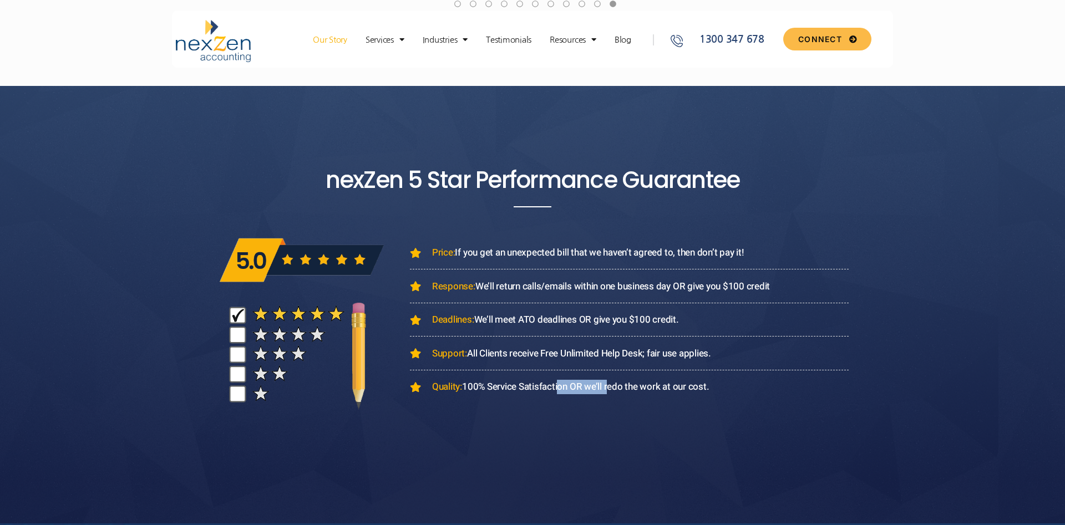
drag, startPoint x: 568, startPoint y: 375, endPoint x: 649, endPoint y: 377, distance: 80.4
click at [638, 377] on ul "Price: If you get an unexpected bill that we haven’t agreed to, then don’t pay …" at bounding box center [629, 320] width 439 height 149
drag, startPoint x: 657, startPoint y: 377, endPoint x: 688, endPoint y: 379, distance: 31.1
click at [659, 380] on span "Quality: 100% Service Satisfaction OR we’ll redo the work at our cost." at bounding box center [568, 387] width 279 height 14
drag, startPoint x: 695, startPoint y: 381, endPoint x: 497, endPoint y: 385, distance: 197.4
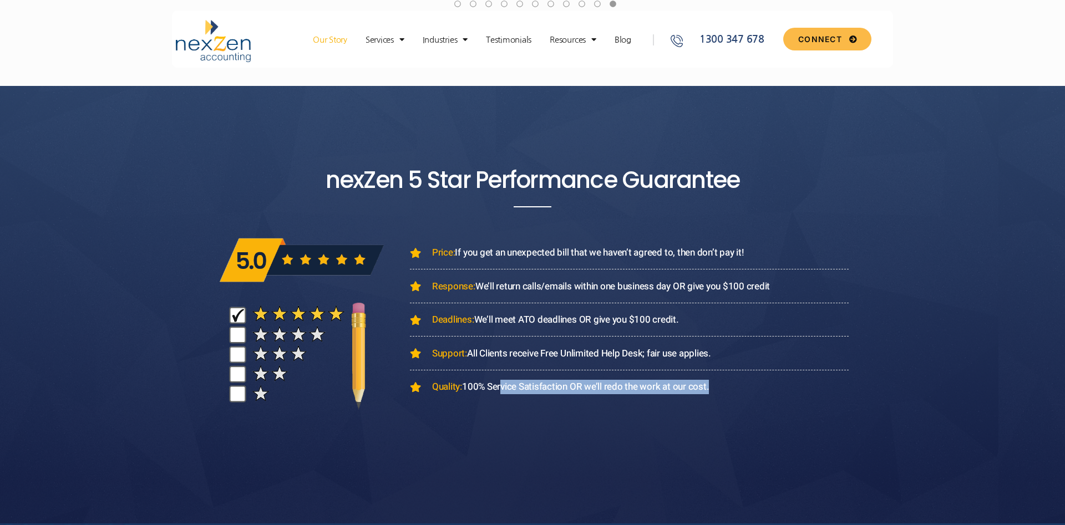
click at [498, 385] on li "Quality: 100% Service Satisfaction OR we’ll redo the work at our cost." at bounding box center [629, 387] width 439 height 14
click at [497, 385] on span "Quality: 100% Service Satisfaction OR we’ll redo the work at our cost." at bounding box center [568, 387] width 279 height 14
drag, startPoint x: 482, startPoint y: 383, endPoint x: 730, endPoint y: 382, distance: 247.3
click at [719, 384] on li "Quality: 100% Service Satisfaction OR we’ll redo the work at our cost." at bounding box center [629, 387] width 439 height 14
click at [730, 382] on li "Quality: 100% Service Satisfaction OR we’ll redo the work at our cost." at bounding box center [629, 387] width 439 height 14
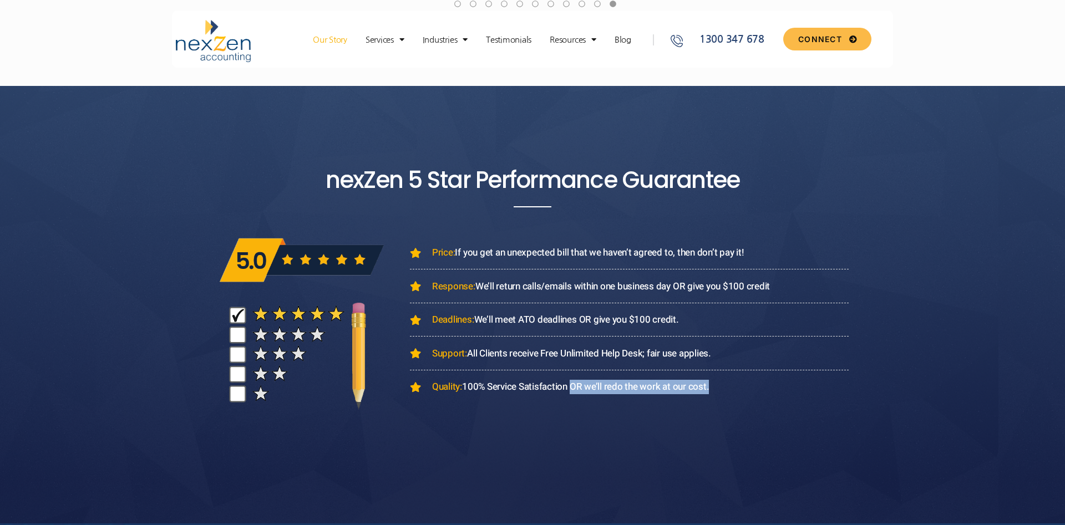
drag, startPoint x: 728, startPoint y: 382, endPoint x: 561, endPoint y: 373, distance: 166.6
click at [562, 373] on ul "Price: If you get an unexpected bill that we haven’t agreed to, then don’t pay …" at bounding box center [629, 320] width 439 height 149
click at [561, 373] on ul "Price: If you get an unexpected bill that we haven’t agreed to, then don’t pay …" at bounding box center [629, 320] width 439 height 149
click at [642, 382] on span "Quality: 100% Service Satisfaction OR we’ll redo the work at our cost." at bounding box center [568, 387] width 279 height 14
click at [677, 382] on span "Quality: 100% Service Satisfaction OR we’ll redo the work at our cost." at bounding box center [568, 387] width 279 height 14
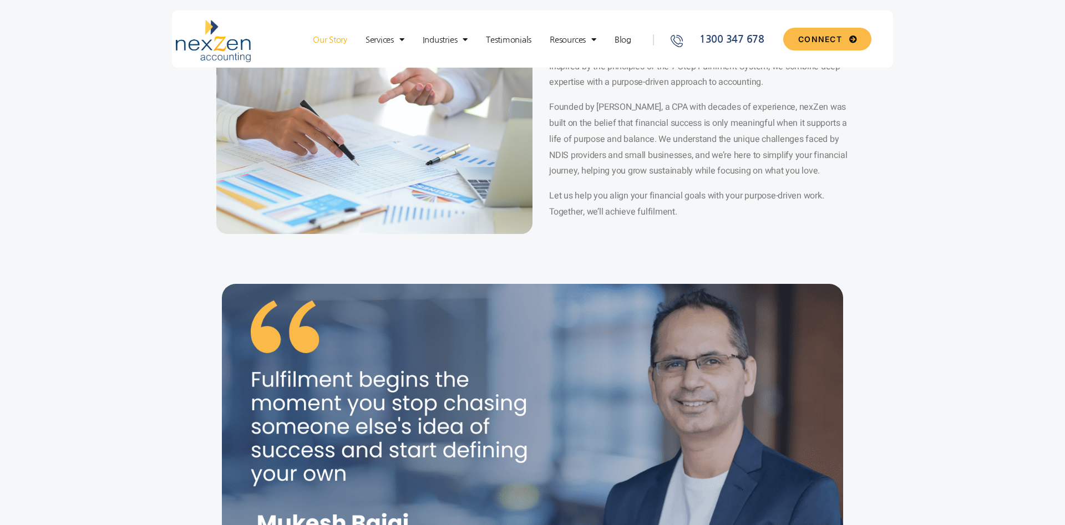
scroll to position [0, 0]
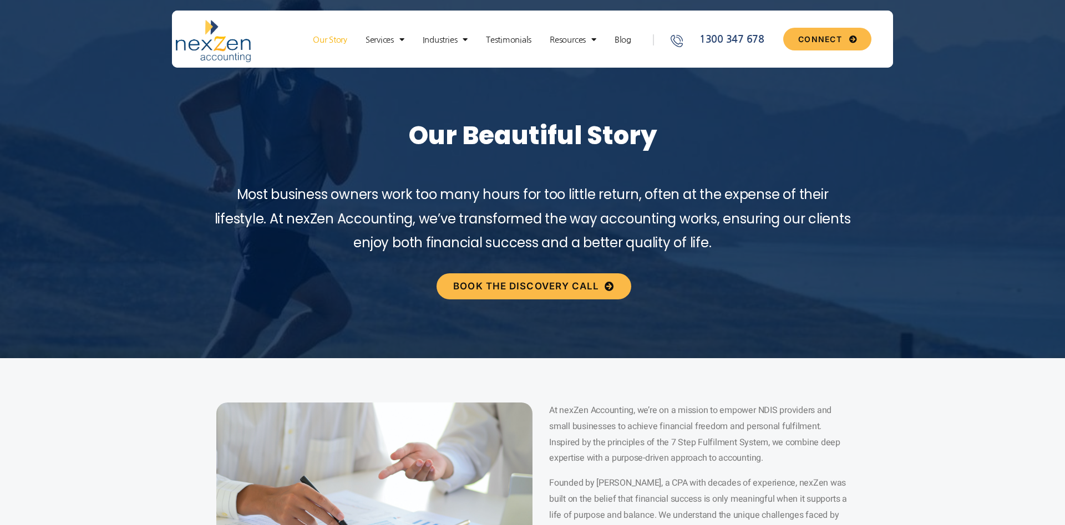
click at [408, 53] on div "Our Story Services New Business Set up Proactive Compliance Day to Day Accounti…" at bounding box center [475, 41] width 368 height 42
click at [392, 37] on link "Services" at bounding box center [385, 39] width 50 height 11
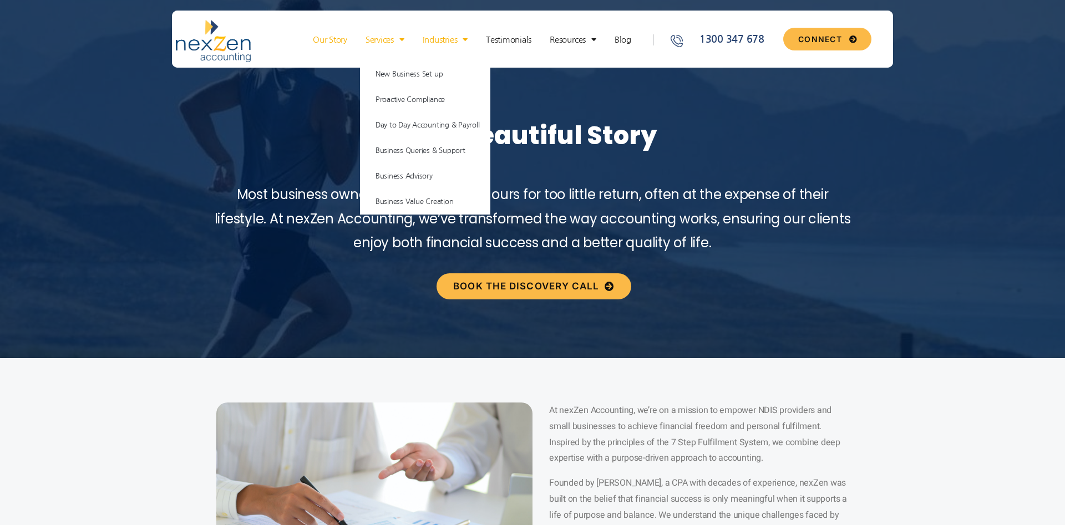
click at [450, 37] on link "Industries" at bounding box center [445, 39] width 56 height 11
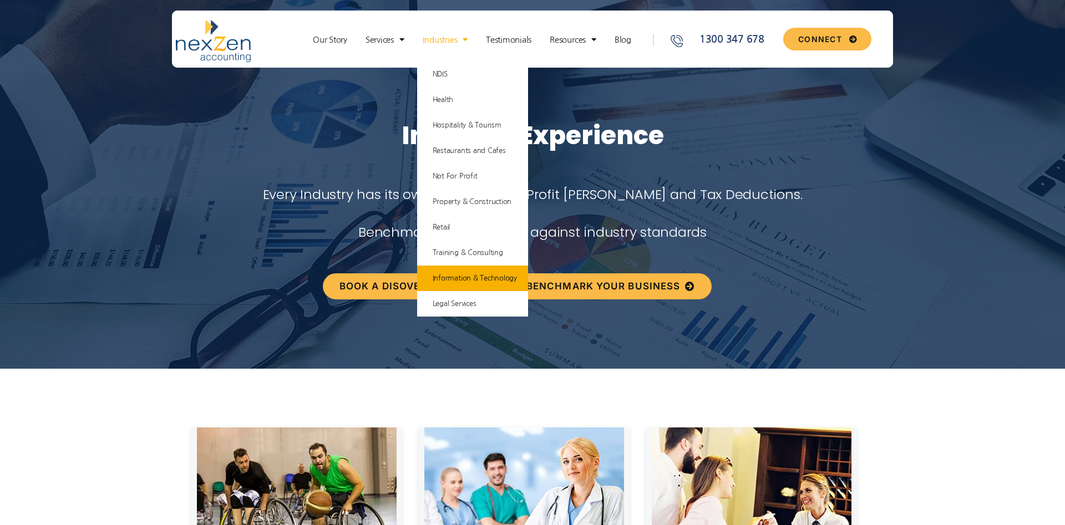
click at [475, 279] on link "Information & Technology" at bounding box center [472, 279] width 111 height 26
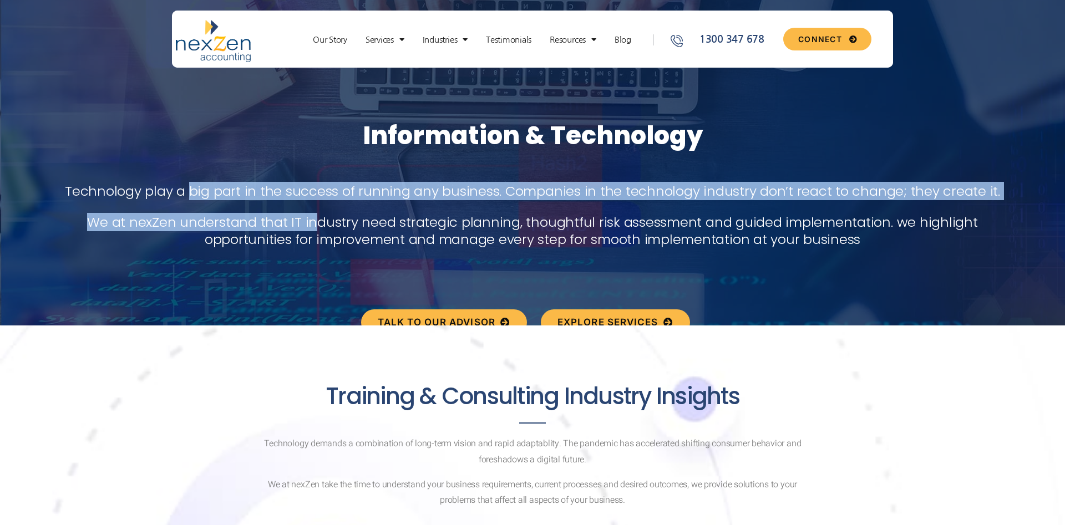
drag, startPoint x: 264, startPoint y: 215, endPoint x: 464, endPoint y: 237, distance: 200.9
click at [398, 236] on div "Technology play a big part in the success of running any business. Companies in…" at bounding box center [532, 214] width 1065 height 65
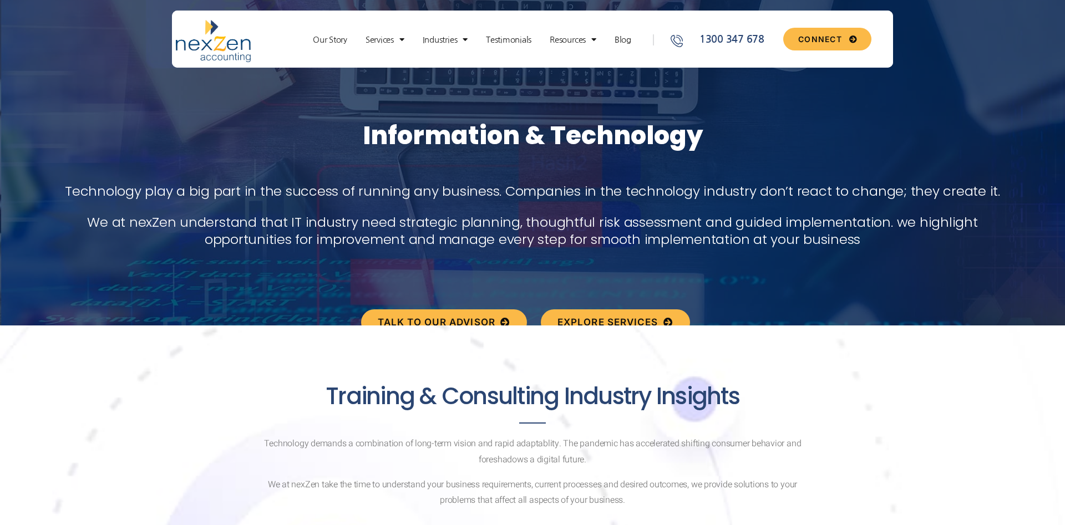
click at [504, 241] on p "We at nexZen understand that IT industry need strategic planning, thoughtful ri…" at bounding box center [532, 230] width 958 height 34
drag, startPoint x: 629, startPoint y: 255, endPoint x: 502, endPoint y: 213, distance: 133.3
click at [502, 213] on div "Technology play a big part in the success of running any business. Companies in…" at bounding box center [532, 221] width 1065 height 79
click at [475, 205] on div "Technology play a big part in the success of running any business. Companies in…" at bounding box center [532, 214] width 1065 height 65
drag, startPoint x: 545, startPoint y: 187, endPoint x: 653, endPoint y: 210, distance: 109.8
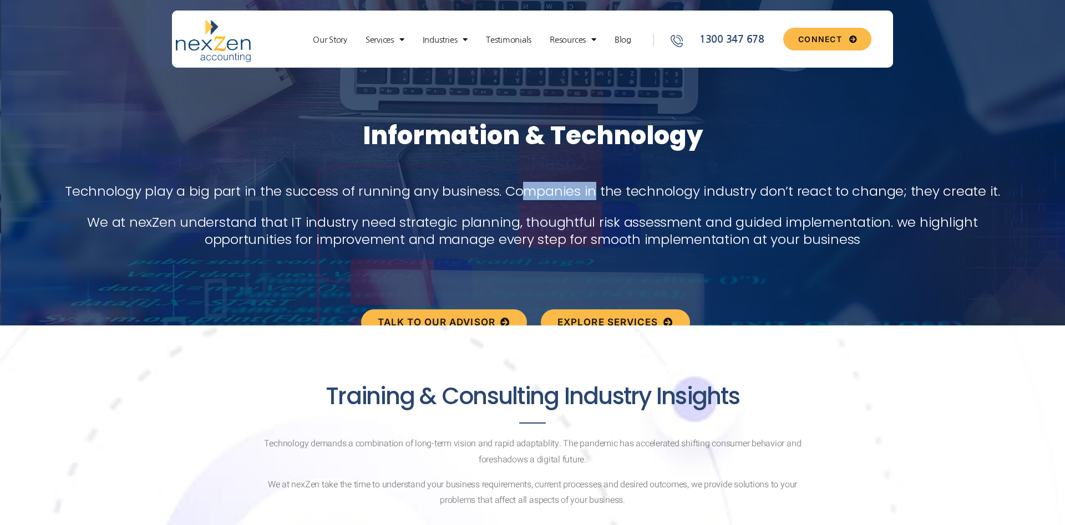
click at [631, 207] on div "Technology play a big part in the success of running any business. Companies in…" at bounding box center [532, 214] width 1065 height 65
click at [662, 210] on div "Technology play a big part in the success of running any business. Companies in…" at bounding box center [532, 214] width 1065 height 65
drag, startPoint x: 606, startPoint y: 189, endPoint x: 709, endPoint y: 196, distance: 103.9
click at [699, 196] on p "Technology play a big part in the success of running any business. Companies in…" at bounding box center [532, 190] width 958 height 17
click at [719, 195] on p "Technology play a big part in the success of running any business. Companies in…" at bounding box center [532, 190] width 958 height 17
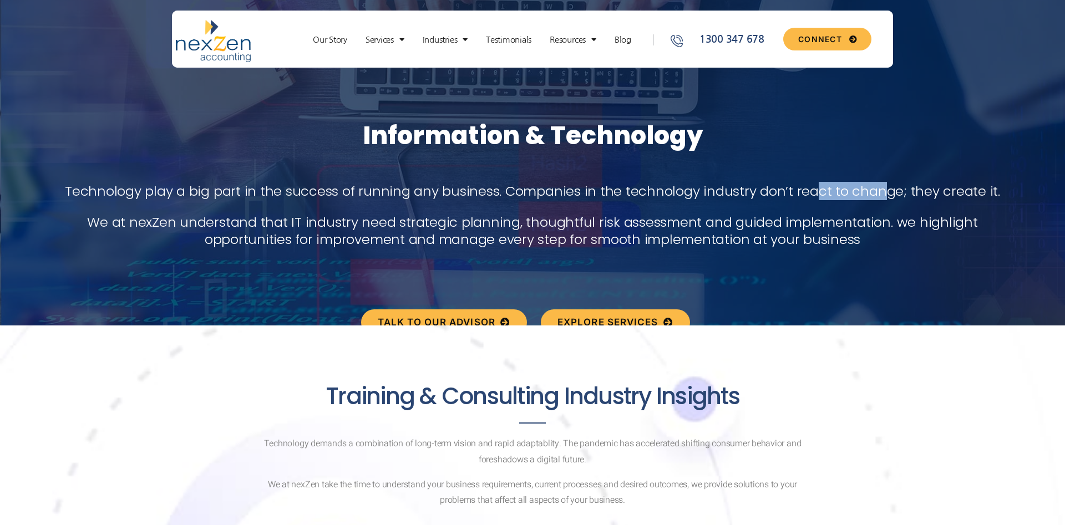
click at [888, 197] on p "Technology play a big part in the success of running any business. Companies in…" at bounding box center [532, 190] width 958 height 17
drag, startPoint x: 889, startPoint y: 198, endPoint x: 866, endPoint y: 199, distance: 23.3
click at [888, 199] on p "Technology play a big part in the success of running any business. Companies in…" at bounding box center [532, 190] width 958 height 17
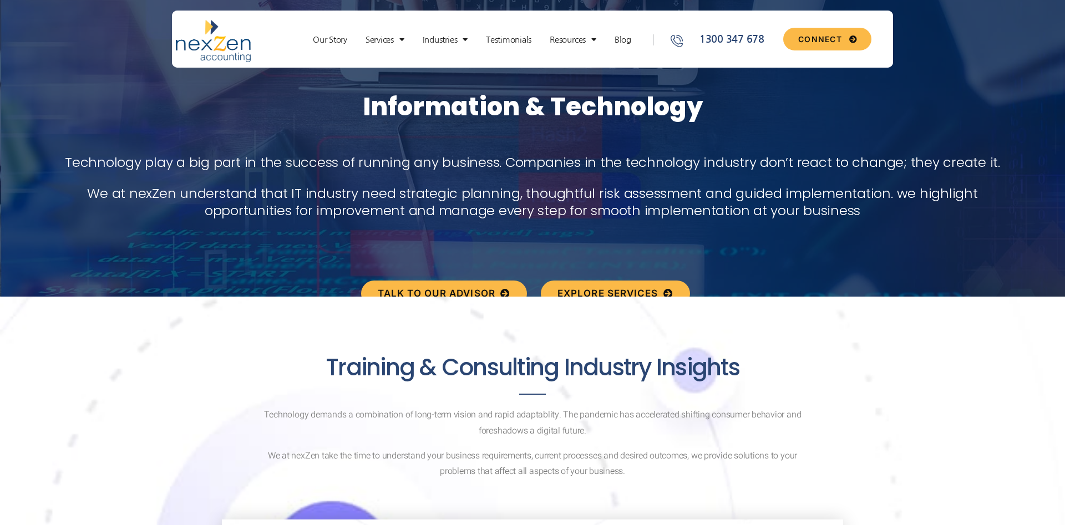
scroll to position [57, 0]
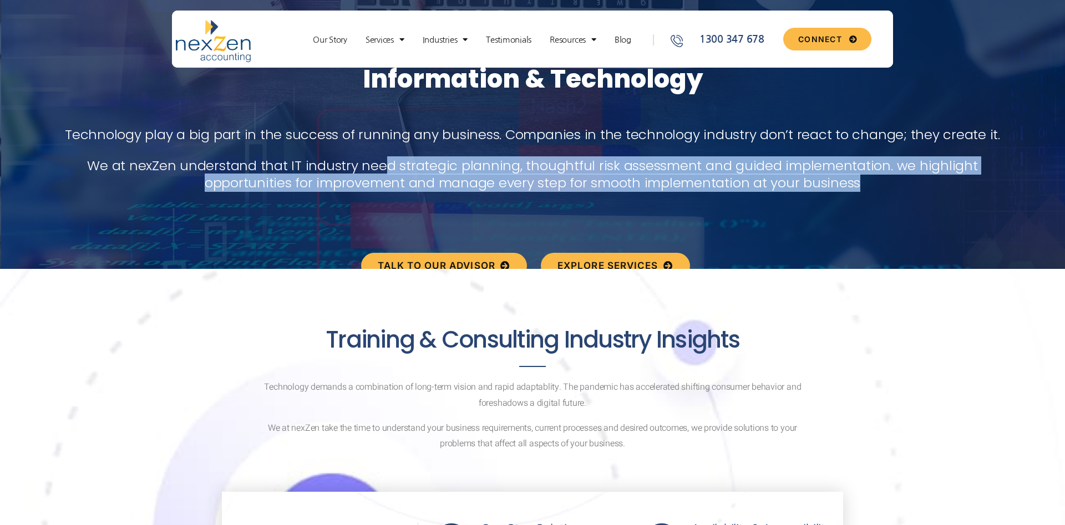
drag, startPoint x: 451, startPoint y: 167, endPoint x: 757, endPoint y: 185, distance: 306.6
click at [883, 185] on p "We at nexZen understand that IT industry need strategic planning, thoughtful ri…" at bounding box center [532, 174] width 958 height 34
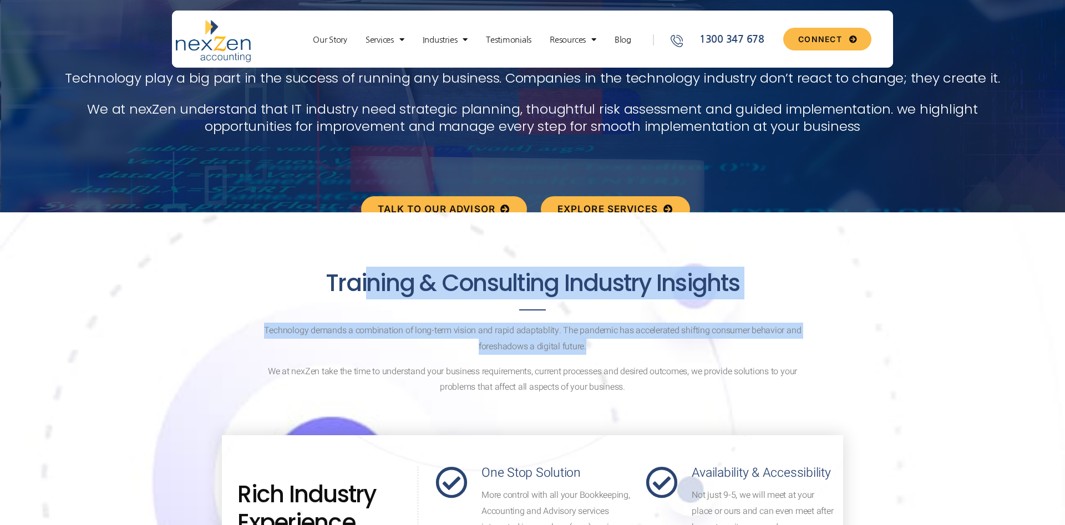
drag, startPoint x: 445, startPoint y: 284, endPoint x: 657, endPoint y: 355, distance: 224.1
click at [663, 357] on div "Training & Consulting Industry Insights Technology demands a combination of lon…" at bounding box center [532, 328] width 621 height 214
click at [650, 355] on div "Technology demands a combination of long-term vision and rapid adaptablity. The…" at bounding box center [532, 359] width 559 height 73
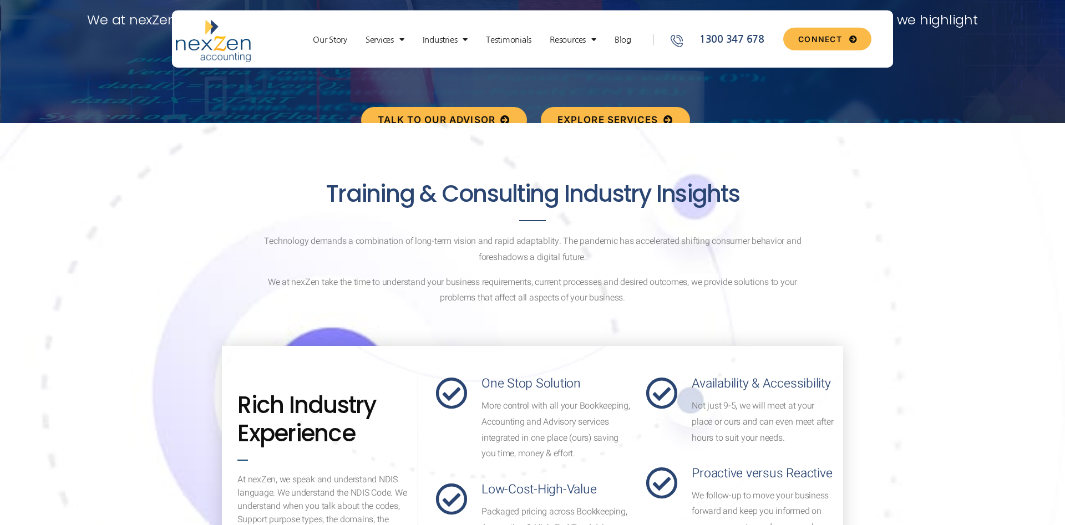
scroll to position [226, 0]
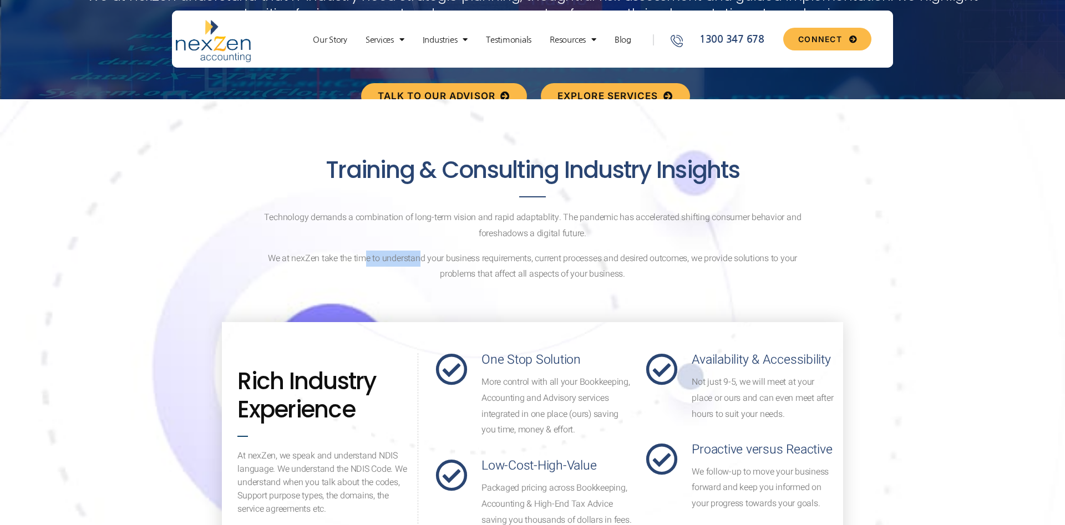
drag, startPoint x: 418, startPoint y: 257, endPoint x: 511, endPoint y: 261, distance: 93.2
click at [480, 258] on p "We at nexZen take the time to understand your business requirements, current pr…" at bounding box center [532, 267] width 559 height 32
click at [528, 263] on p "We at nexZen take the time to understand your business requirements, current pr…" at bounding box center [532, 267] width 559 height 32
drag, startPoint x: 482, startPoint y: 265, endPoint x: 421, endPoint y: 260, distance: 61.2
click at [465, 262] on p "We at nexZen take the time to understand your business requirements, current pr…" at bounding box center [532, 267] width 559 height 32
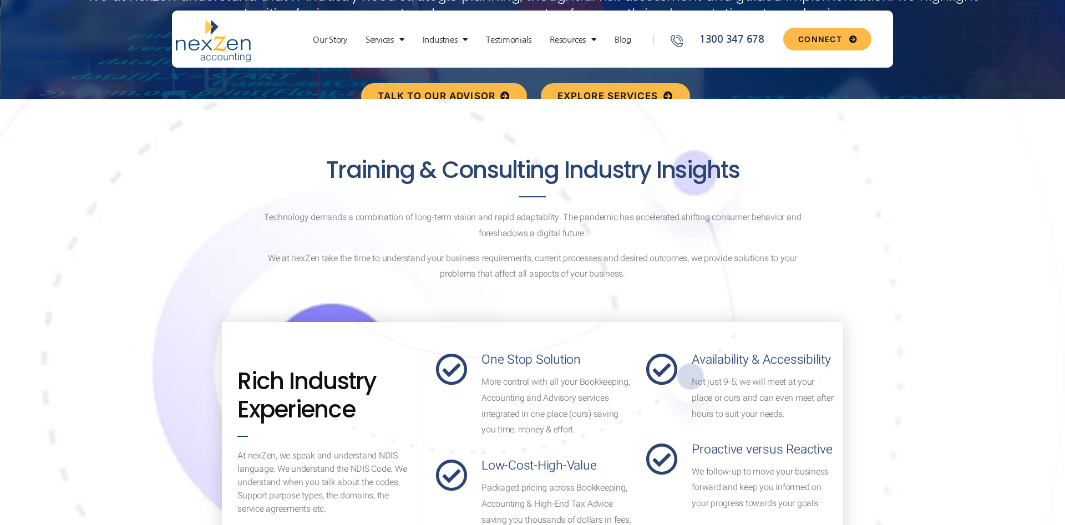
click at [420, 260] on p "We at nexZen take the time to understand your business requirements, current pr…" at bounding box center [532, 267] width 559 height 32
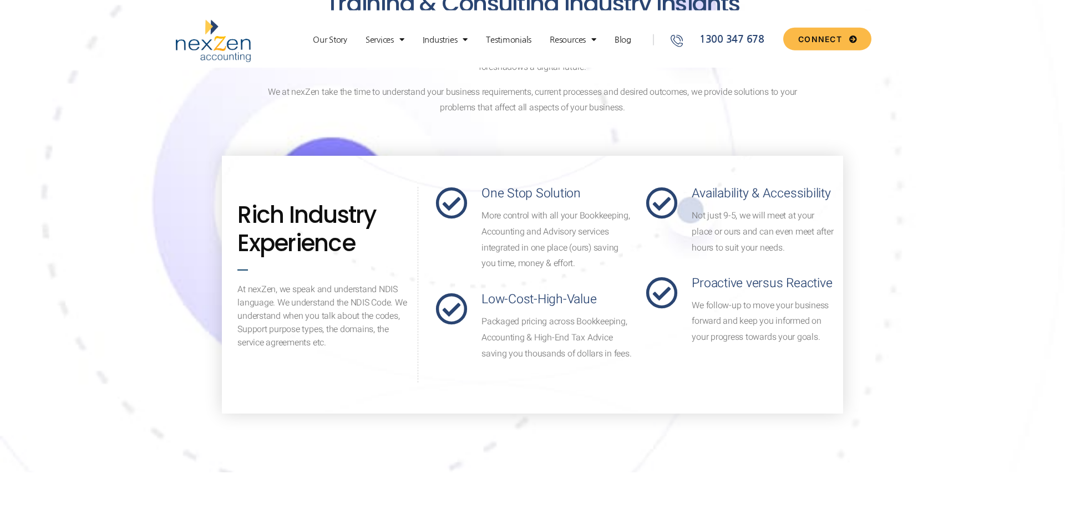
scroll to position [396, 0]
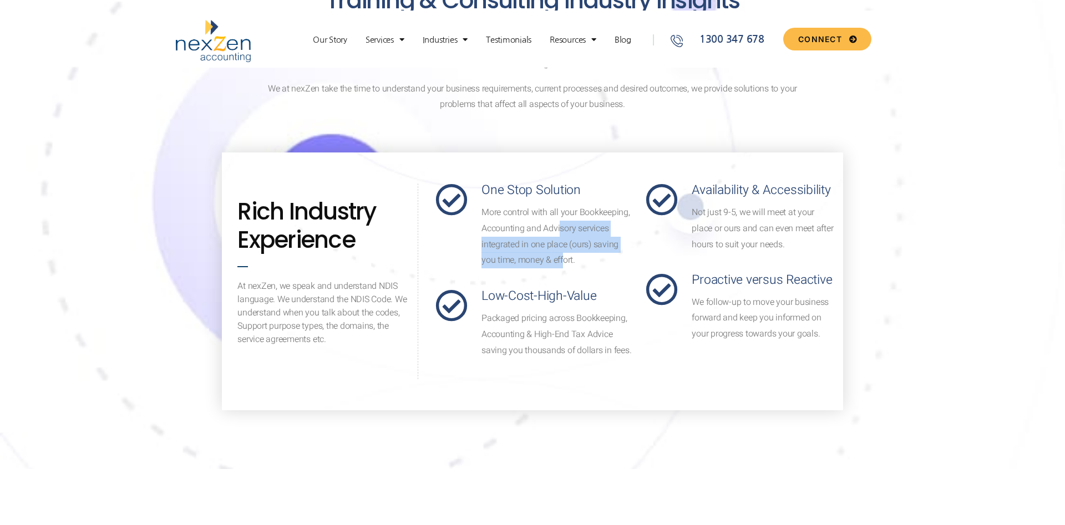
drag, startPoint x: 531, startPoint y: 224, endPoint x: 540, endPoint y: 267, distance: 43.6
click at [539, 266] on p "More control with all your Bookkeeping, Accounting and Advisory services integr…" at bounding box center [557, 237] width 152 height 64
click at [542, 268] on p "More control with all your Bookkeeping, Accounting and Advisory services integr…" at bounding box center [557, 237] width 152 height 64
drag, startPoint x: 555, startPoint y: 267, endPoint x: 528, endPoint y: 222, distance: 52.5
click at [528, 224] on p "More control with all your Bookkeeping, Accounting and Advisory services integr…" at bounding box center [557, 237] width 152 height 64
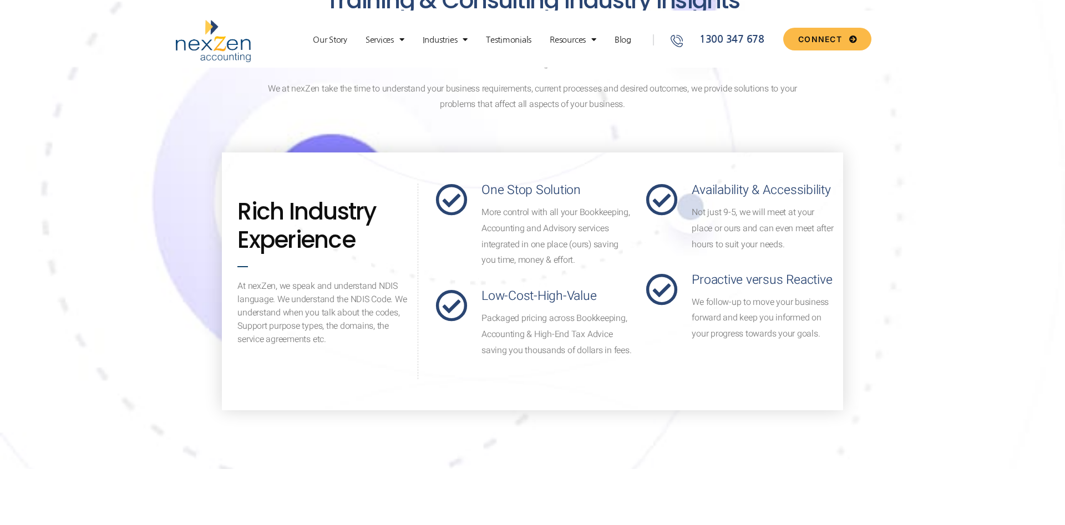
drag, startPoint x: 526, startPoint y: 213, endPoint x: 523, endPoint y: 207, distance: 6.5
click at [525, 213] on p "More control with all your Bookkeeping, Accounting and Advisory services integr…" at bounding box center [557, 237] width 152 height 64
drag, startPoint x: 523, startPoint y: 207, endPoint x: 560, endPoint y: 258, distance: 62.9
click at [557, 257] on p "More control with all your Bookkeeping, Accounting and Advisory services integr…" at bounding box center [557, 237] width 152 height 64
drag, startPoint x: 560, startPoint y: 258, endPoint x: 542, endPoint y: 284, distance: 31.5
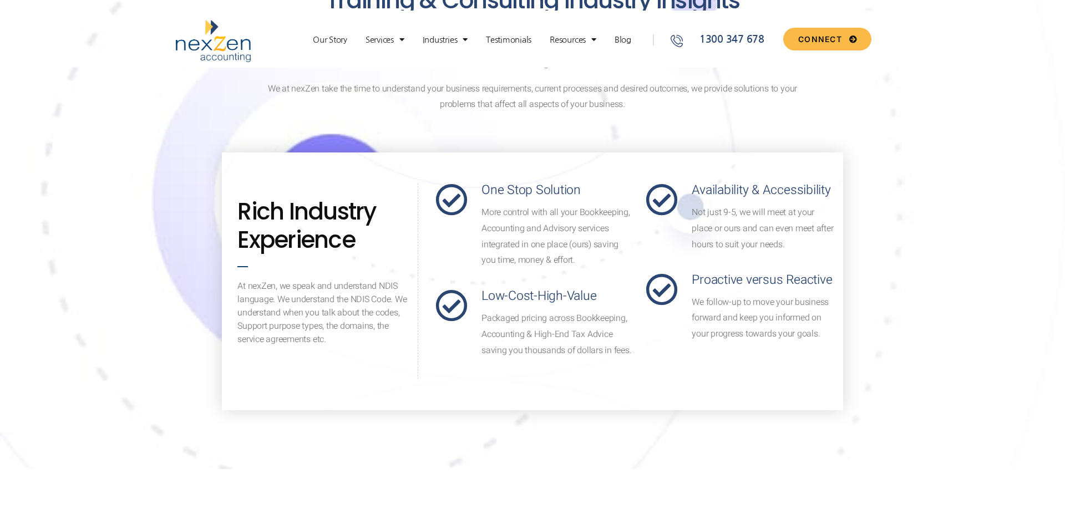
click at [559, 258] on p "More control with all your Bookkeeping, Accounting and Advisory services integr…" at bounding box center [557, 237] width 152 height 64
drag, startPoint x: 544, startPoint y: 322, endPoint x: 589, endPoint y: 347, distance: 51.9
click at [585, 345] on p "Packaged pricing across Bookkeeping, Accounting & High-End Tax Advice saving yo…" at bounding box center [557, 335] width 152 height 48
click at [591, 347] on p "Packaged pricing across Bookkeeping, Accounting & High-End Tax Advice saving yo…" at bounding box center [557, 335] width 152 height 48
drag, startPoint x: 520, startPoint y: 308, endPoint x: 567, endPoint y: 312, distance: 46.7
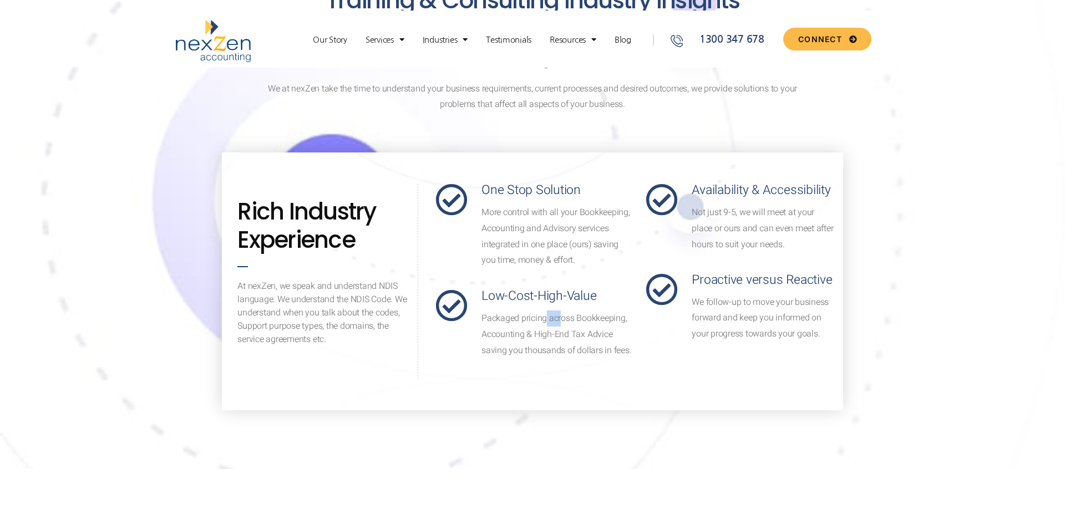
click at [550, 310] on div "Low-Cost-High-Value Packaged pricing across Bookkeeping, Accounting & High-End …" at bounding box center [557, 323] width 152 height 69
click at [571, 313] on p "Packaged pricing across Bookkeeping, Accounting & High-End Tax Advice saving yo…" at bounding box center [557, 335] width 152 height 48
drag, startPoint x: 579, startPoint y: 344, endPoint x: 589, endPoint y: 339, distance: 11.2
click at [581, 344] on p "Packaged pricing across Bookkeeping, Accounting & High-End Tax Advice saving yo…" at bounding box center [557, 335] width 152 height 48
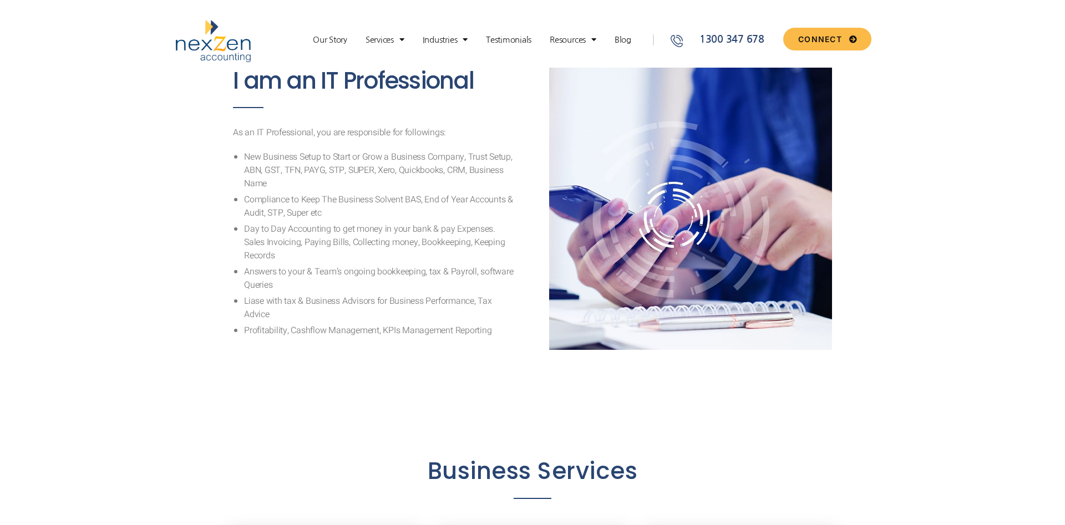
scroll to position [848, 0]
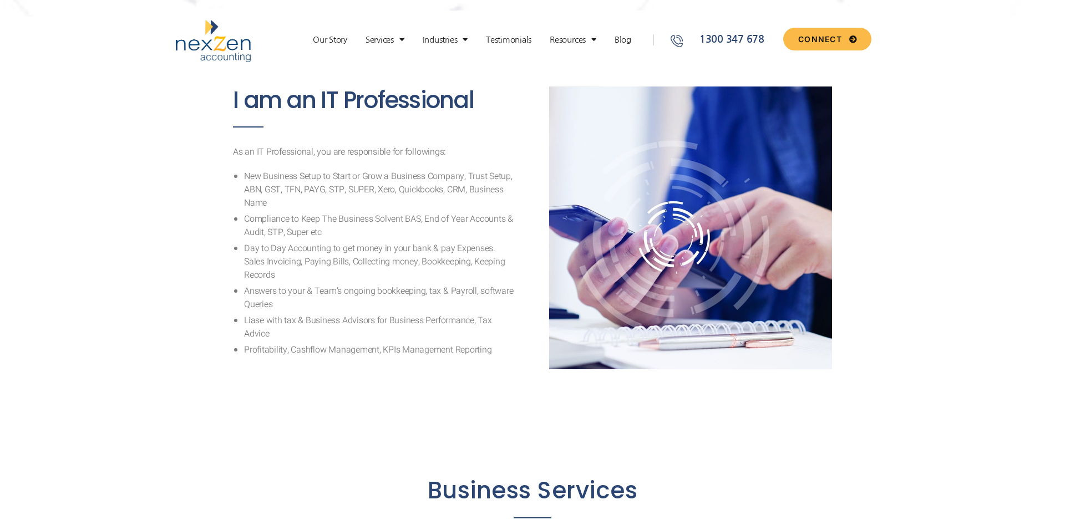
click at [294, 149] on div "As an IT Professional, you are responsible for followings: New Business Setup t…" at bounding box center [374, 250] width 283 height 211
click at [409, 227] on li "Compliance to Keep The Business Solvent BAS, End of Year Accounts & Audit, STP,…" at bounding box center [380, 225] width 272 height 27
click at [311, 182] on li "New Business Setup to Start or Grow a Business Company, Trust Setup, ABN, GST, …" at bounding box center [380, 190] width 272 height 40
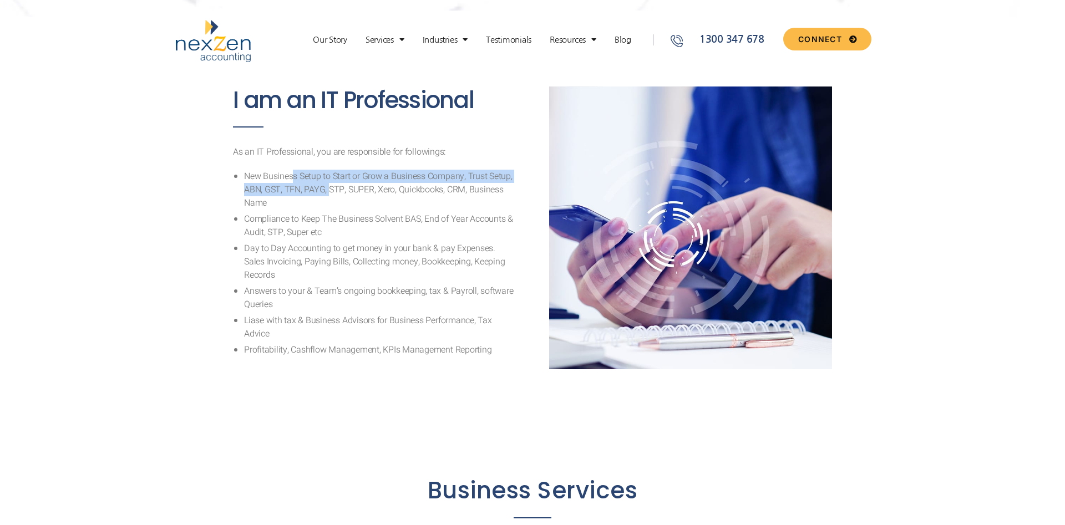
drag, startPoint x: 323, startPoint y: 187, endPoint x: 334, endPoint y: 190, distance: 11.4
click at [332, 190] on li "New Business Setup to Start or Grow a Business Company, Trust Setup, ABN, GST, …" at bounding box center [380, 190] width 272 height 40
click at [342, 190] on li "New Business Setup to Start or Grow a Business Company, Trust Setup, ABN, GST, …" at bounding box center [380, 190] width 272 height 40
drag, startPoint x: 353, startPoint y: 178, endPoint x: 398, endPoint y: 191, distance: 46.3
click at [397, 191] on li "New Business Setup to Start or Grow a Business Company, Trust Setup, ABN, GST, …" at bounding box center [380, 190] width 272 height 40
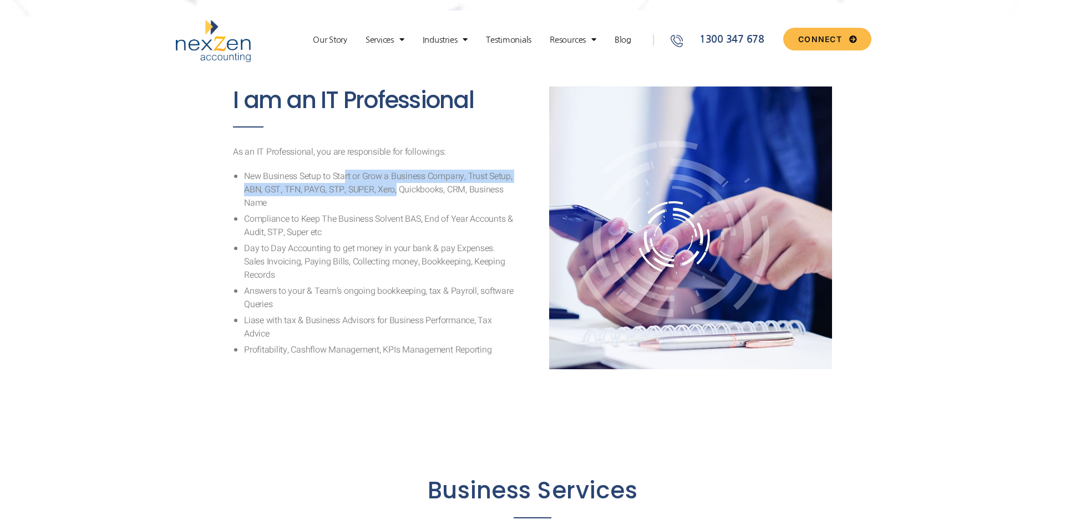
drag, startPoint x: 398, startPoint y: 191, endPoint x: 424, endPoint y: 197, distance: 26.8
click at [399, 193] on li "New Business Setup to Start or Grow a Business Company, Trust Setup, ABN, GST, …" at bounding box center [380, 190] width 272 height 40
drag, startPoint x: 424, startPoint y: 197, endPoint x: 385, endPoint y: 185, distance: 40.9
click at [385, 185] on li "New Business Setup to Start or Grow a Business Company, Trust Setup, ABN, GST, …" at bounding box center [380, 190] width 272 height 40
drag, startPoint x: 383, startPoint y: 185, endPoint x: 372, endPoint y: 184, distance: 10.6
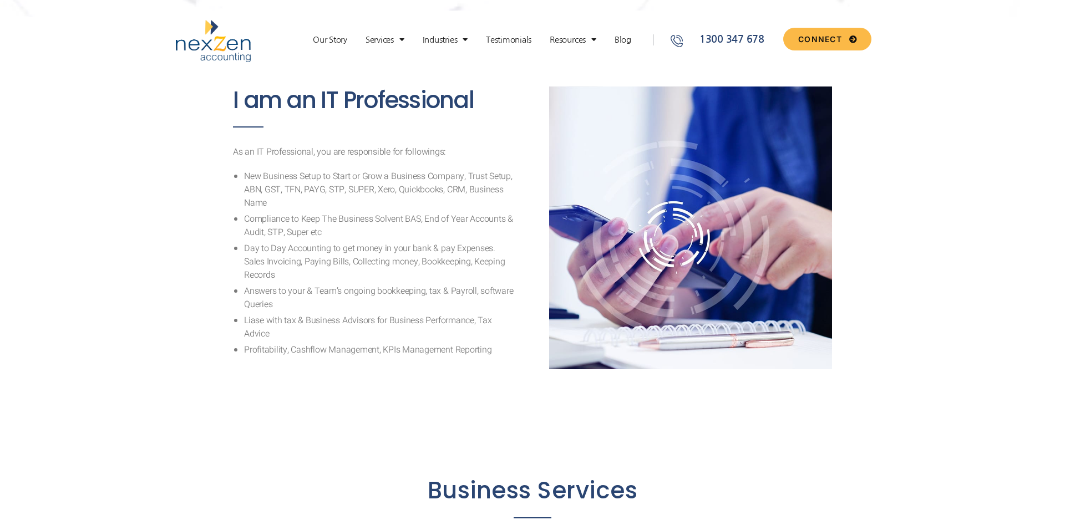
click at [382, 185] on li "New Business Setup to Start or Grow a Business Company, Trust Setup, ABN, GST, …" at bounding box center [380, 190] width 272 height 40
drag, startPoint x: 256, startPoint y: 187, endPoint x: 407, endPoint y: 210, distance: 152.5
click at [407, 210] on li "New Business Setup to Start or Grow a Business Company, Trust Setup, ABN, GST, …" at bounding box center [380, 190] width 272 height 40
drag, startPoint x: 401, startPoint y: 217, endPoint x: 387, endPoint y: 216, distance: 13.9
click at [400, 218] on li "Compliance to Keep The Business Solvent BAS, End of Year Accounts & Audit, STP,…" at bounding box center [380, 225] width 272 height 27
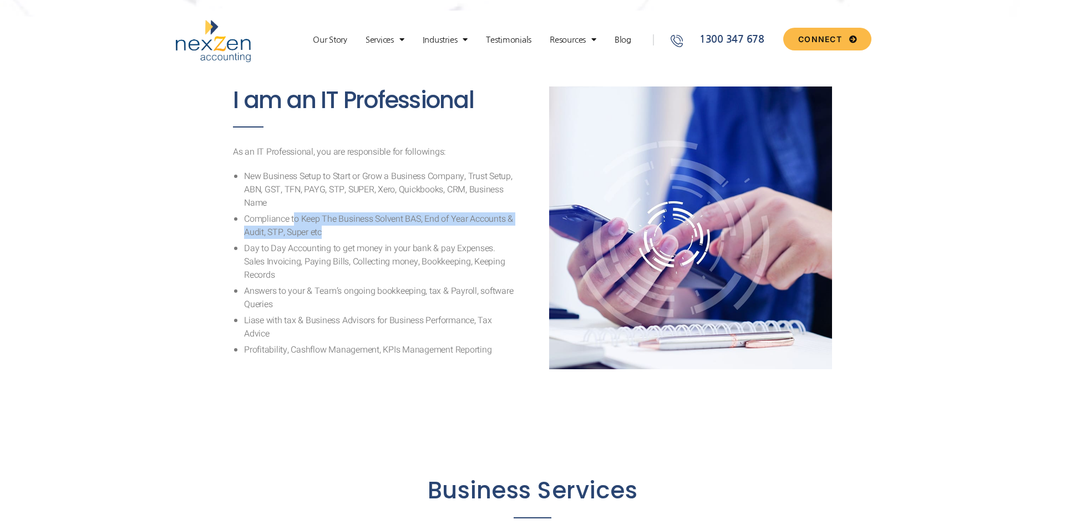
drag, startPoint x: 305, startPoint y: 221, endPoint x: 336, endPoint y: 233, distance: 33.6
click at [336, 233] on li "Compliance to Keep The Business Solvent BAS, End of Year Accounts & Audit, STP,…" at bounding box center [380, 225] width 272 height 27
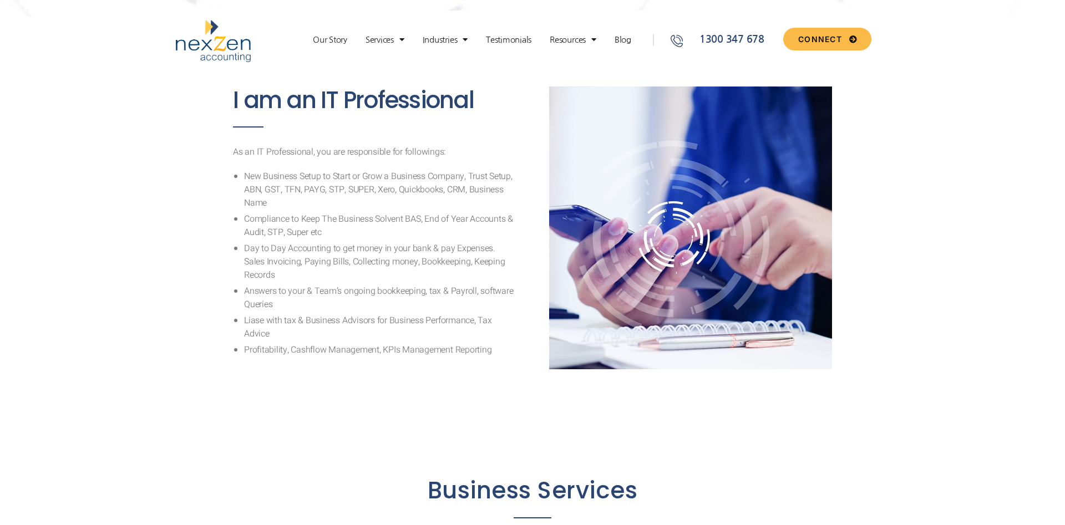
click at [336, 233] on li "Compliance to Keep The Business Solvent BAS, End of Year Accounts & Audit, STP,…" at bounding box center [380, 225] width 272 height 27
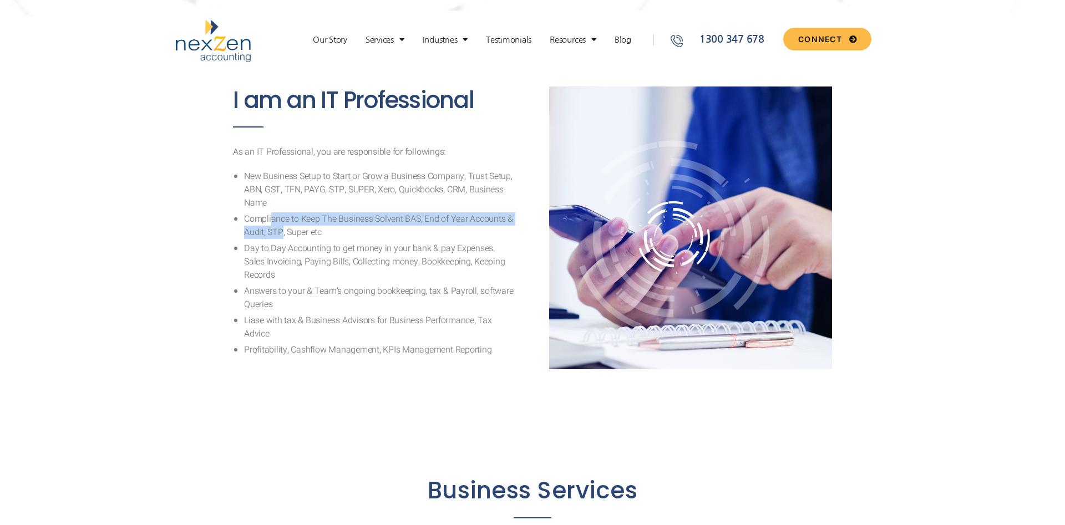
drag, startPoint x: 272, startPoint y: 227, endPoint x: 289, endPoint y: 237, distance: 19.7
click at [287, 236] on li "Compliance to Keep The Business Solvent BAS, End of Year Accounts & Audit, STP,…" at bounding box center [380, 225] width 272 height 27
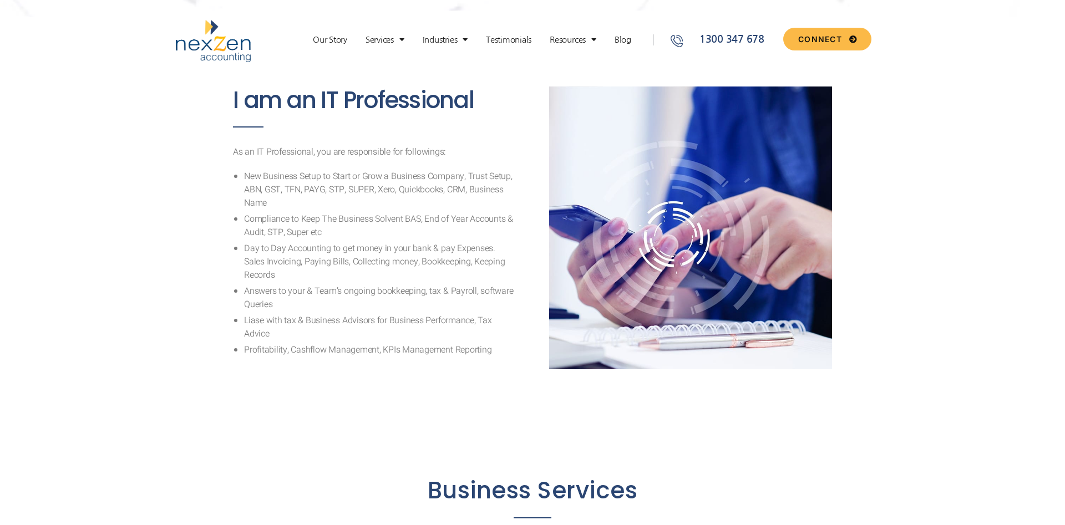
click at [289, 238] on li "Compliance to Keep The Business Solvent BAS, End of Year Accounts & Audit, STP,…" at bounding box center [380, 225] width 272 height 27
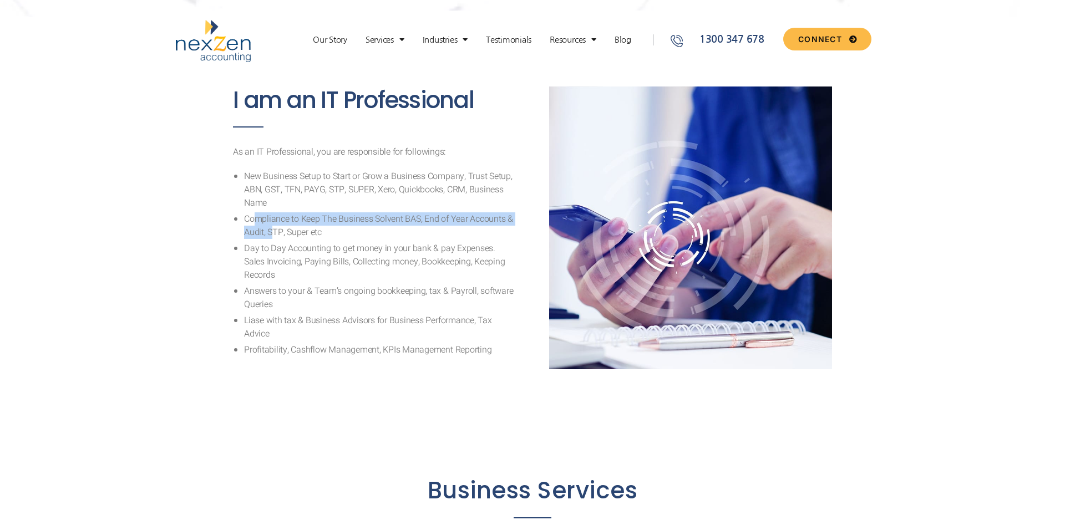
drag, startPoint x: 257, startPoint y: 226, endPoint x: 297, endPoint y: 238, distance: 41.6
click at [289, 236] on li "Compliance to Keep The Business Solvent BAS, End of Year Accounts & Audit, STP,…" at bounding box center [380, 225] width 272 height 27
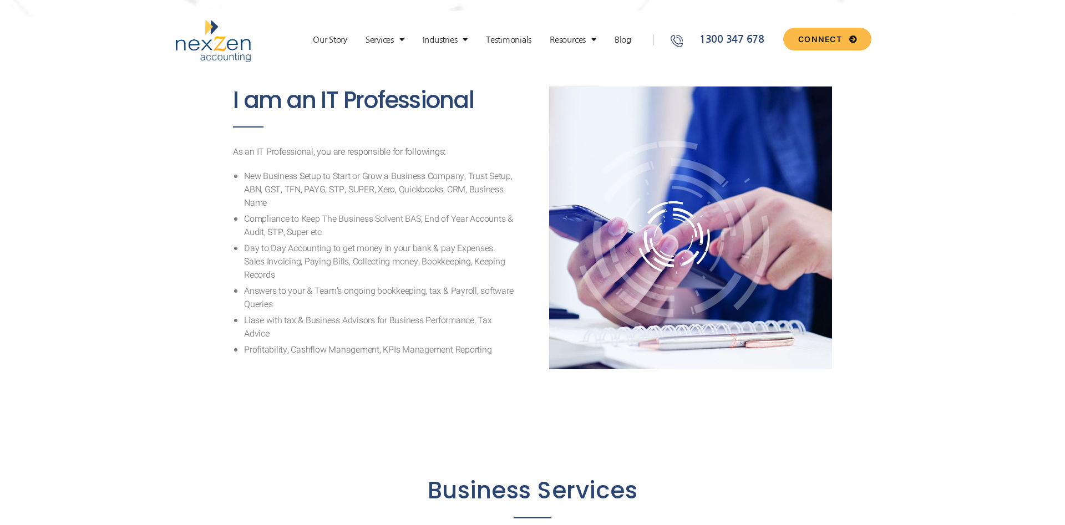
click at [303, 239] on li "Compliance to Keep The Business Solvent BAS, End of Year Accounts & Audit, STP,…" at bounding box center [380, 225] width 272 height 27
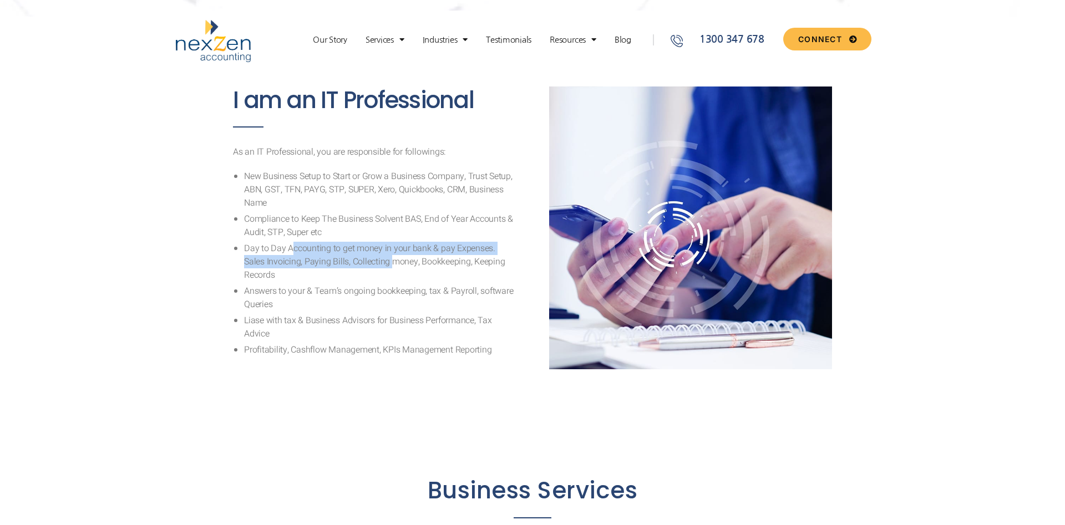
drag, startPoint x: 294, startPoint y: 248, endPoint x: 370, endPoint y: 259, distance: 77.3
click at [370, 259] on li "Day to Day Accounting to get money in your bank & pay Expenses. Sales Invoicing…" at bounding box center [380, 262] width 272 height 40
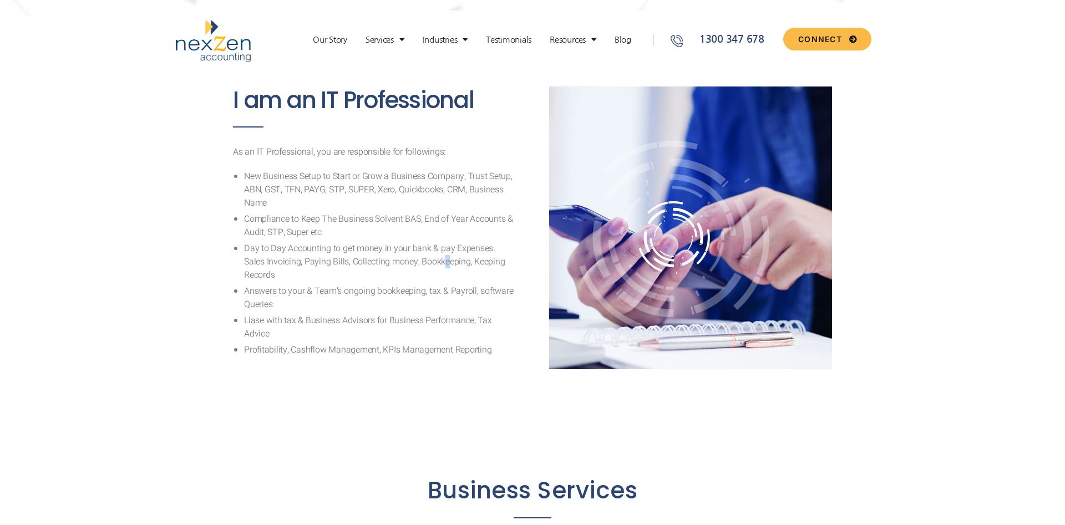
drag, startPoint x: 424, startPoint y: 266, endPoint x: 444, endPoint y: 269, distance: 20.2
click at [423, 266] on li "Day to Day Accounting to get money in your bank & pay Expenses. Sales Invoicing…" at bounding box center [380, 262] width 272 height 40
drag, startPoint x: 444, startPoint y: 269, endPoint x: 389, endPoint y: 240, distance: 61.5
click at [390, 241] on ul "New Business Setup to Start or Grow a Business Company, Trust Setup, ABN, GST, …" at bounding box center [374, 263] width 283 height 187
click at [381, 236] on li "Compliance to Keep The Business Solvent BAS, End of Year Accounts & Audit, STP,…" at bounding box center [380, 225] width 272 height 27
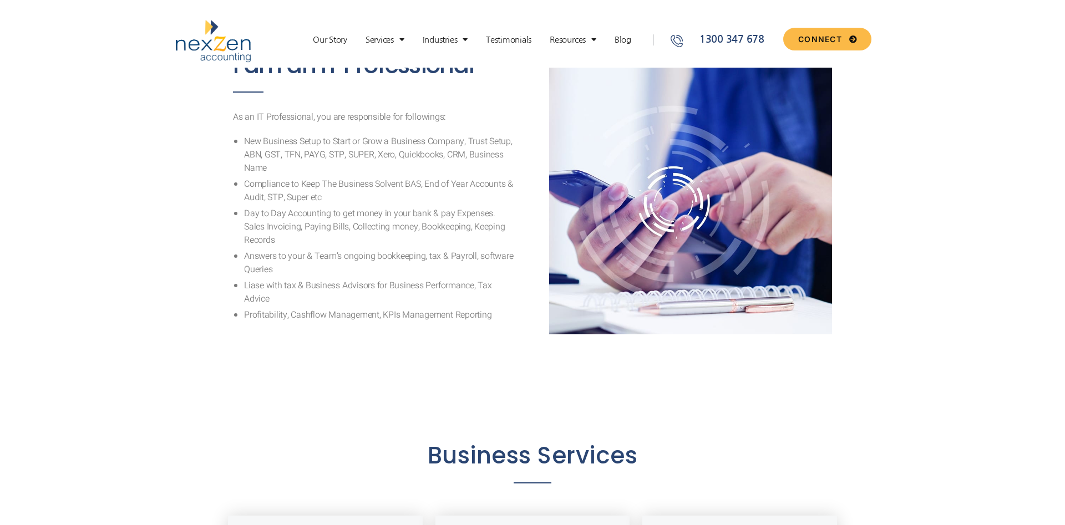
scroll to position [905, 0]
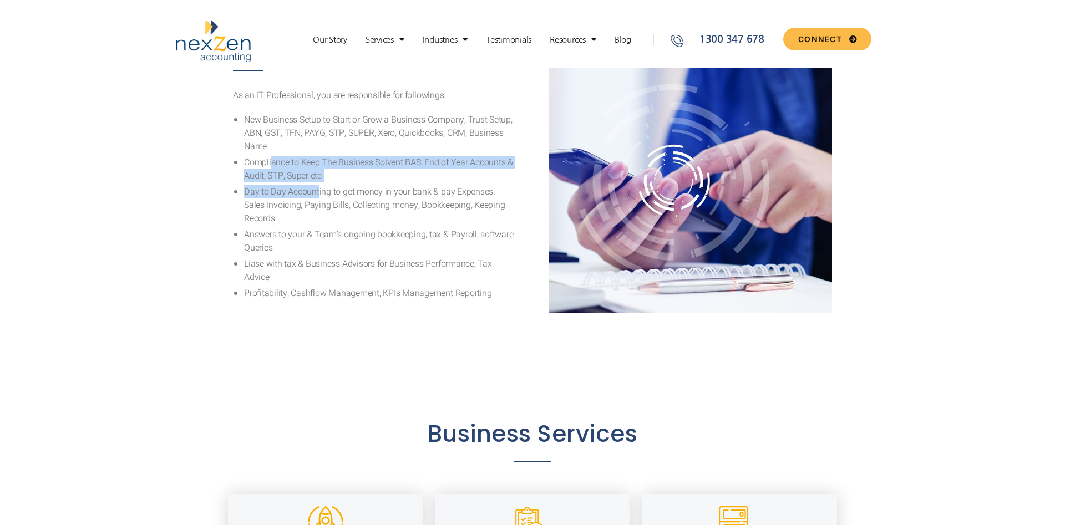
drag, startPoint x: 281, startPoint y: 170, endPoint x: 352, endPoint y: 203, distance: 78.2
click at [345, 202] on ul "New Business Setup to Start or Grow a Business Company, Trust Setup, ABN, GST, …" at bounding box center [374, 206] width 283 height 187
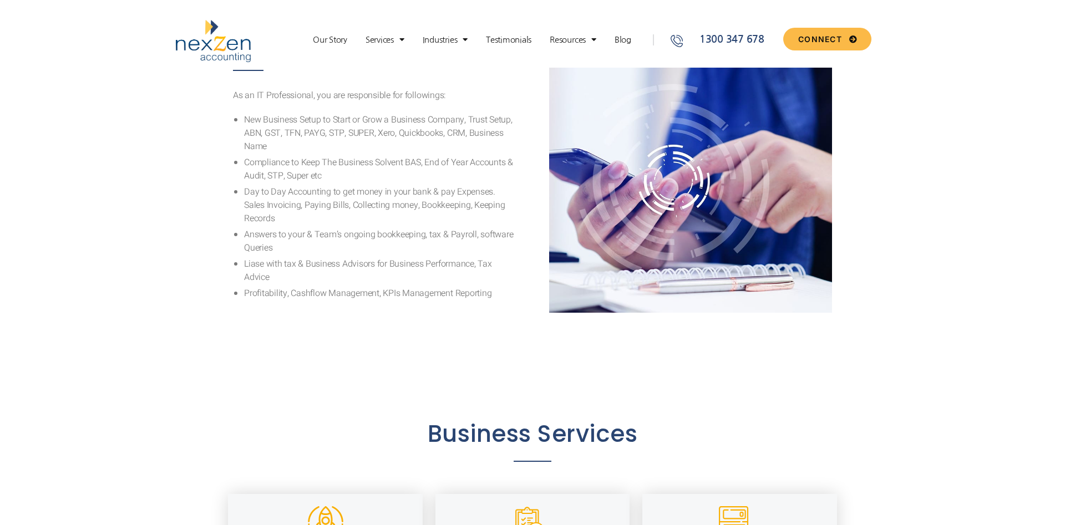
drag, startPoint x: 352, startPoint y: 203, endPoint x: 367, endPoint y: 214, distance: 18.2
click at [350, 202] on li "Day to Day Accounting to get money in your bank & pay Expenses. Sales Invoicing…" at bounding box center [380, 205] width 272 height 40
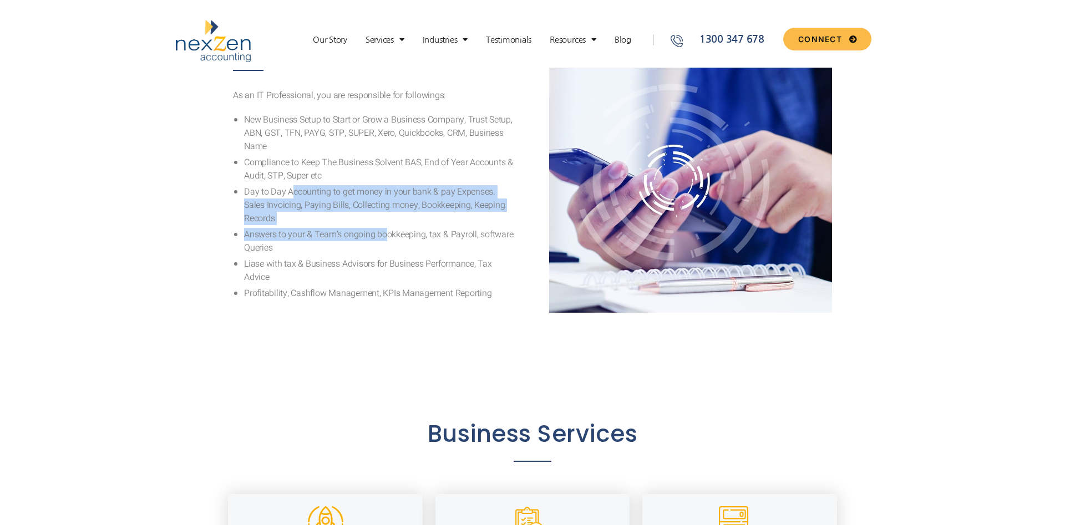
drag, startPoint x: 390, startPoint y: 224, endPoint x: 290, endPoint y: 185, distance: 107.1
click at [290, 185] on ul "New Business Setup to Start or Grow a Business Company, Trust Setup, ABN, GST, …" at bounding box center [374, 206] width 283 height 187
click at [297, 197] on li "Day to Day Accounting to get money in your bank & pay Expenses. Sales Invoicing…" at bounding box center [380, 205] width 272 height 40
drag, startPoint x: 301, startPoint y: 211, endPoint x: 406, endPoint y: 259, distance: 115.1
click at [406, 259] on ul "New Business Setup to Start or Grow a Business Company, Trust Setup, ABN, GST, …" at bounding box center [374, 206] width 283 height 187
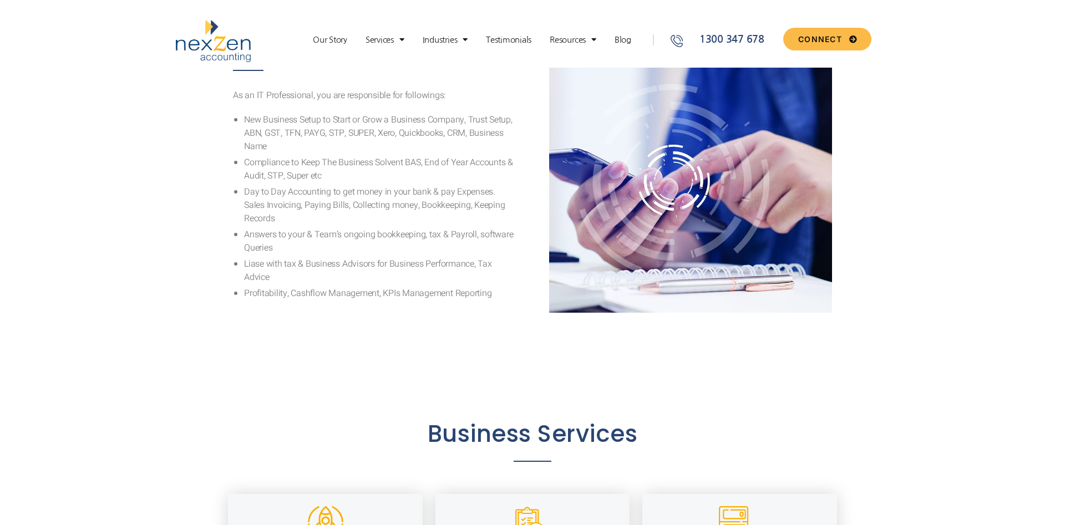
click at [414, 260] on li "Liase with tax & Business Advisors for Business Performance, Tax Advice" at bounding box center [380, 270] width 272 height 27
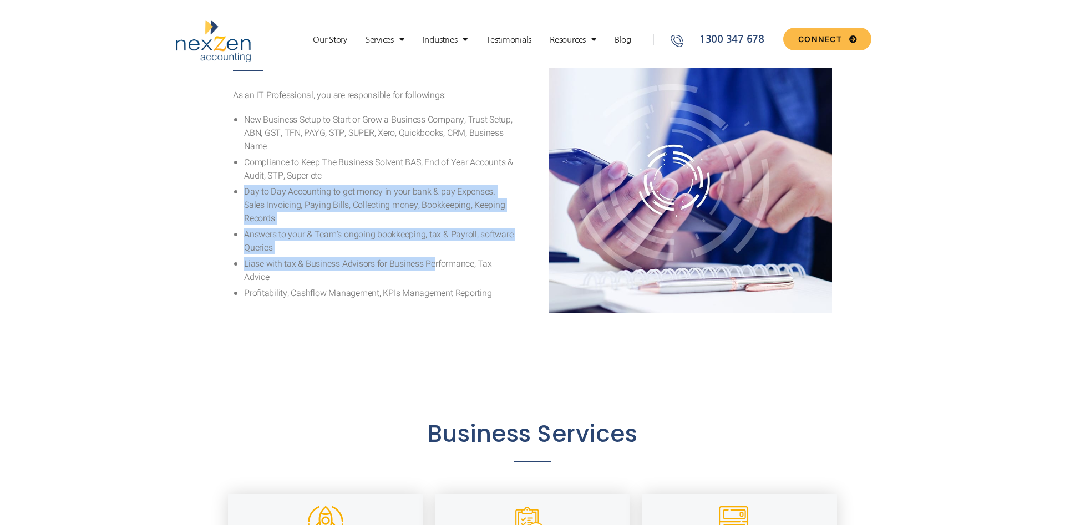
drag, startPoint x: 407, startPoint y: 234, endPoint x: 442, endPoint y: 257, distance: 42.0
click at [442, 257] on ul "New Business Setup to Start or Grow a Business Company, Trust Setup, ABN, GST, …" at bounding box center [374, 206] width 283 height 187
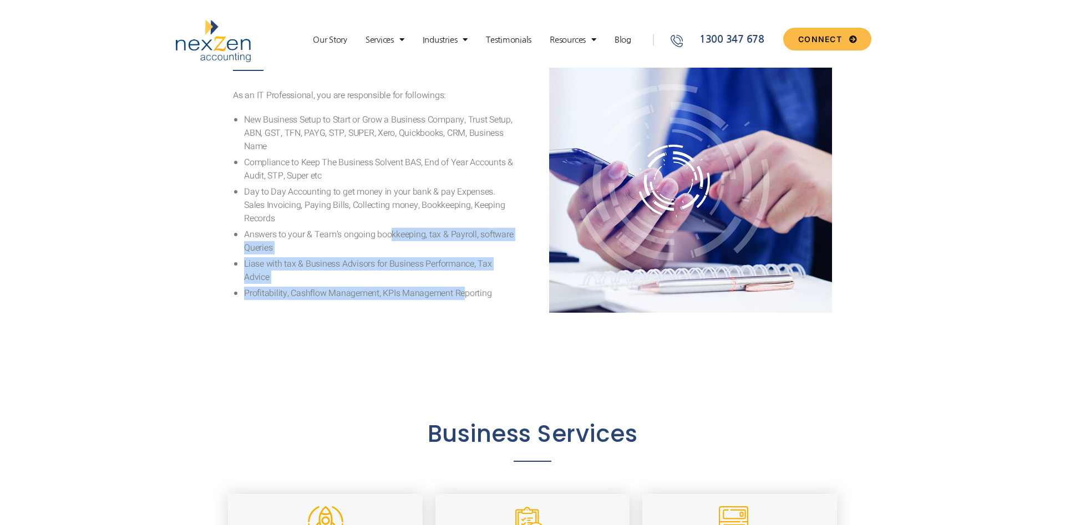
drag, startPoint x: 464, startPoint y: 290, endPoint x: 374, endPoint y: 196, distance: 129.8
click at [381, 211] on ul "New Business Setup to Start or Grow a Business Company, Trust Setup, ABN, GST, …" at bounding box center [374, 206] width 283 height 187
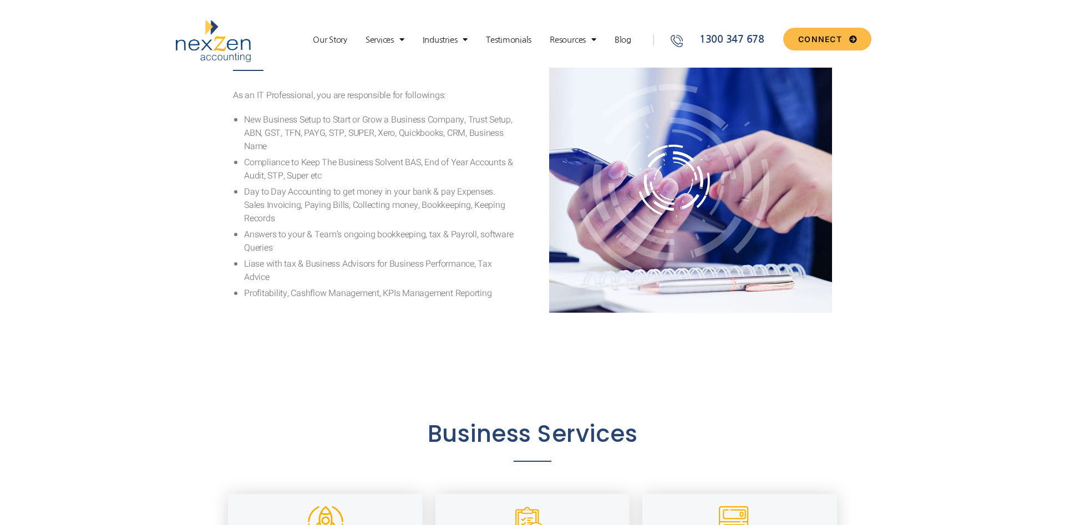
click at [375, 196] on li "Day to Day Accounting to get money in your bank & pay Expenses. Sales Invoicing…" at bounding box center [380, 205] width 272 height 40
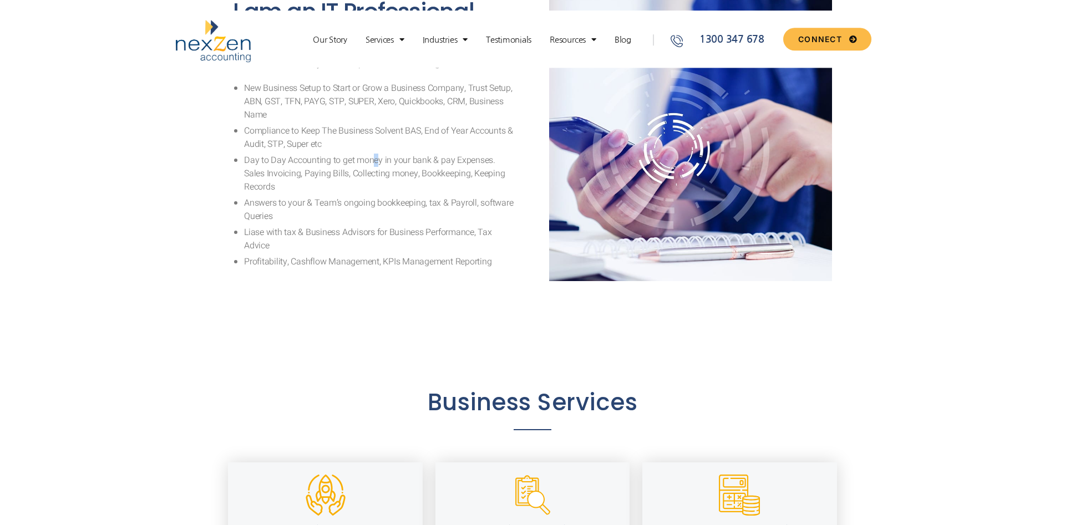
scroll to position [962, 0]
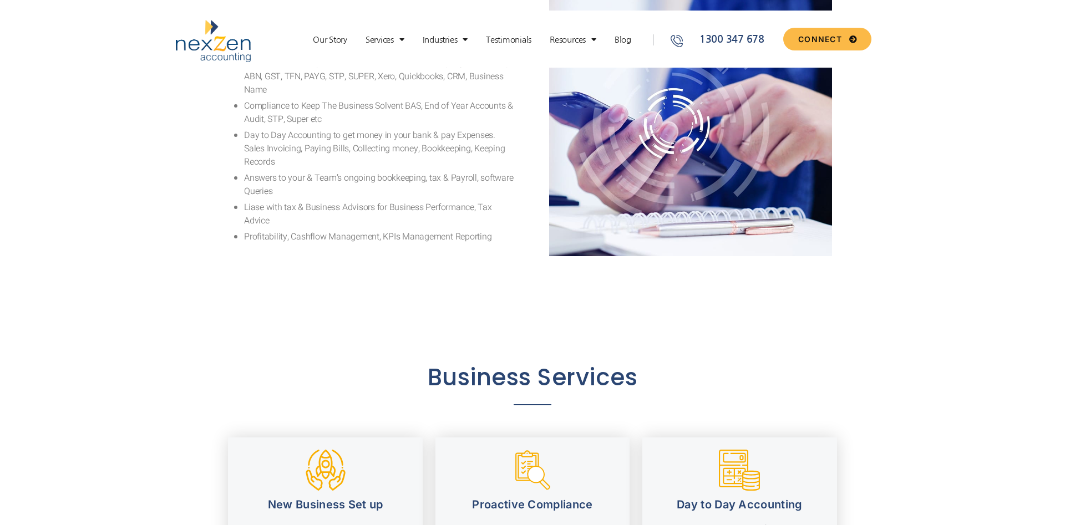
click at [347, 201] on li "Liase with tax & Business Advisors for Business Performance, Tax Advice" at bounding box center [380, 214] width 272 height 27
click at [404, 230] on li "Profitability, Cashflow Management, KPIs Management Reporting" at bounding box center [380, 236] width 272 height 13
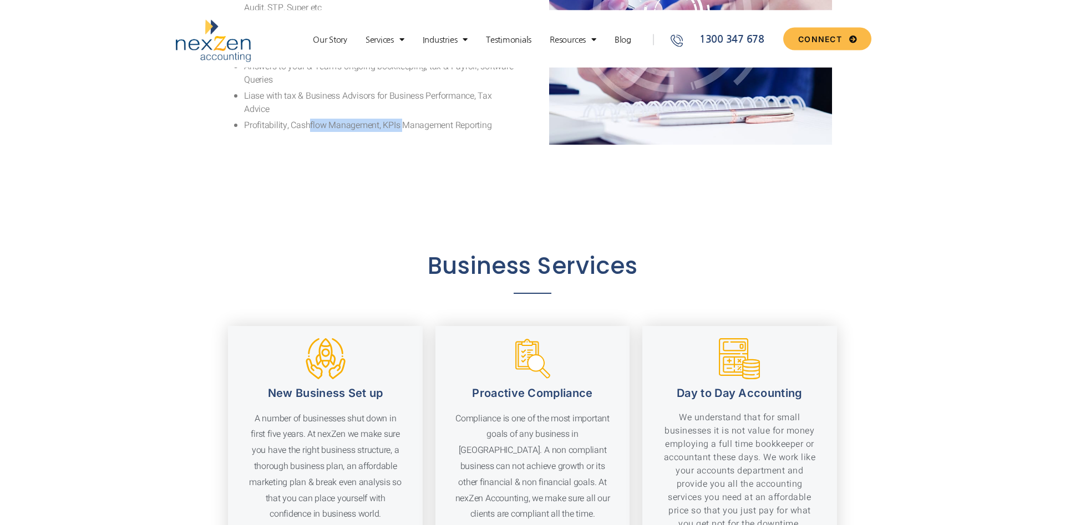
scroll to position [1018, 0]
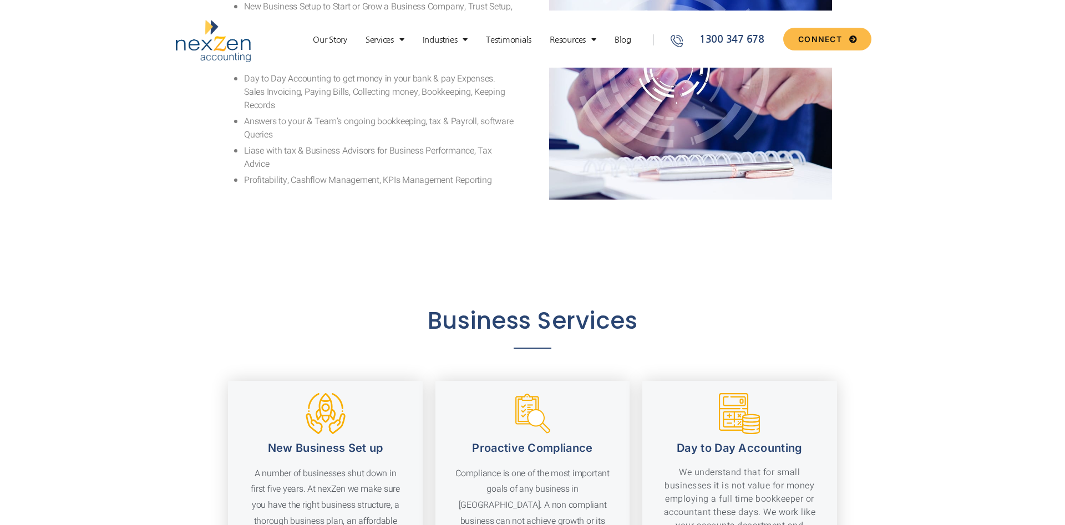
click at [394, 180] on div "I am an IT Professional As an IT Professional, you are responsible for followin…" at bounding box center [374, 58] width 316 height 316
click at [422, 174] on li "Profitability, Cashflow Management, KPIs Management Reporting" at bounding box center [380, 180] width 272 height 13
click at [423, 174] on li "Profitability, Cashflow Management, KPIs Management Reporting" at bounding box center [380, 180] width 272 height 13
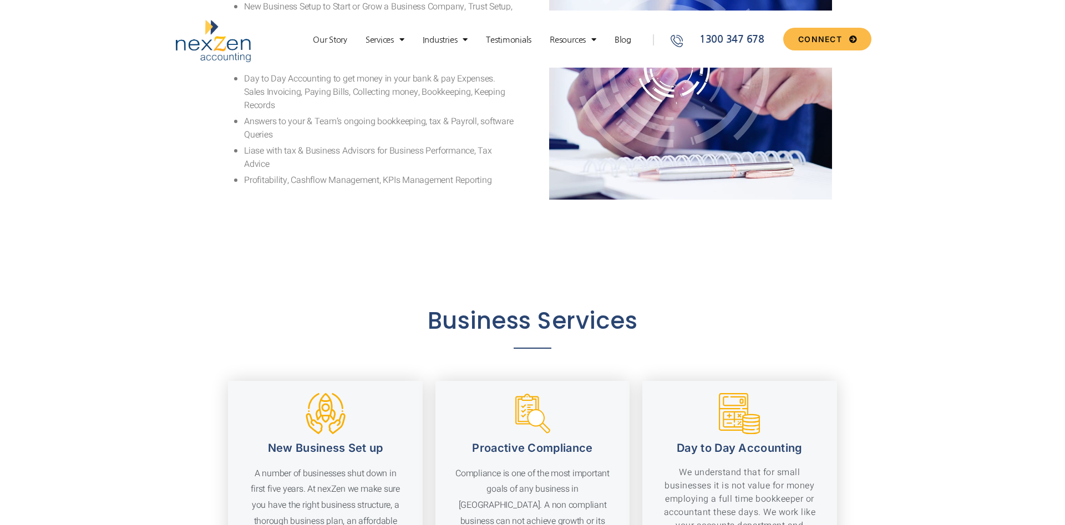
click at [447, 184] on div "I am an IT Professional As an IT Professional, you are responsible for followin…" at bounding box center [374, 58] width 316 height 316
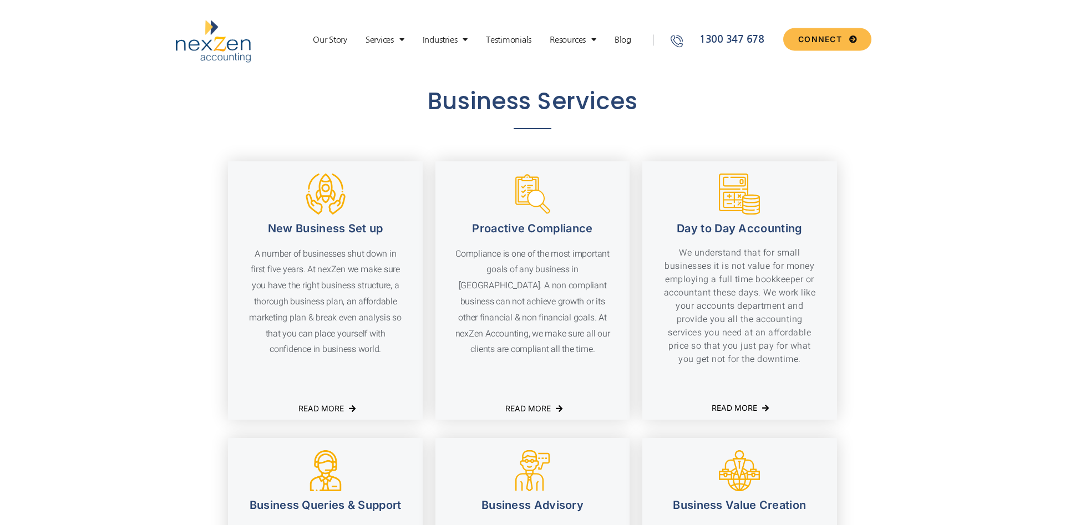
scroll to position [1244, 0]
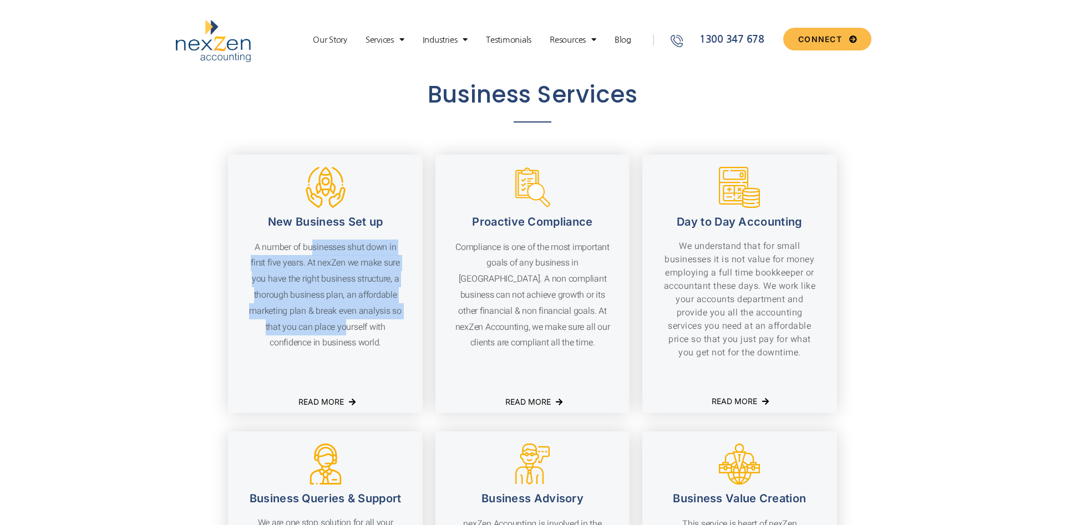
drag, startPoint x: 311, startPoint y: 248, endPoint x: 350, endPoint y: 326, distance: 86.6
click at [350, 324] on p "A number of businesses shut down in first five years. At nexZen we make sure yo…" at bounding box center [325, 296] width 156 height 112
click at [351, 327] on p "A number of businesses shut down in first five years. At nexZen we make sure yo…" at bounding box center [325, 296] width 156 height 112
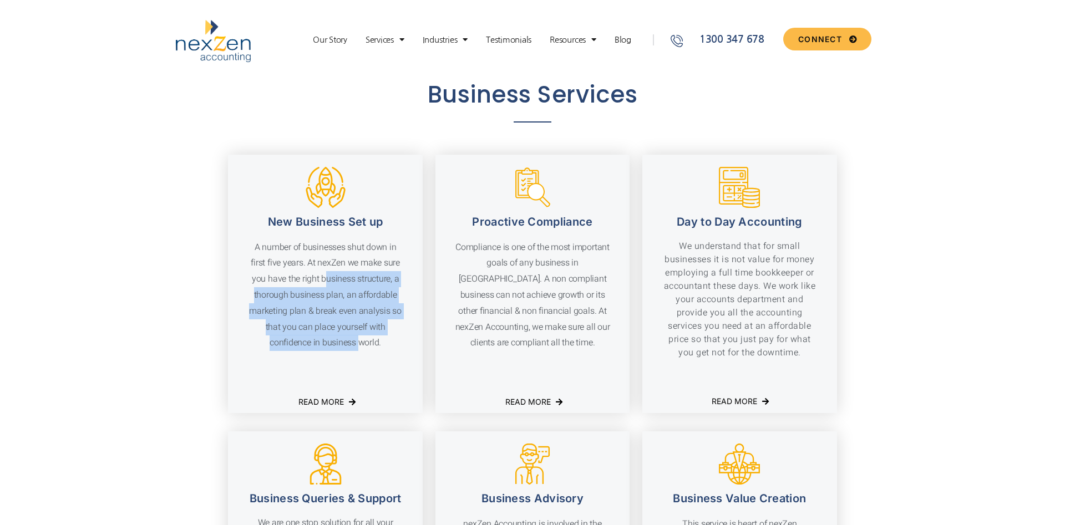
drag, startPoint x: 357, startPoint y: 357, endPoint x: 322, endPoint y: 277, distance: 87.4
click at [323, 280] on div "A number of businesses shut down in first five years. At nexZen we make sure yo…" at bounding box center [325, 312] width 195 height 144
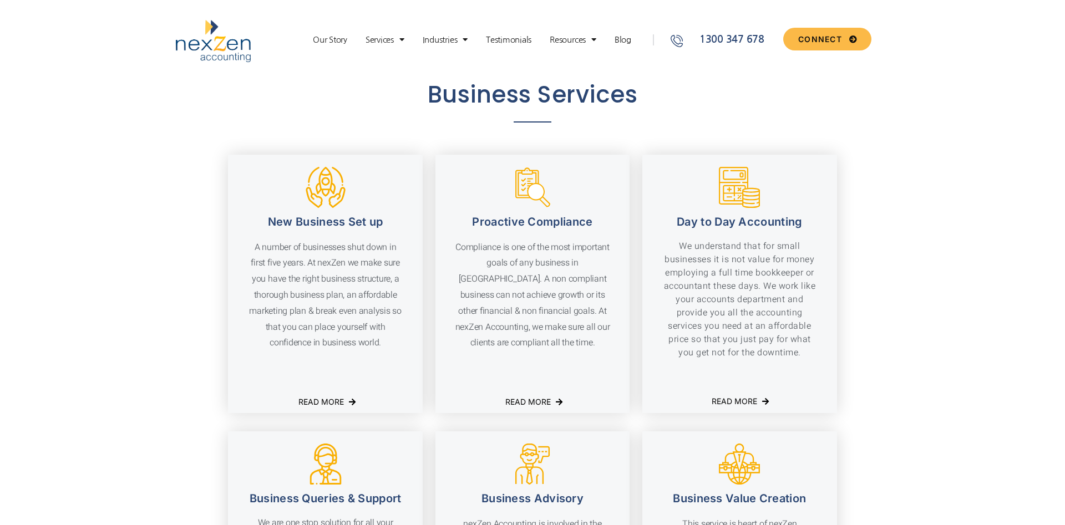
click at [322, 277] on p "A number of businesses shut down in first five years. At nexZen we make sure yo…" at bounding box center [325, 296] width 156 height 112
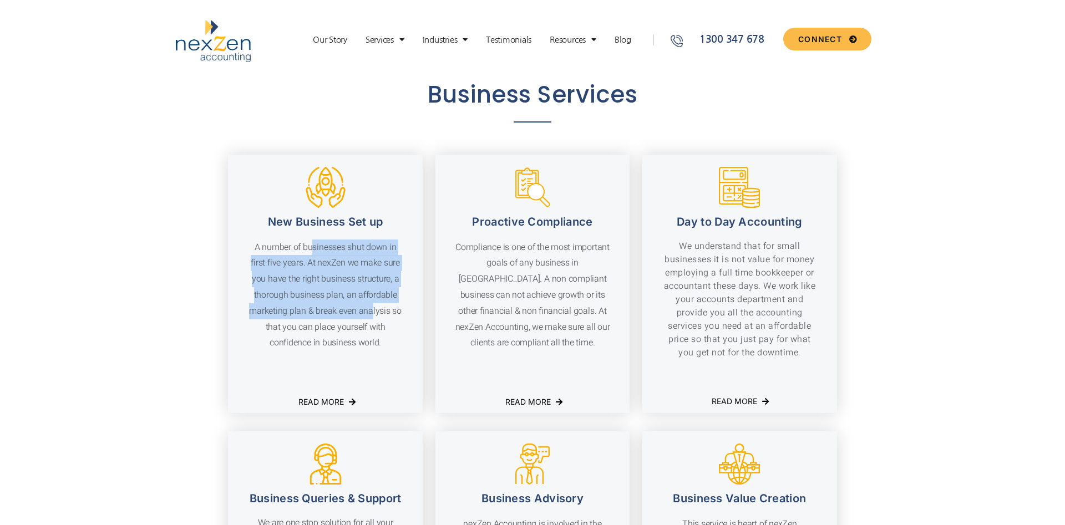
drag, startPoint x: 311, startPoint y: 251, endPoint x: 373, endPoint y: 322, distance: 94.7
click at [372, 320] on p "A number of businesses shut down in first five years. At nexZen we make sure yo…" at bounding box center [325, 296] width 156 height 112
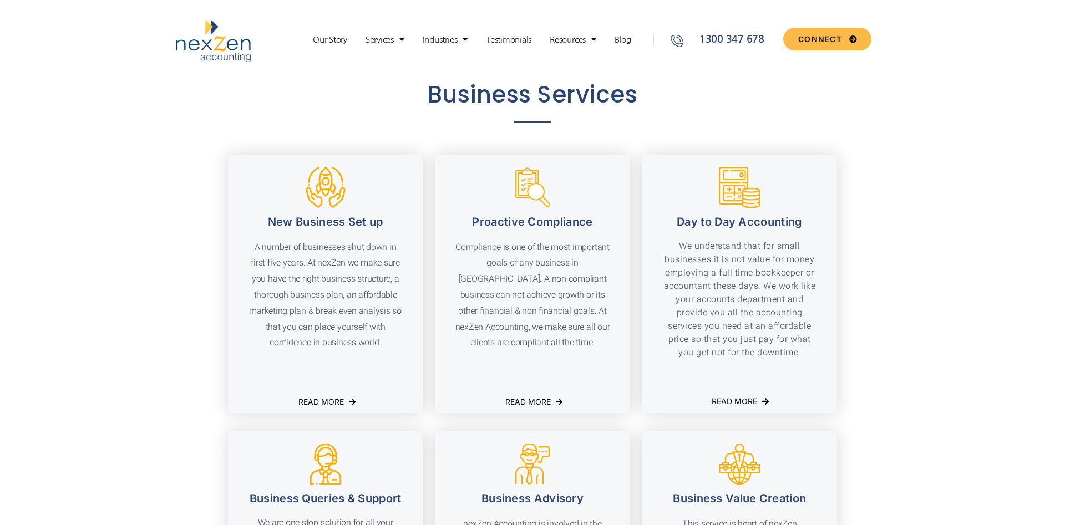
click at [373, 322] on p "A number of businesses shut down in first five years. At nexZen we make sure yo…" at bounding box center [325, 296] width 156 height 112
drag, startPoint x: 331, startPoint y: 260, endPoint x: 358, endPoint y: 309, distance: 56.8
click at [357, 305] on p "A number of businesses shut down in first five years. At nexZen we make sure yo…" at bounding box center [325, 296] width 156 height 112
click at [360, 321] on p "A number of businesses shut down in first five years. At nexZen we make sure yo…" at bounding box center [325, 296] width 156 height 112
drag, startPoint x: 348, startPoint y: 328, endPoint x: 328, endPoint y: 302, distance: 33.3
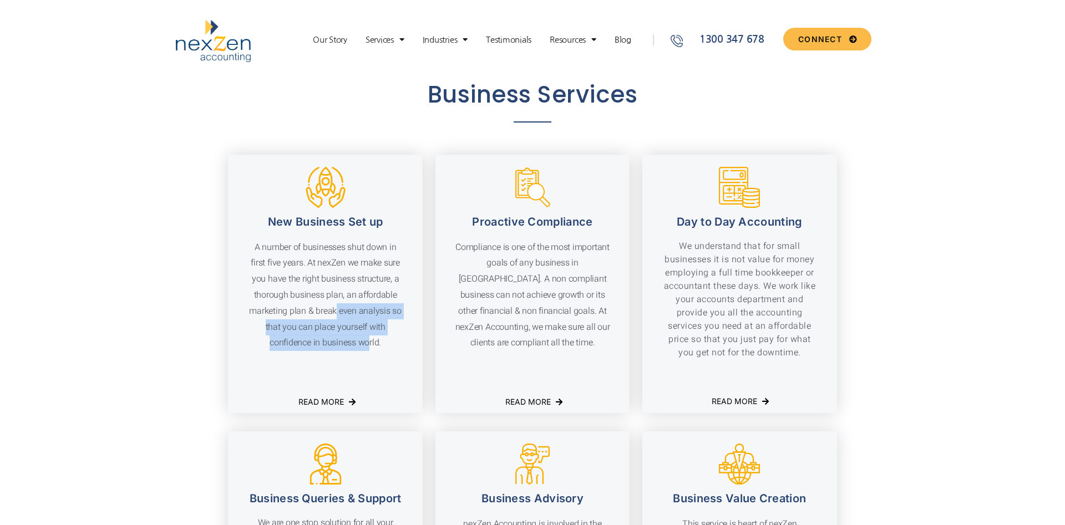
click at [332, 308] on p "A number of businesses shut down in first five years. At nexZen we make sure yo…" at bounding box center [325, 296] width 156 height 112
drag, startPoint x: 325, startPoint y: 297, endPoint x: 321, endPoint y: 293, distance: 5.9
click at [324, 296] on p "A number of businesses shut down in first five years. At nexZen we make sure yo…" at bounding box center [325, 296] width 156 height 112
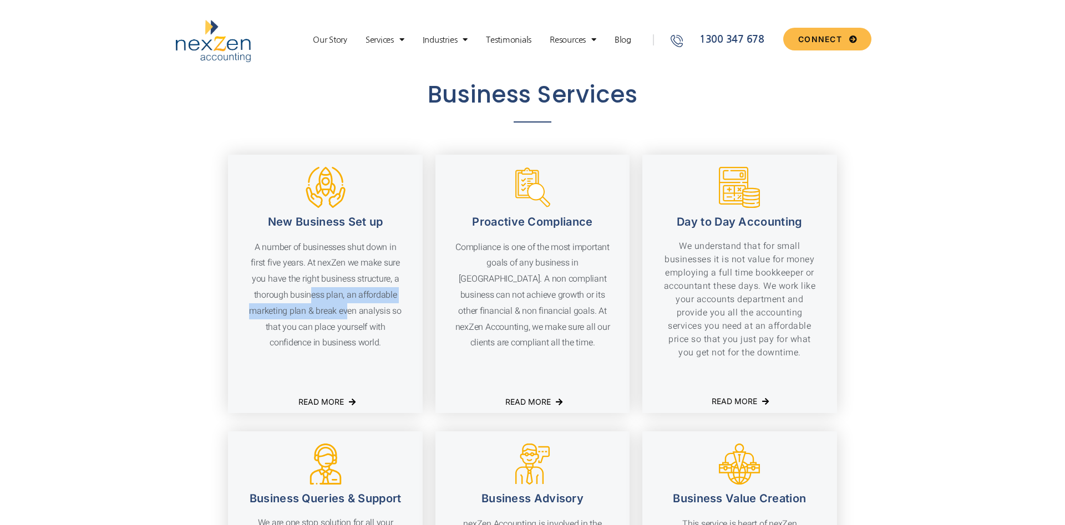
drag, startPoint x: 324, startPoint y: 298, endPoint x: 359, endPoint y: 326, distance: 45.0
click at [357, 323] on p "A number of businesses shut down in first five years. At nexZen we make sure yo…" at bounding box center [325, 296] width 156 height 112
click at [359, 326] on p "A number of businesses shut down in first five years. At nexZen we make sure yo…" at bounding box center [325, 296] width 156 height 112
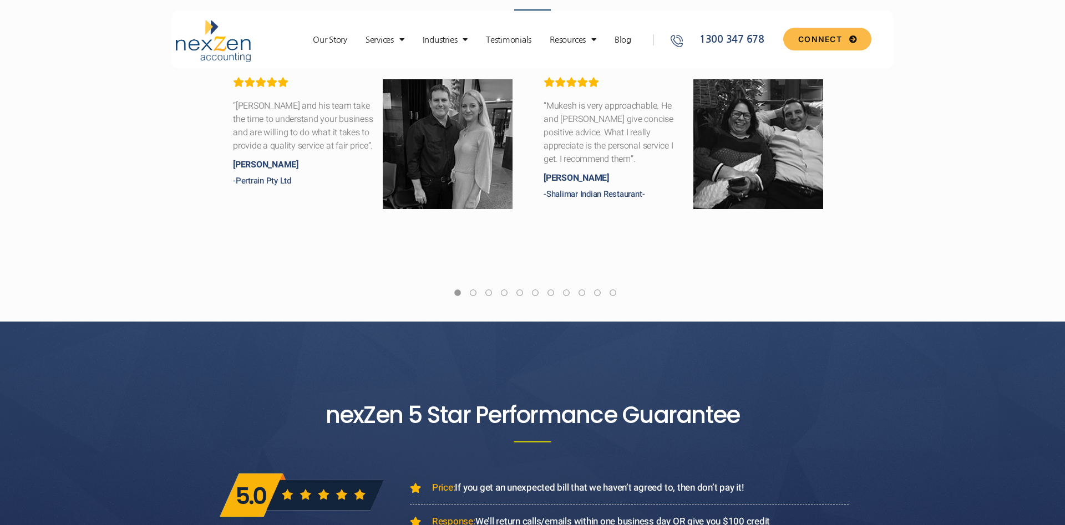
scroll to position [2432, 0]
